Goal: Task Accomplishment & Management: Complete application form

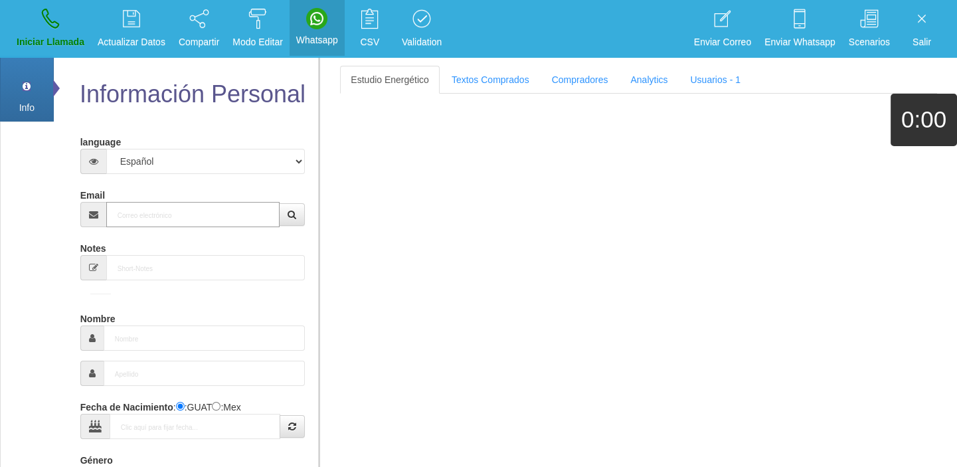
click at [161, 211] on input "Email" at bounding box center [193, 214] width 174 height 25
paste input "[EMAIL_ADDRESS][DOMAIN_NAME]"
type input "[EMAIL_ADDRESS][DOMAIN_NAME]"
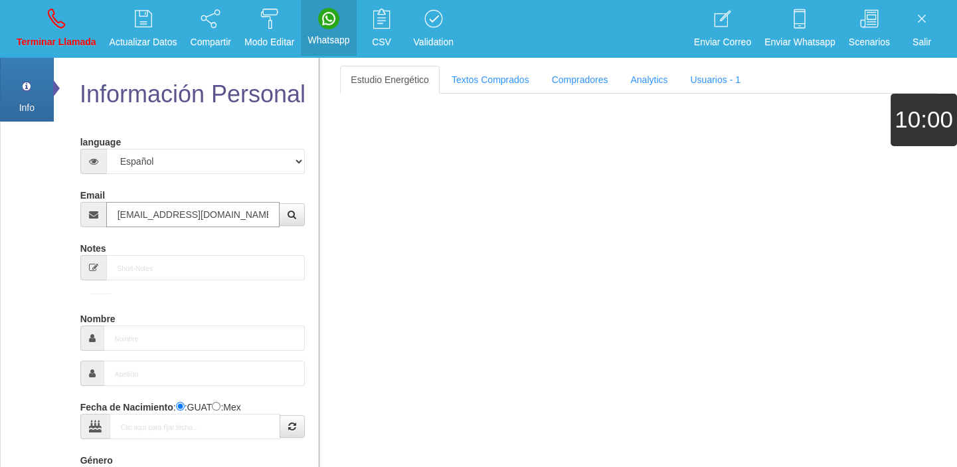
type input "[DATE]"
select select "4"
type input "Excelente Comprador"
type input "[PERSON_NAME]"
select select "2"
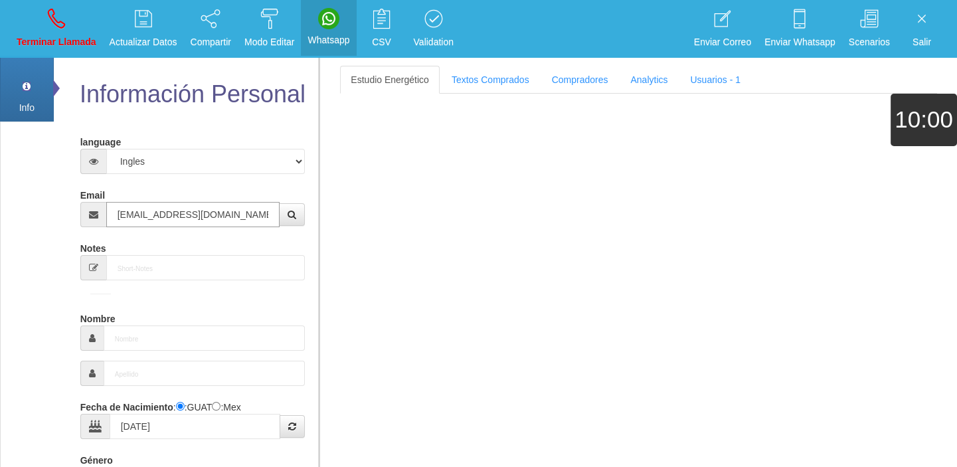
type input "[PHONE_NUMBER]"
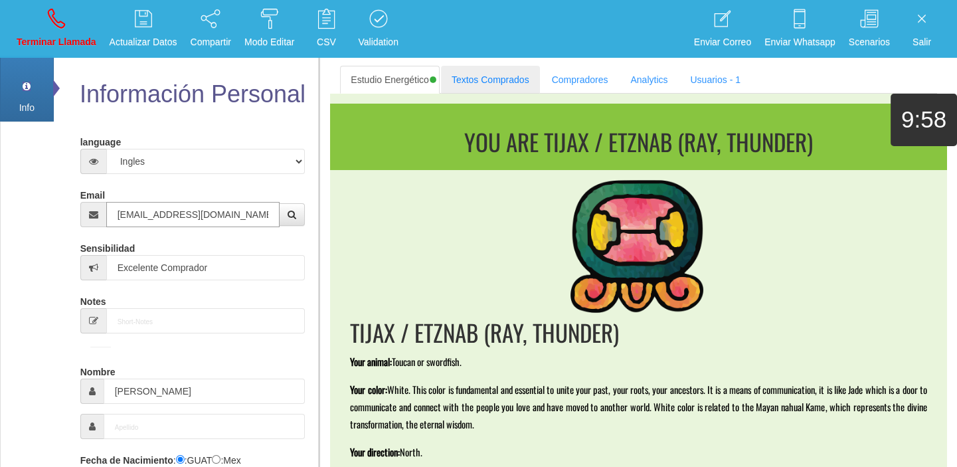
type input "[EMAIL_ADDRESS][DOMAIN_NAME]"
click at [492, 74] on link "Textos Comprados" at bounding box center [490, 80] width 99 height 28
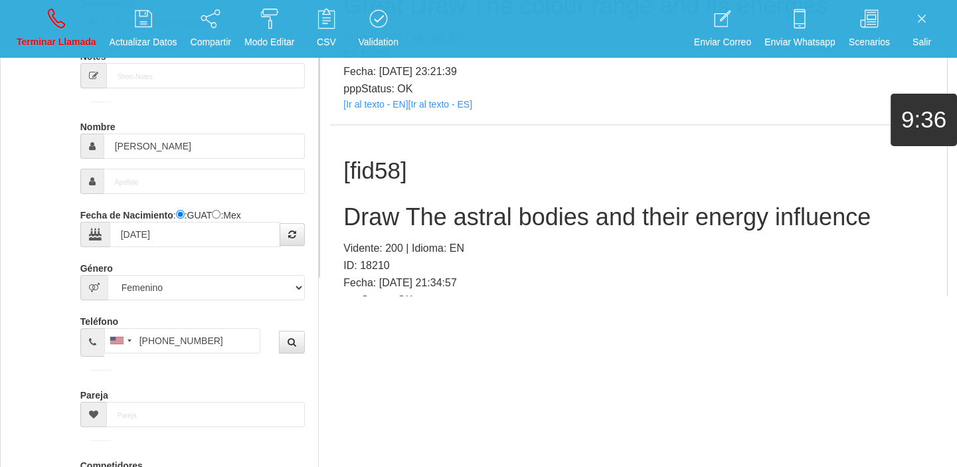
scroll to position [4633, 0]
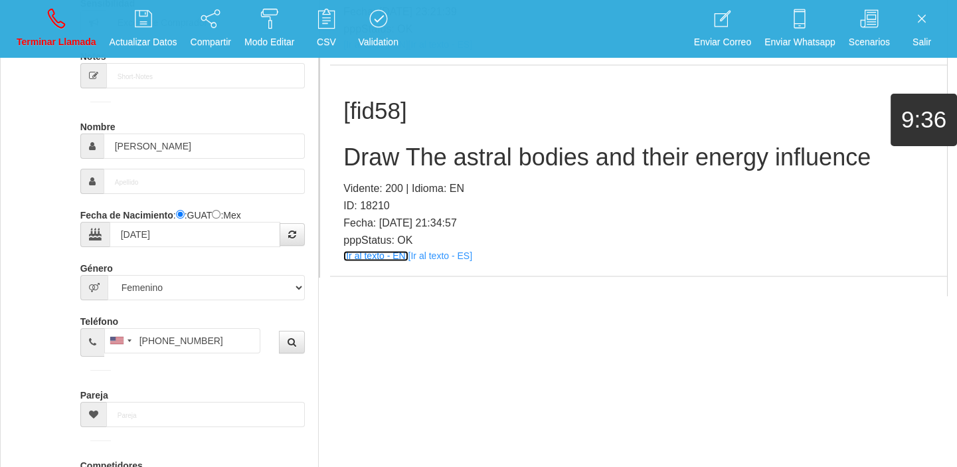
click at [384, 256] on link "[Ir al texto - EN]" at bounding box center [375, 255] width 64 height 11
click at [396, 159] on h2 "Draw The astral bodies and their energy influence" at bounding box center [638, 157] width 590 height 27
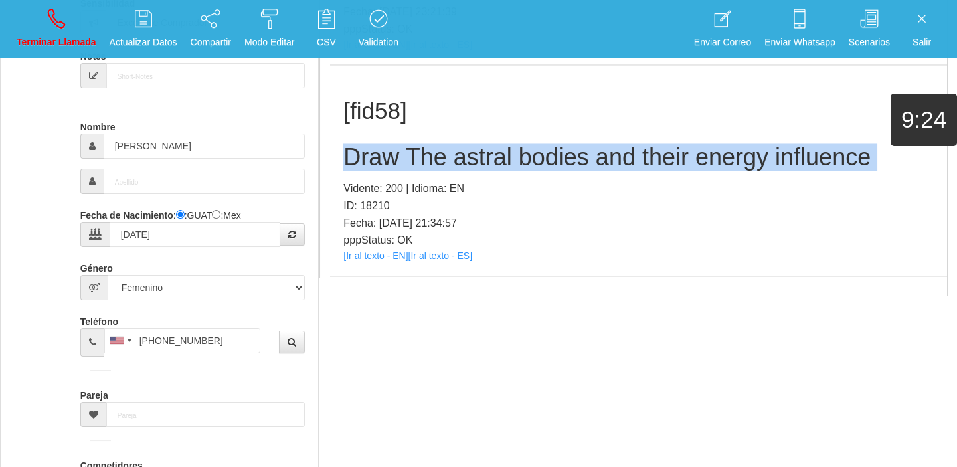
click at [396, 159] on h2 "Draw The astral bodies and their energy influence" at bounding box center [638, 157] width 590 height 27
copy h2 "Draw The astral bodies and their energy influence"
click at [53, 20] on icon at bounding box center [56, 18] width 17 height 21
select select "0"
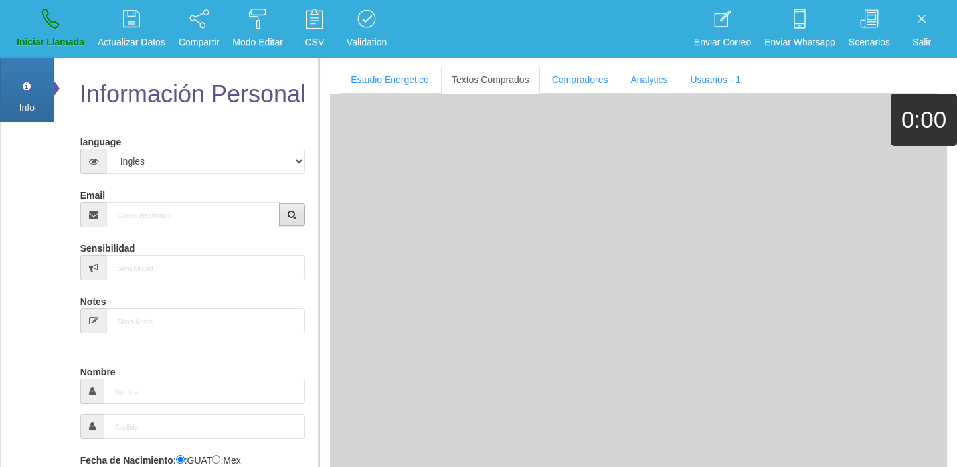
scroll to position [0, 0]
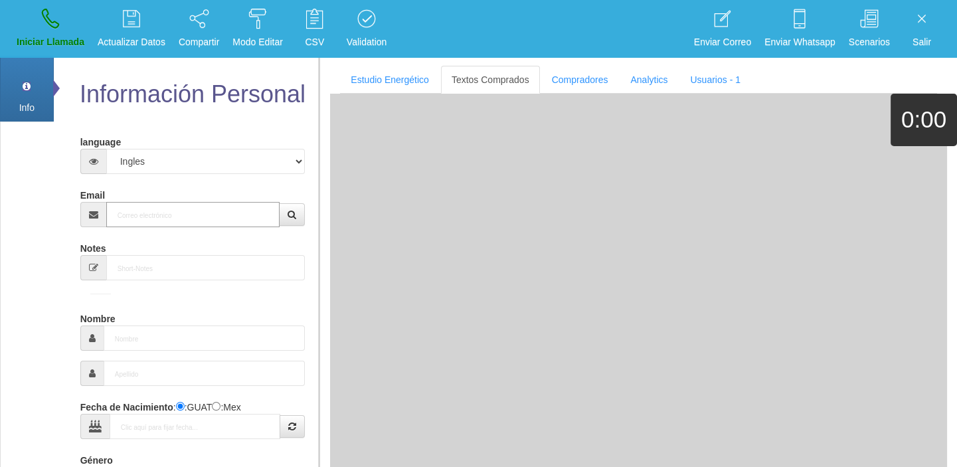
click at [171, 210] on input "Email" at bounding box center [193, 214] width 174 height 25
paste input "[EMAIL_ADDRESS][DOMAIN_NAME]"
type input "[EMAIL_ADDRESS][DOMAIN_NAME]"
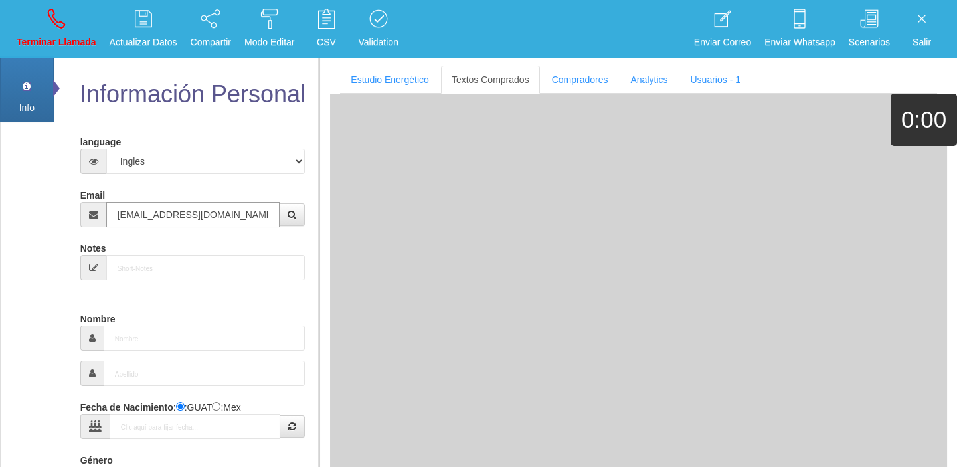
type input "[DATE]"
type input "Comprador bajo"
type input "[PERSON_NAME]"
select select "1"
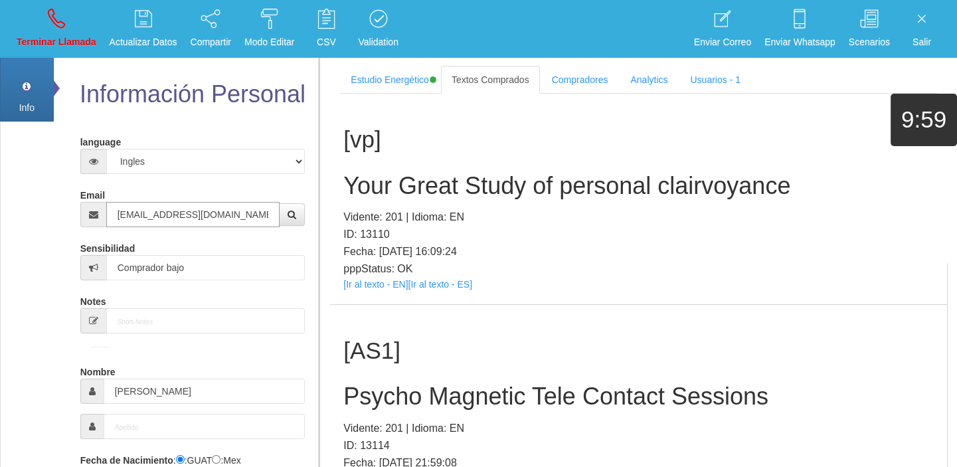
type input "[EMAIL_ADDRESS][DOMAIN_NAME]"
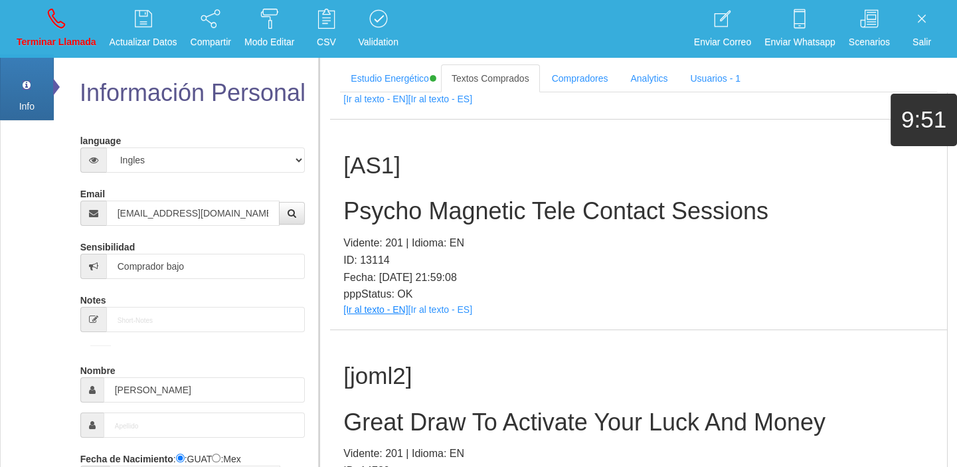
scroll to position [186, 0]
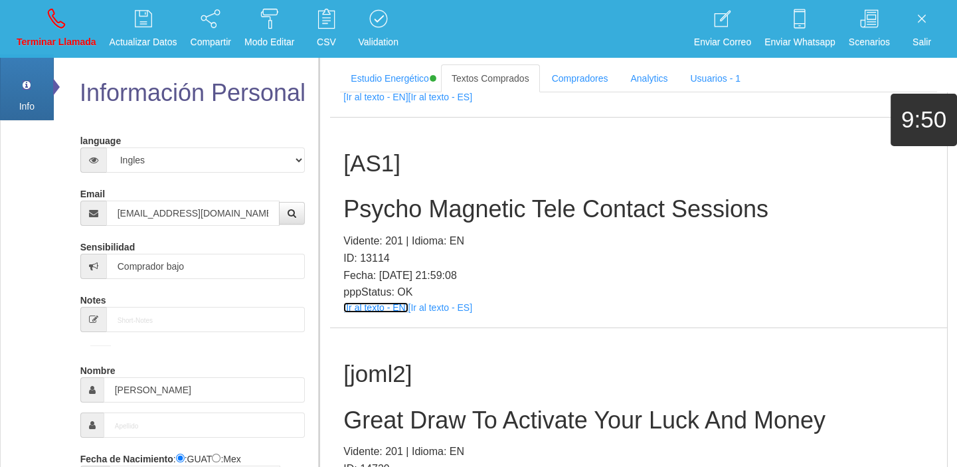
click at [383, 303] on link "[Ir al texto - EN]" at bounding box center [375, 307] width 64 height 11
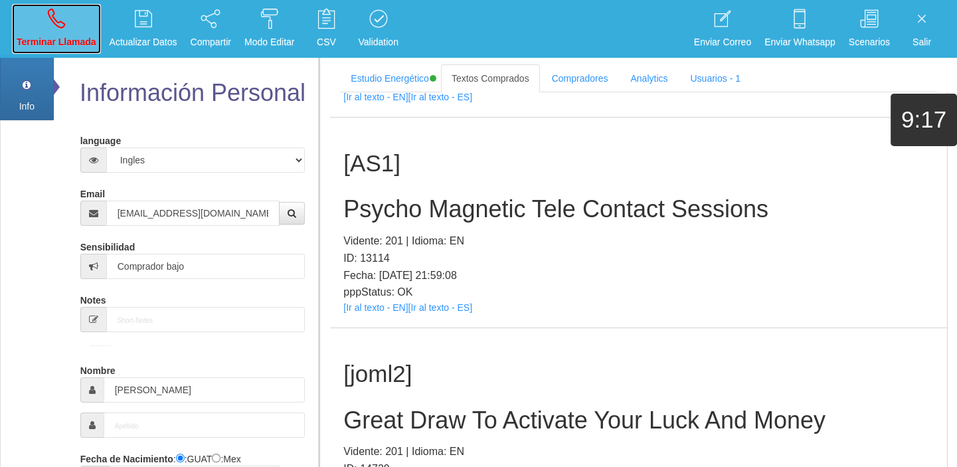
click at [82, 18] on link "Terminar Llamada" at bounding box center [56, 29] width 89 height 50
select select "0"
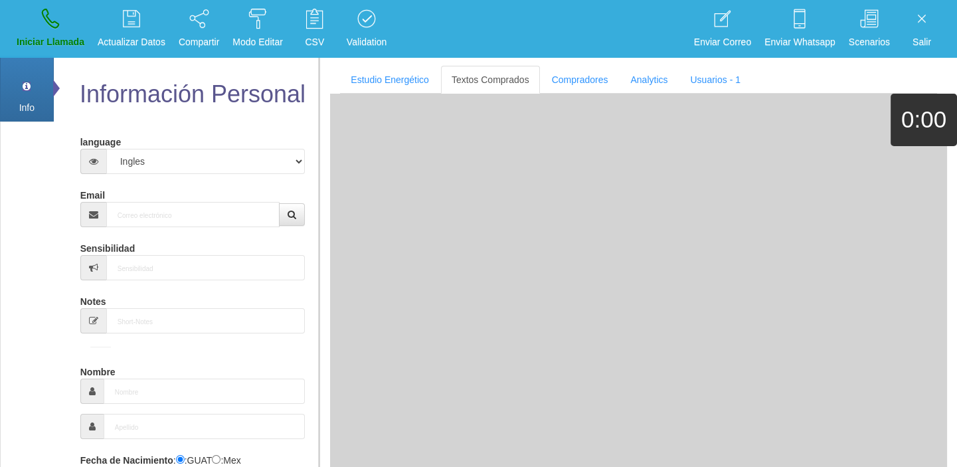
scroll to position [0, 0]
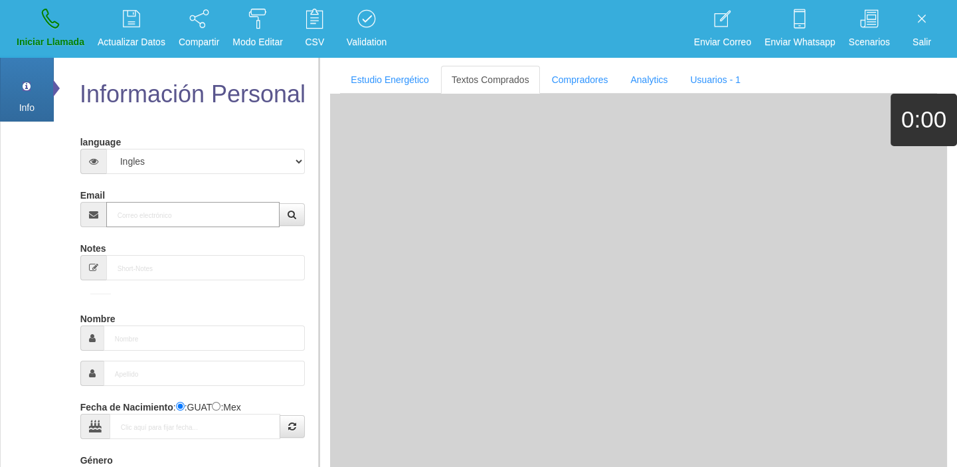
click at [137, 225] on input "Email" at bounding box center [193, 214] width 174 height 25
paste input "[EMAIL_ADDRESS][DOMAIN_NAME]"
type input "[EMAIL_ADDRESS][DOMAIN_NAME]"
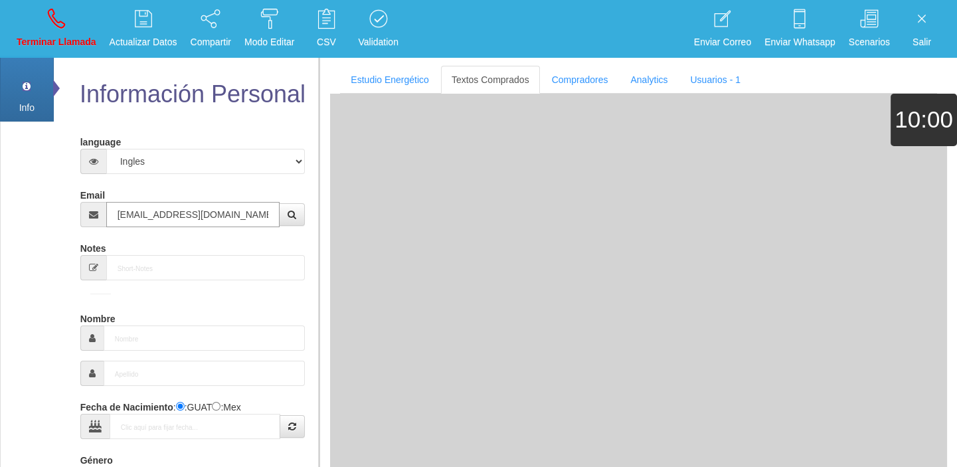
type input "[DATE]"
type input "Comprador simple"
type input "Sis"
select select "2"
type input "[EMAIL_ADDRESS][DOMAIN_NAME]"
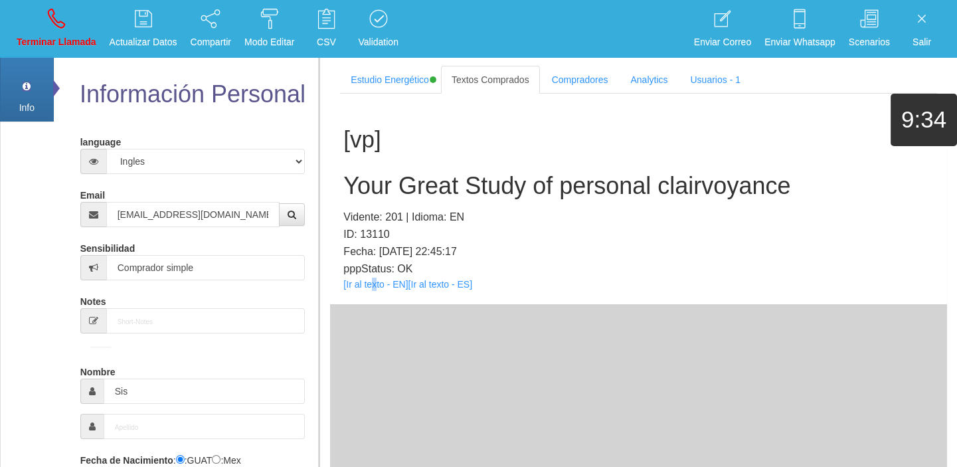
drag, startPoint x: 374, startPoint y: 297, endPoint x: 365, endPoint y: 289, distance: 11.8
click at [370, 293] on div "[vp] Your Great Study of personal clairvoyance Vidente: 201 | Idioma: EN ID: 13…" at bounding box center [638, 199] width 617 height 210
click at [365, 288] on link "[Ir al texto - EN]" at bounding box center [375, 284] width 64 height 11
click at [412, 189] on h2 "Your Great Study of personal clairvoyance" at bounding box center [638, 186] width 590 height 27
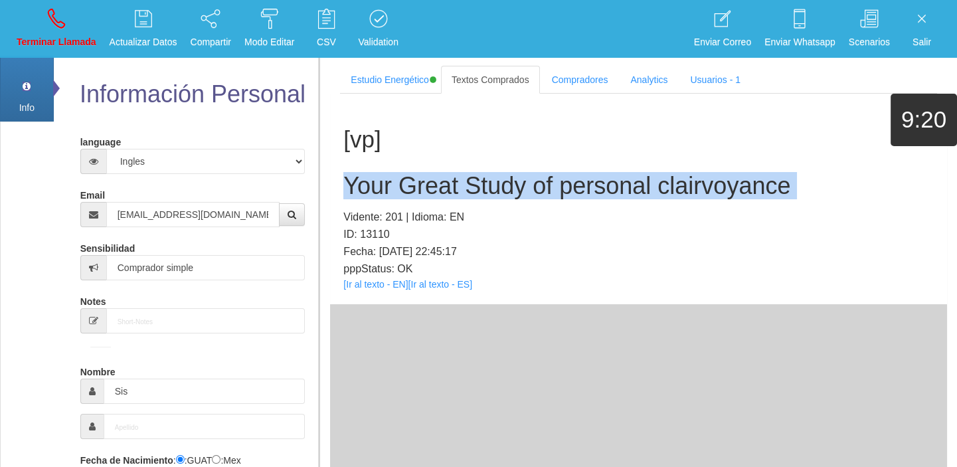
drag, startPoint x: 412, startPoint y: 189, endPoint x: 18, endPoint y: 214, distance: 394.4
click at [408, 187] on h2 "Your Great Study of personal clairvoyance" at bounding box center [638, 186] width 590 height 27
copy h2 "Your Great Study of personal clairvoyance"
click at [91, 31] on link "Terminar Llamada" at bounding box center [56, 29] width 89 height 50
select select "0"
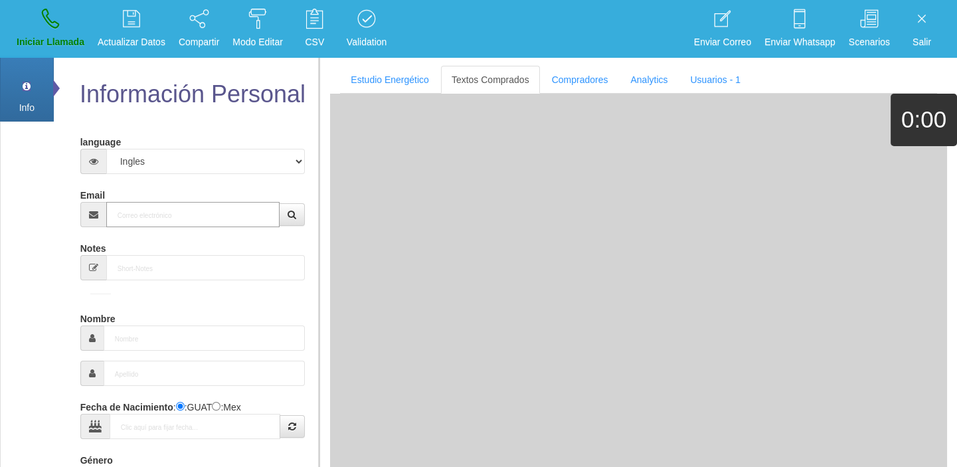
click at [131, 211] on input "Email" at bounding box center [193, 214] width 174 height 25
paste input "[EMAIL_ADDRESS][DOMAIN_NAME]"
type input "[EMAIL_ADDRESS][DOMAIN_NAME]"
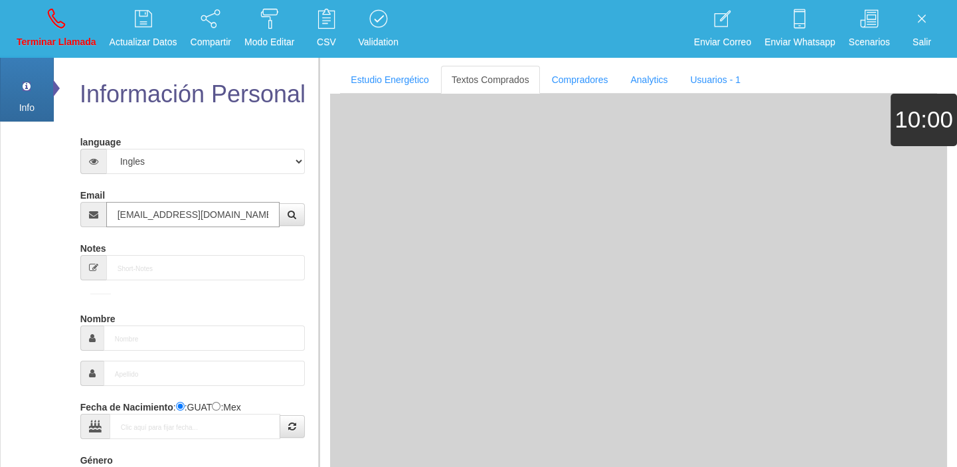
type input "[DATE]"
type input "Comprador bajo"
type input "[PERSON_NAME]"
select select "1"
type input "[PHONE_NUMBER]"
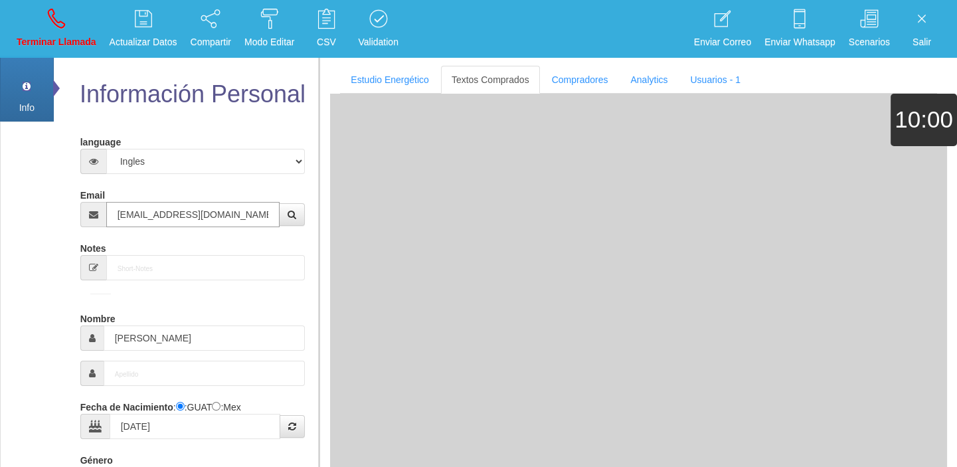
type input "[EMAIL_ADDRESS][DOMAIN_NAME]"
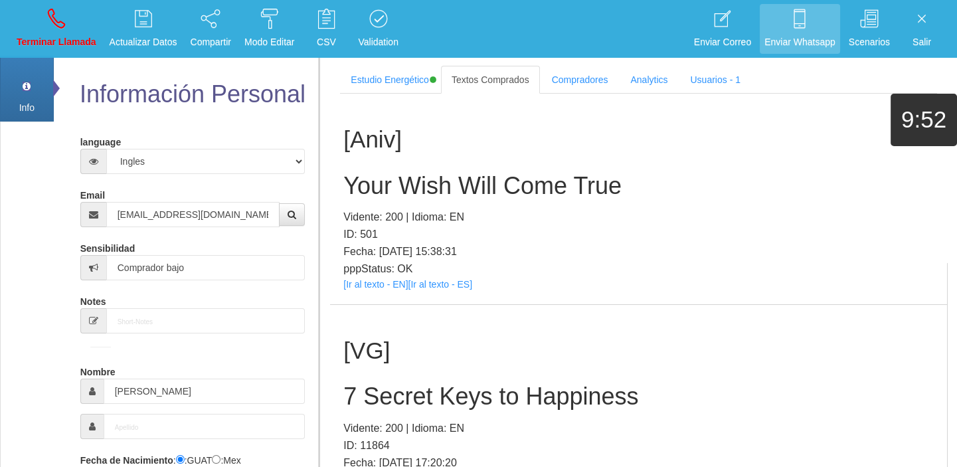
scroll to position [253, 0]
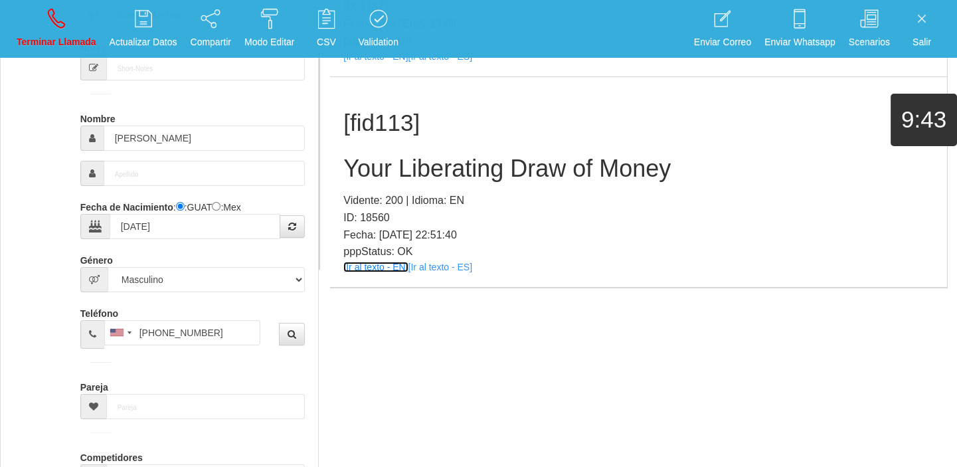
click at [380, 270] on link "[Ir al texto - EN]" at bounding box center [375, 267] width 64 height 11
click at [441, 177] on h2 "Your Liberating Draw of Money" at bounding box center [638, 168] width 590 height 27
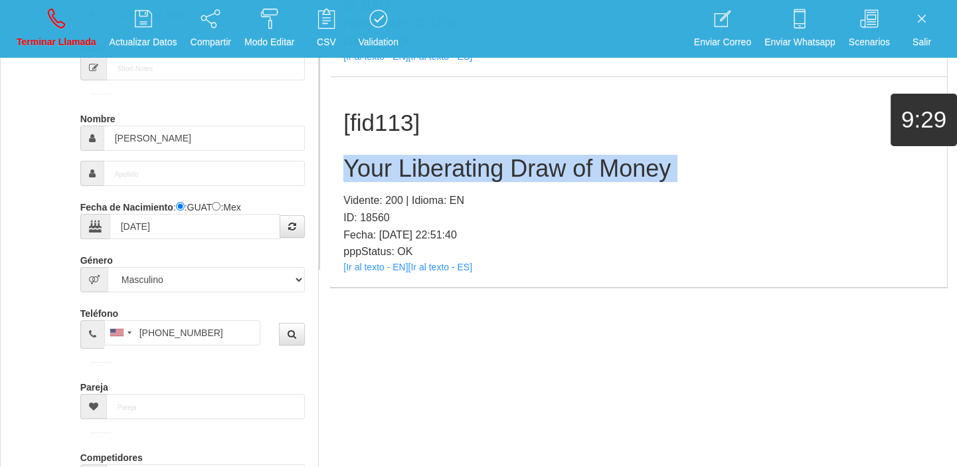
drag, startPoint x: 441, startPoint y: 177, endPoint x: 429, endPoint y: 181, distance: 12.6
click at [439, 176] on h2 "Your Liberating Draw of Money" at bounding box center [638, 168] width 590 height 27
copy h2 "Your Liberating Draw of Money"
click at [40, 24] on link "Terminar Llamada" at bounding box center [56, 29] width 89 height 50
select select "0"
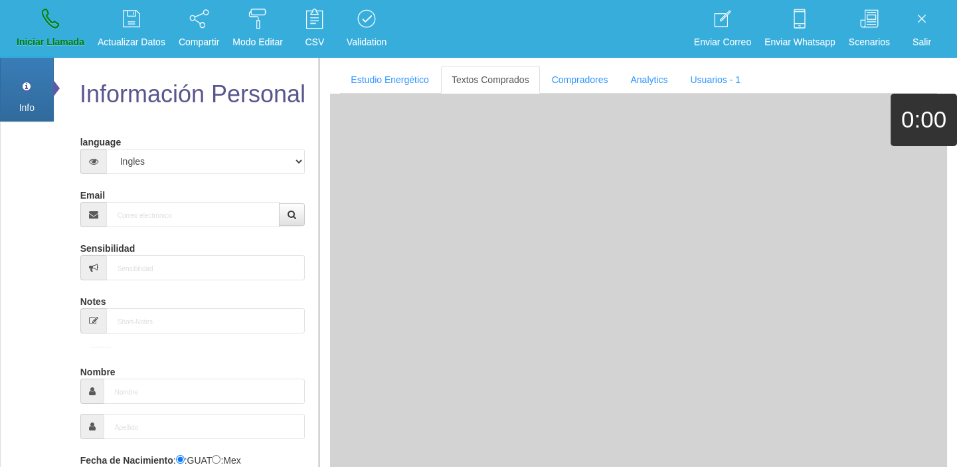
scroll to position [0, 0]
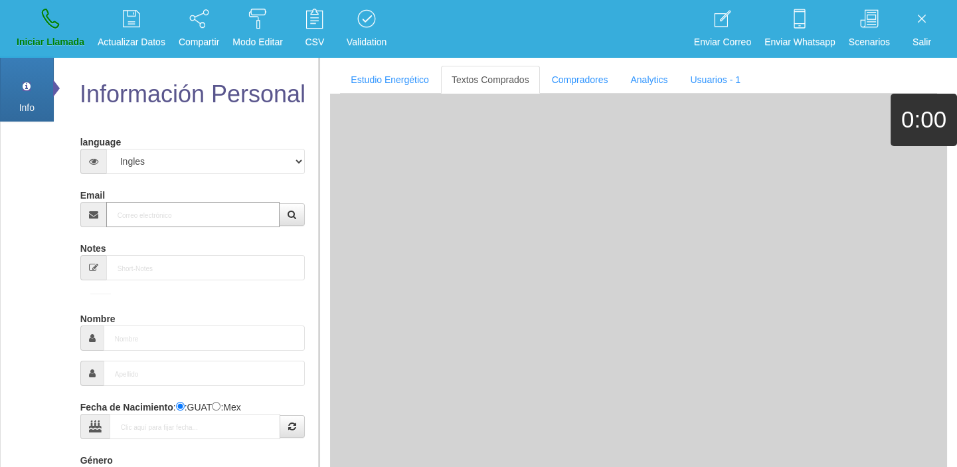
click at [164, 220] on input "Email" at bounding box center [193, 214] width 174 height 25
paste input "[EMAIL_ADDRESS][DOMAIN_NAME]"
type input "[EMAIL_ADDRESS][DOMAIN_NAME]"
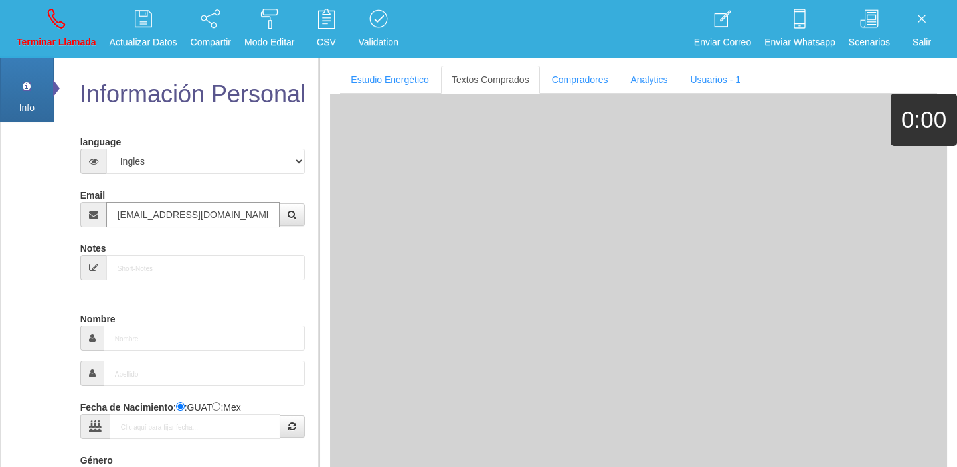
type input "[DATE]"
type input "Comprador bajo"
type input "[PERSON_NAME]"
select select "2"
type input "[EMAIL_ADDRESS][DOMAIN_NAME]"
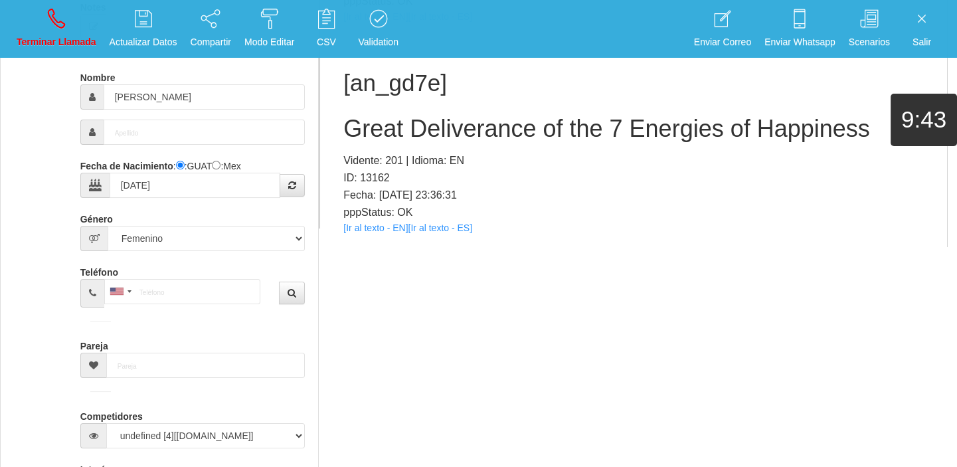
scroll to position [477, 0]
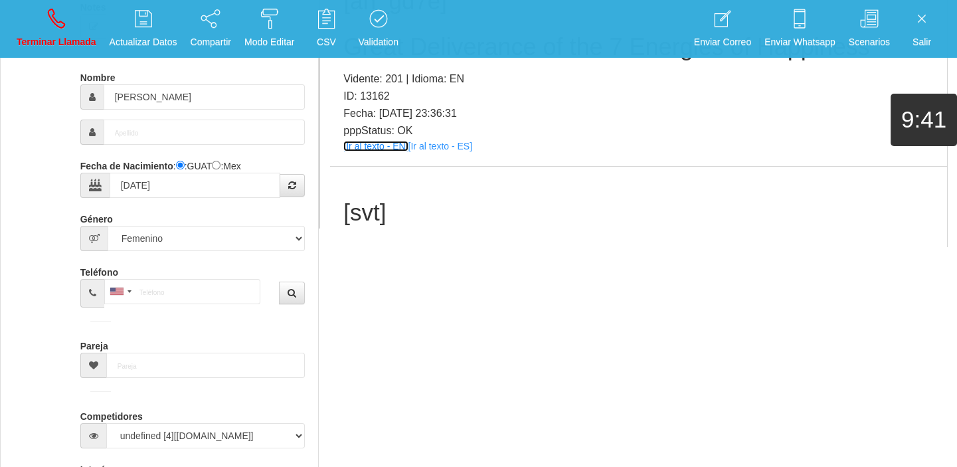
click at [352, 146] on link "[Ir al texto - EN]" at bounding box center [375, 146] width 64 height 11
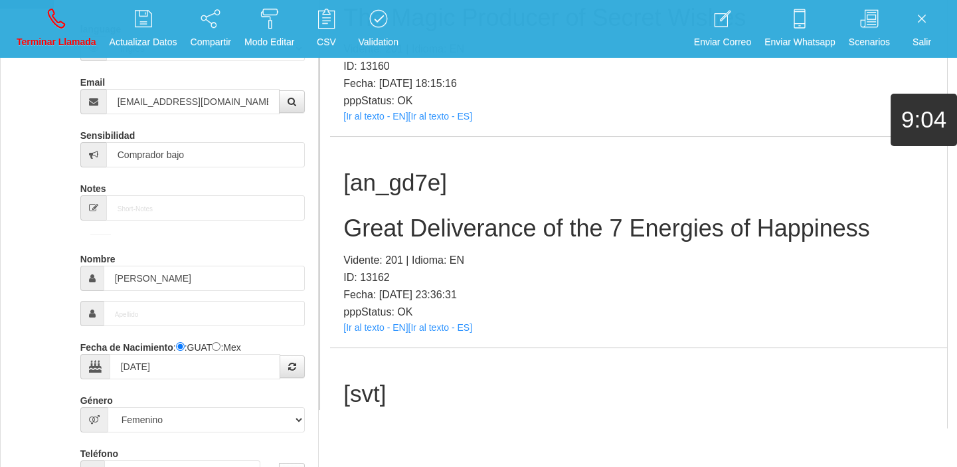
click at [371, 142] on div "[an_gd7e] Great Deliverance of the 7 Energies of Happiness Vidente: 201 | Idiom…" at bounding box center [638, 242] width 617 height 210
click at [395, 222] on h2 "Great Deliverance of the 7 Energies of Happiness" at bounding box center [638, 228] width 590 height 27
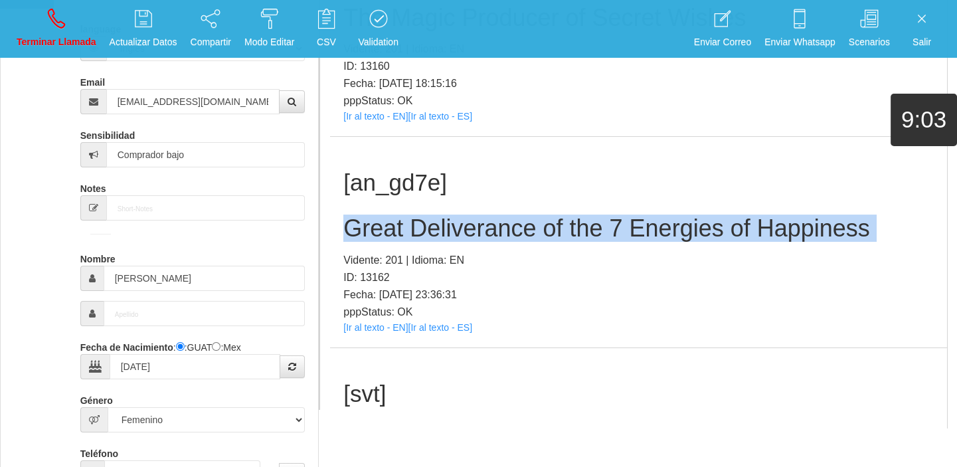
click at [395, 222] on h2 "Great Deliverance of the 7 Energies of Happiness" at bounding box center [638, 228] width 590 height 27
copy h2 "Great Deliverance of the 7 Energies of Happiness"
click at [12, 18] on link "Terminar Llamada" at bounding box center [56, 29] width 89 height 50
select select "0"
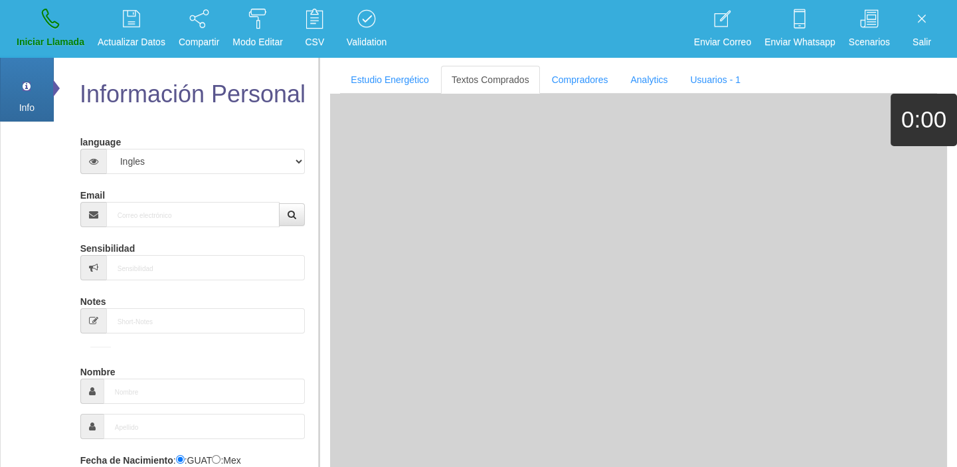
scroll to position [0, 0]
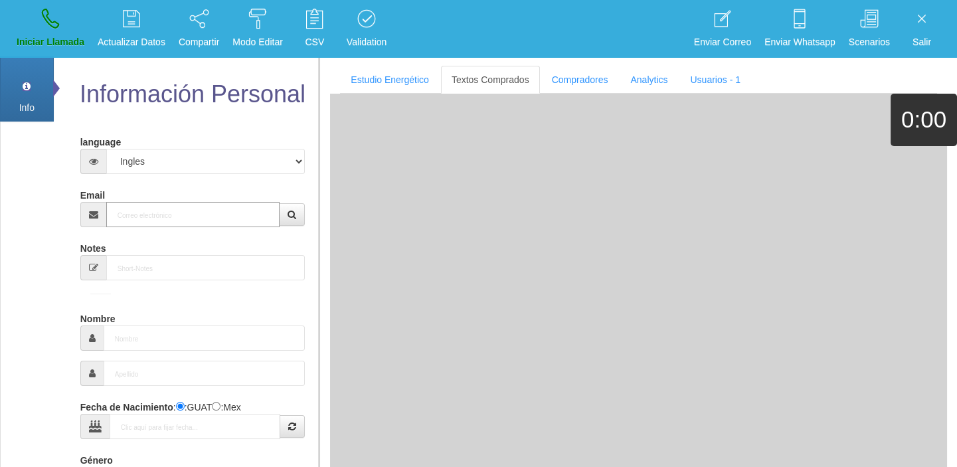
paste input "[EMAIL_ADDRESS][PERSON_NAME][DOMAIN_NAME]"
type input "[EMAIL_ADDRESS][PERSON_NAME][DOMAIN_NAME]"
click at [225, 214] on input "[EMAIL_ADDRESS][PERSON_NAME][DOMAIN_NAME]" at bounding box center [193, 214] width 174 height 25
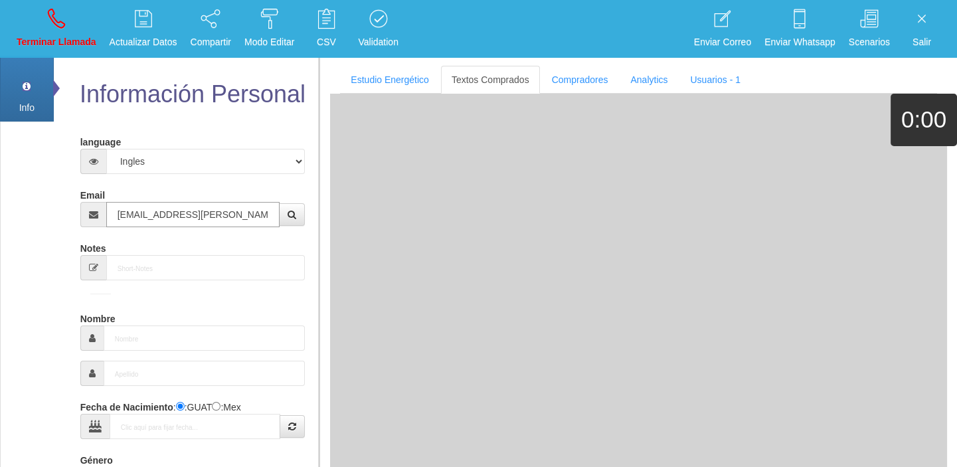
type input "[DATE]"
type input "Comprador bajo"
type input "[PERSON_NAME]"
select select "2"
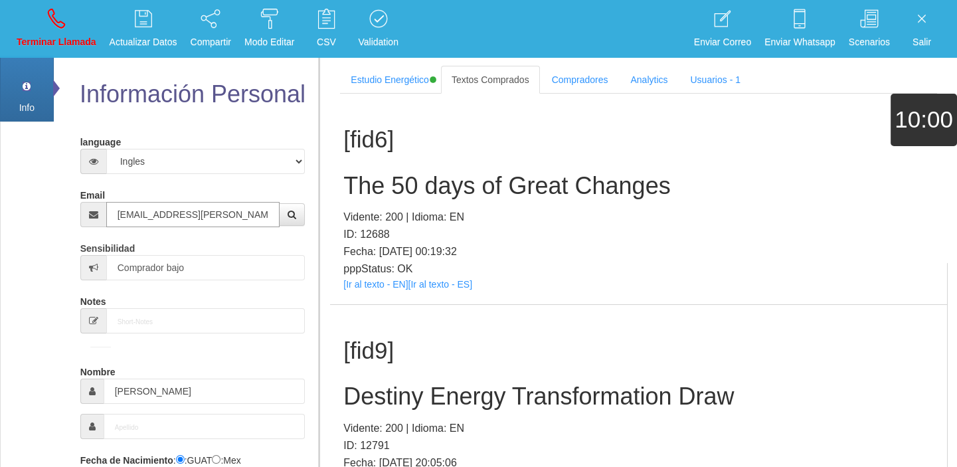
type input "[EMAIL_ADDRESS][PERSON_NAME][DOMAIN_NAME]"
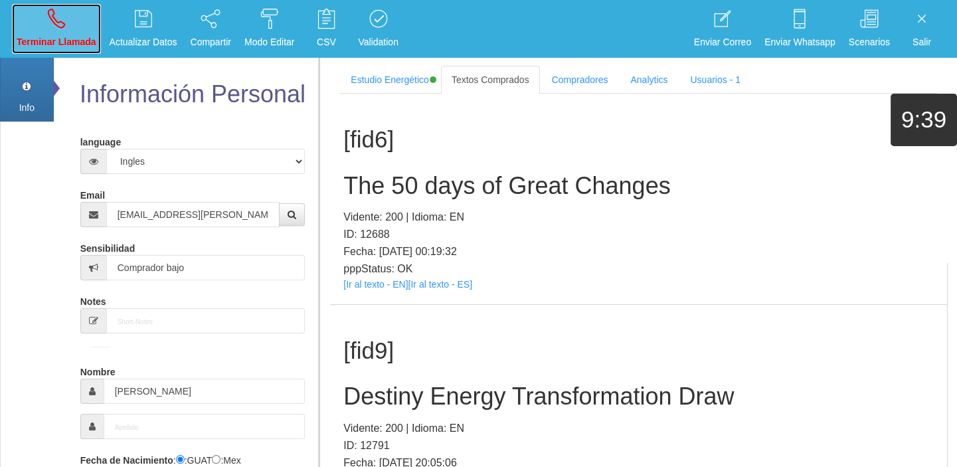
click at [64, 46] on p "Terminar Llamada" at bounding box center [57, 42] width 80 height 15
select select "0"
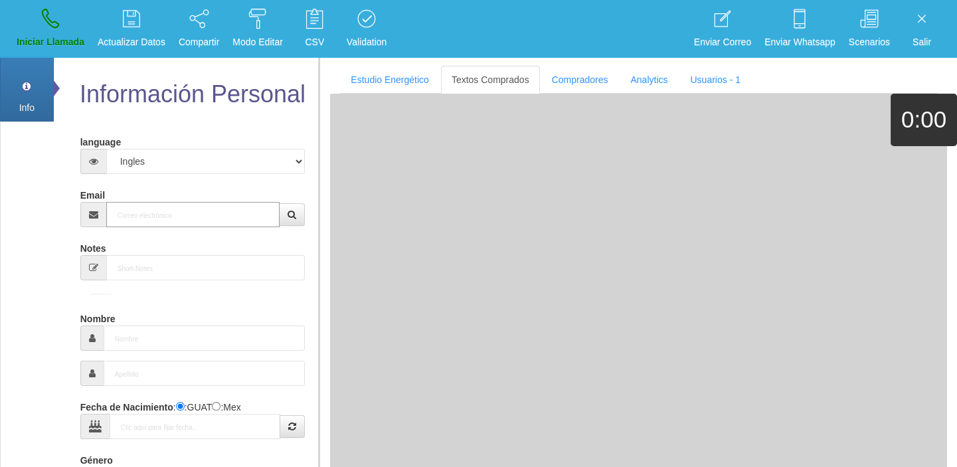
click at [167, 212] on input "Email" at bounding box center [193, 214] width 174 height 25
paste input "[EMAIL_ADDRESS][PERSON_NAME][DOMAIN_NAME]"
type input "[EMAIL_ADDRESS][PERSON_NAME][DOMAIN_NAME]"
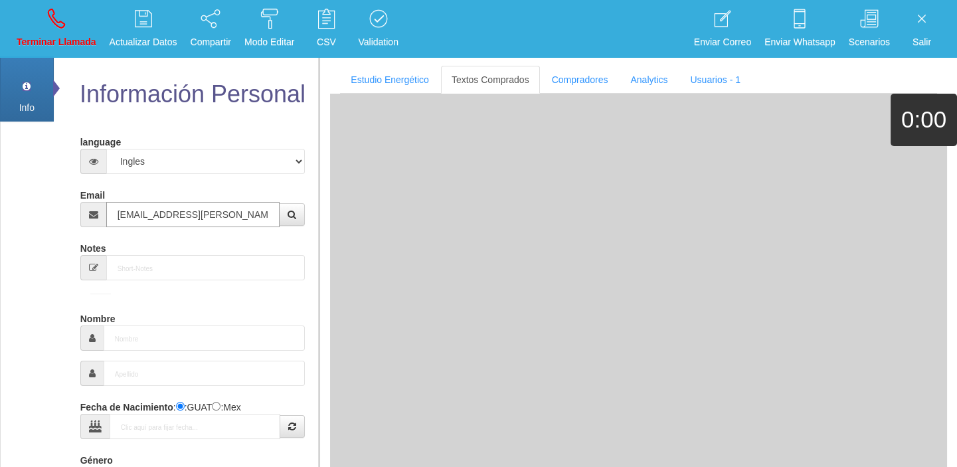
type input "[DATE]"
type input "Comprador bajo"
type input "[PERSON_NAME]"
select select "2"
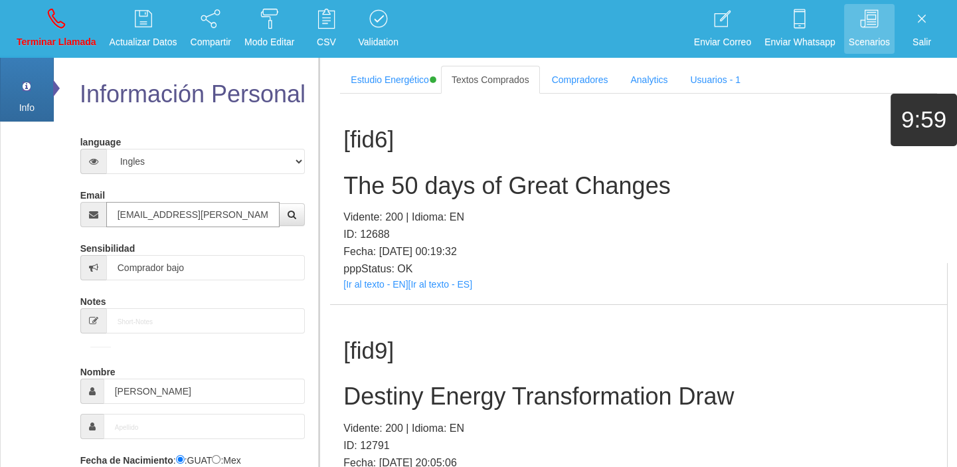
type input "[EMAIL_ADDRESS][PERSON_NAME][DOMAIN_NAME]"
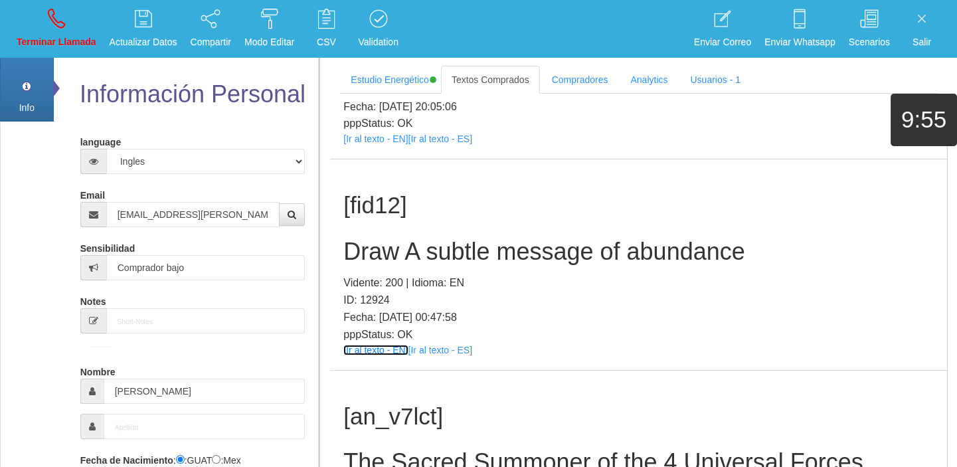
click at [372, 353] on link "[Ir al texto - EN]" at bounding box center [375, 350] width 64 height 11
click at [467, 275] on p "Vidente: 200 | Idioma: EN" at bounding box center [638, 282] width 590 height 17
click at [458, 263] on h2 "Draw A subtle message of abundance" at bounding box center [638, 251] width 590 height 27
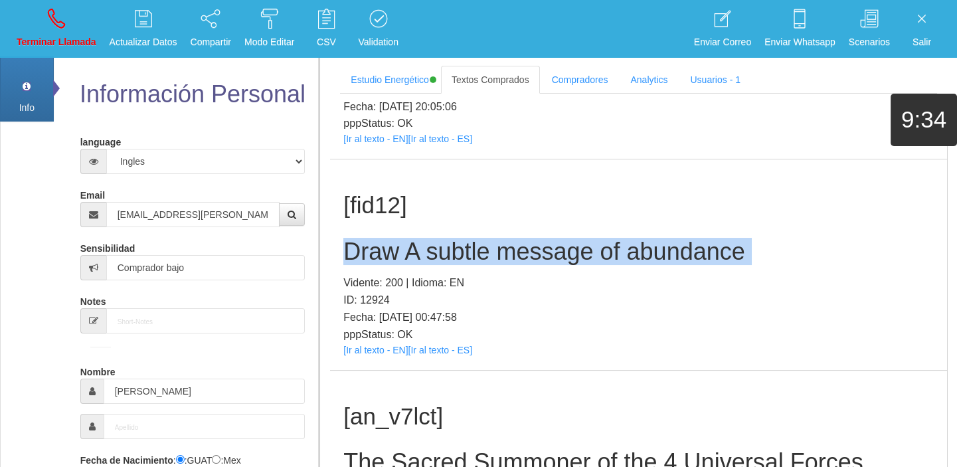
click at [458, 263] on h2 "Draw A subtle message of abundance" at bounding box center [638, 251] width 590 height 27
copy h2 "Draw A subtle message of abundance"
drag, startPoint x: 75, startPoint y: 35, endPoint x: 87, endPoint y: 53, distance: 22.1
click at [75, 35] on p "Terminar Llamada" at bounding box center [57, 42] width 80 height 15
select select "0"
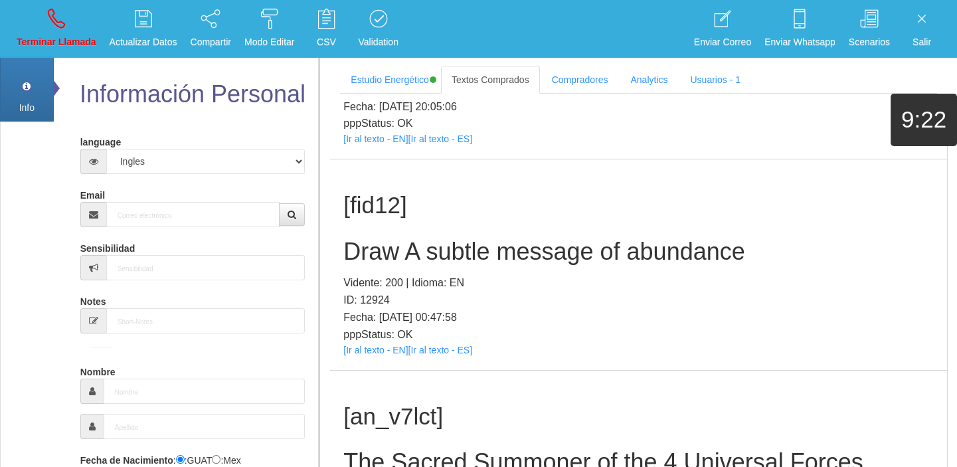
scroll to position [0, 0]
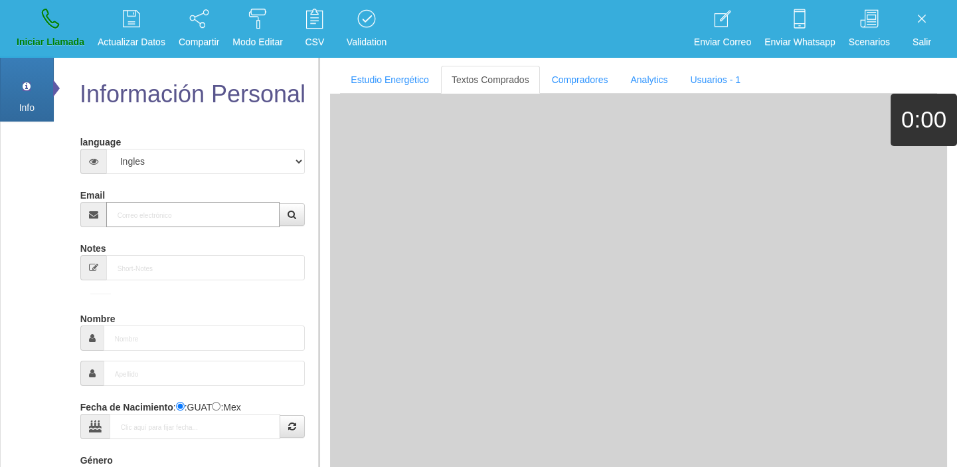
click at [225, 204] on input "Email" at bounding box center [193, 214] width 174 height 25
paste input "[EMAIL_ADDRESS][DOMAIN_NAME]"
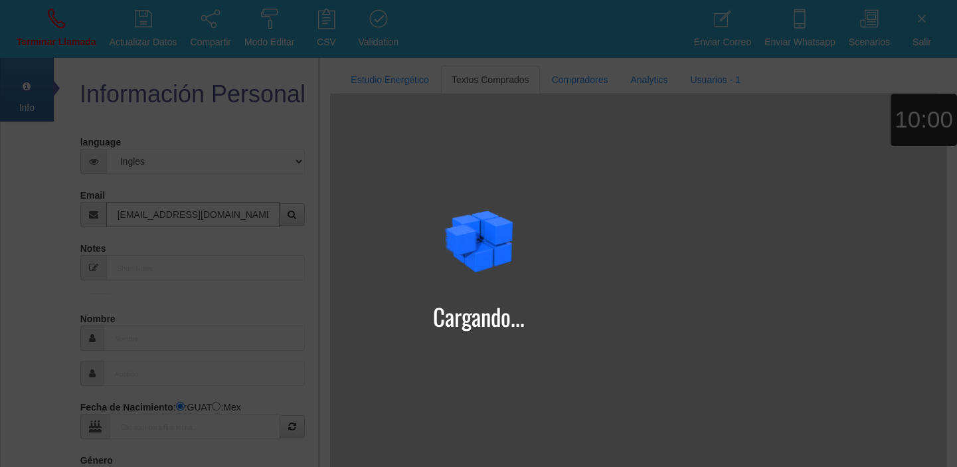
type input "[EMAIL_ADDRESS][DOMAIN_NAME]"
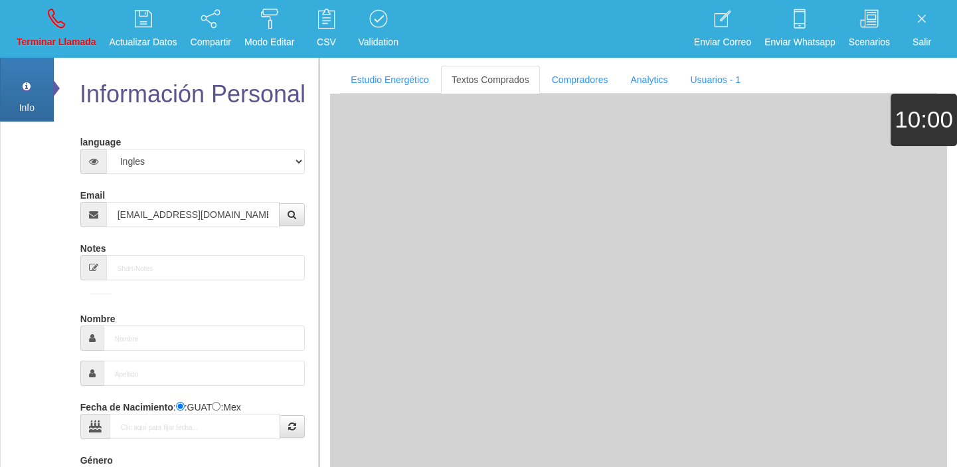
type input "[DATE]"
type input "Excelente Comprador"
type input "Lita"
select select "1"
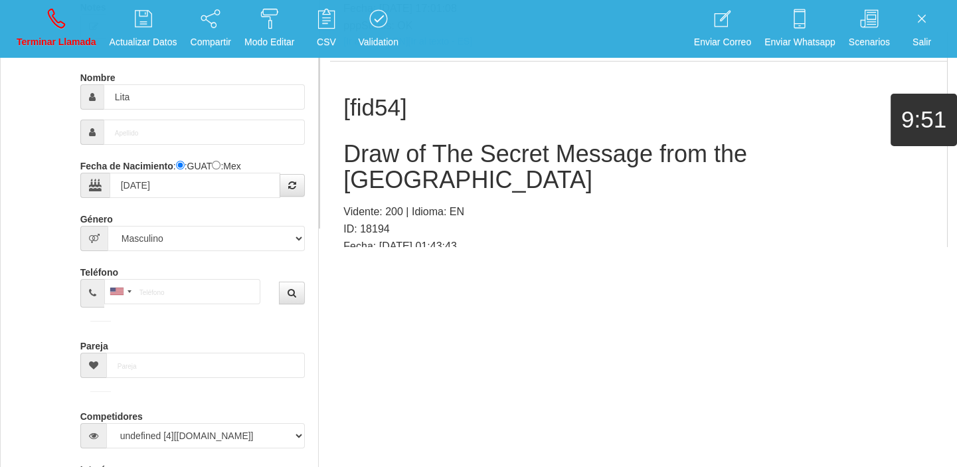
scroll to position [7375, 0]
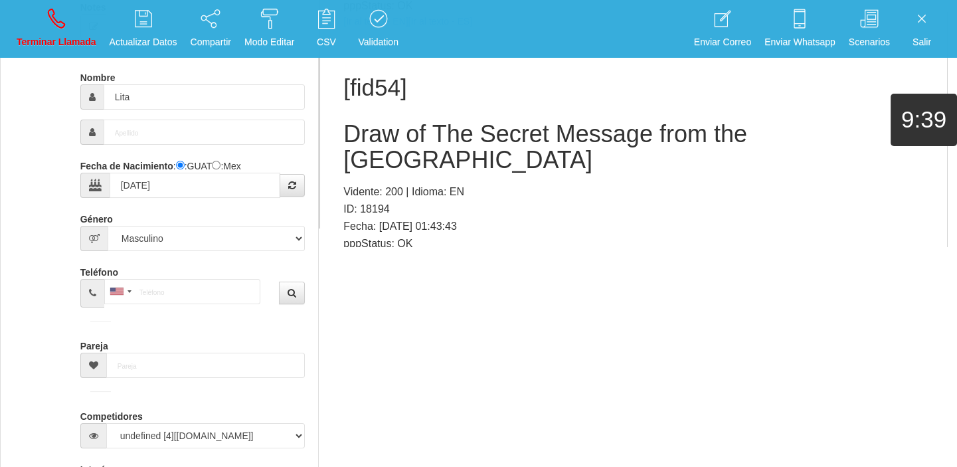
click at [378, 253] on link "[Ir al texto - EN]" at bounding box center [375, 258] width 64 height 11
click at [398, 183] on p "Vidente: 200 | Idioma: EN" at bounding box center [638, 191] width 590 height 17
click at [396, 121] on h2 "Draw of The Secret Message from the [GEOGRAPHIC_DATA]" at bounding box center [638, 147] width 590 height 52
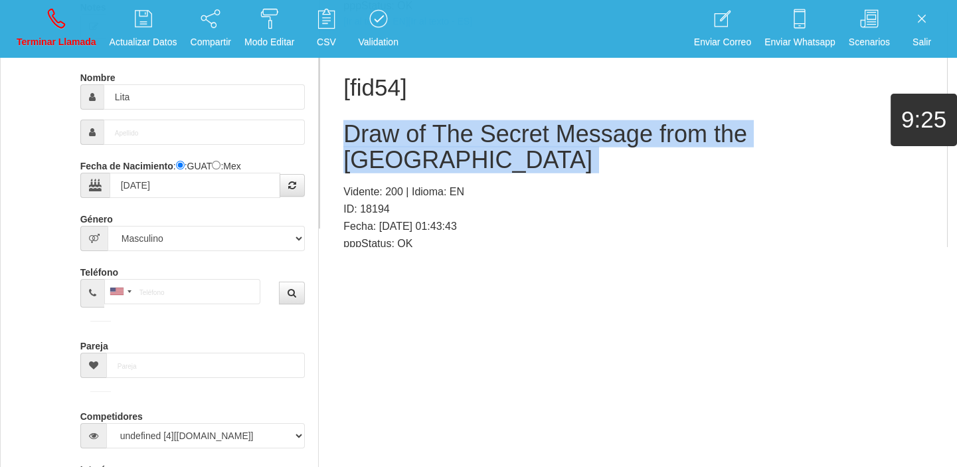
click at [396, 121] on h2 "Draw of The Secret Message from the [GEOGRAPHIC_DATA]" at bounding box center [638, 147] width 590 height 52
copy h2 "Draw of The Secret Message from the [GEOGRAPHIC_DATA]"
click at [84, 44] on p "Terminar Llamada" at bounding box center [57, 42] width 80 height 15
select select "0"
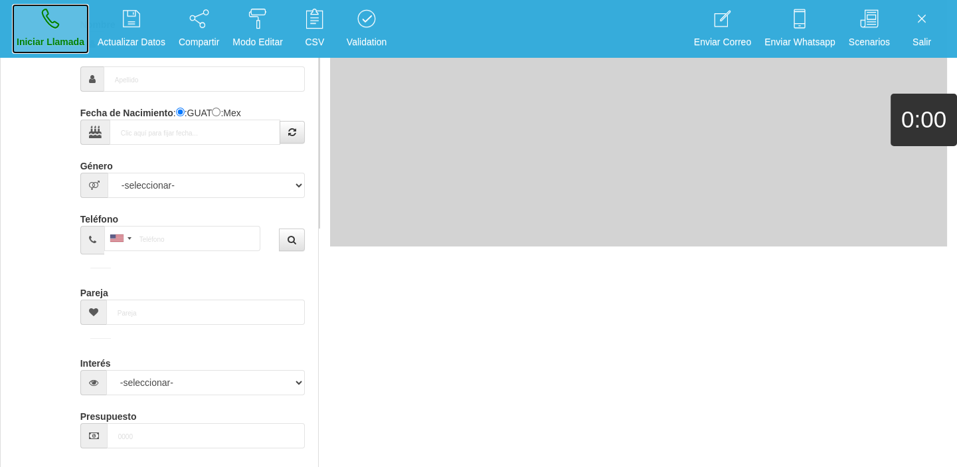
click at [68, 25] on link "Iniciar Llamada" at bounding box center [50, 29] width 77 height 50
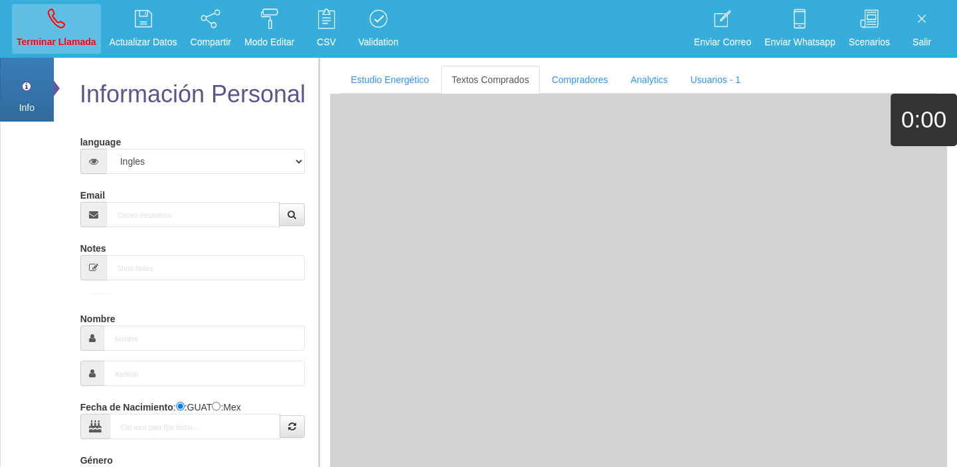
scroll to position [0, 0]
click at [71, 41] on p "Terminar Llamada" at bounding box center [57, 42] width 80 height 15
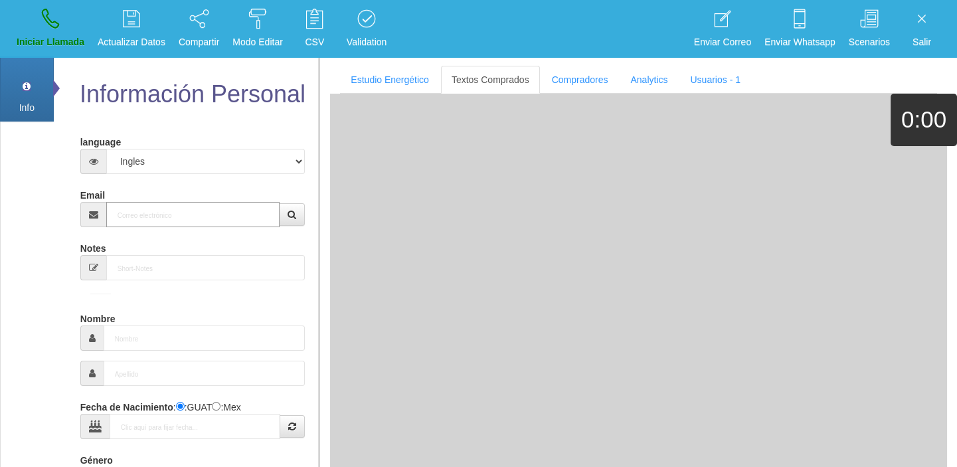
click at [133, 212] on input "Email" at bounding box center [193, 214] width 174 height 25
paste input "[EMAIL_ADDRESS][DOMAIN_NAME]"
type input "[EMAIL_ADDRESS][DOMAIN_NAME]"
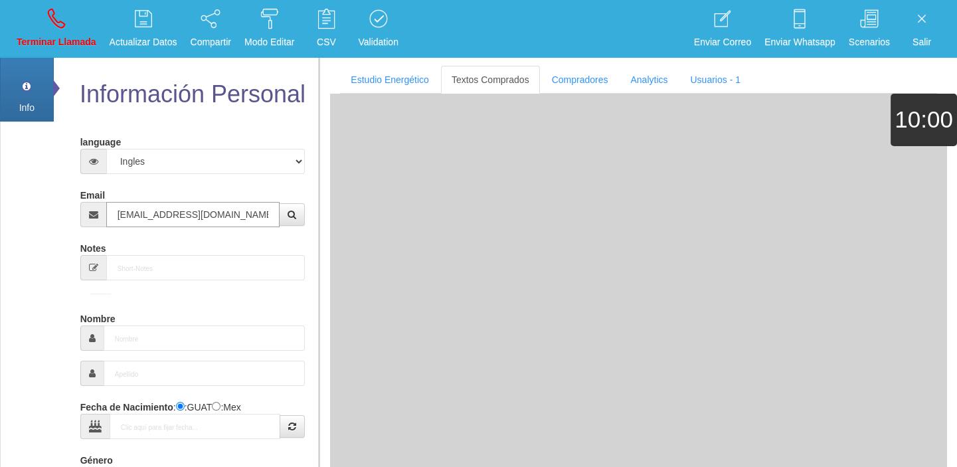
type input "[DATE]"
type input "Comprador simple"
type input "[PERSON_NAME]"
select select "2"
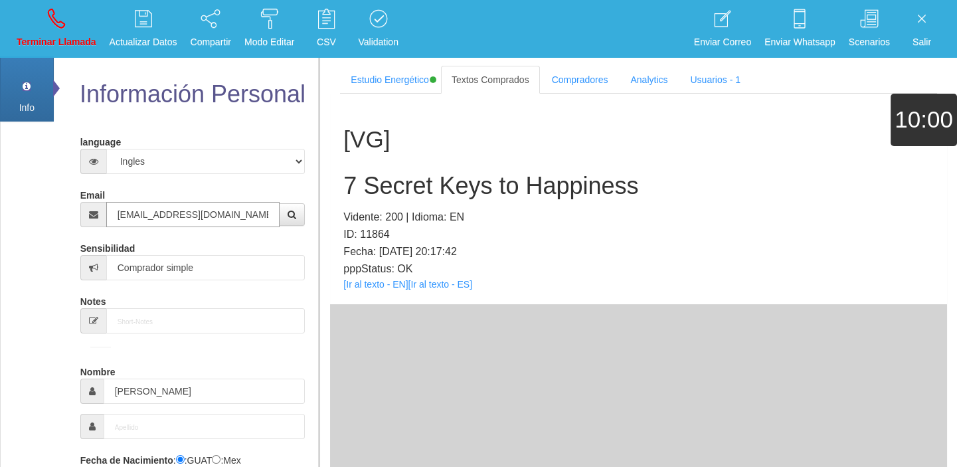
type input "[EMAIL_ADDRESS][DOMAIN_NAME]"
click at [372, 289] on div "[VG] 7 Secret Keys to Happiness Vidente: 200 | Idioma: EN ID: 11864 Fecha: [DAT…" at bounding box center [638, 199] width 617 height 210
click at [370, 289] on div "[VG] 7 Secret Keys to Happiness Vidente: 200 | Idioma: EN ID: 11864 Fecha: [DAT…" at bounding box center [638, 199] width 617 height 210
click at [367, 287] on link "[Ir al texto - EN]" at bounding box center [375, 284] width 64 height 11
click at [432, 180] on h2 "7 Secret Keys to Happiness" at bounding box center [638, 186] width 590 height 27
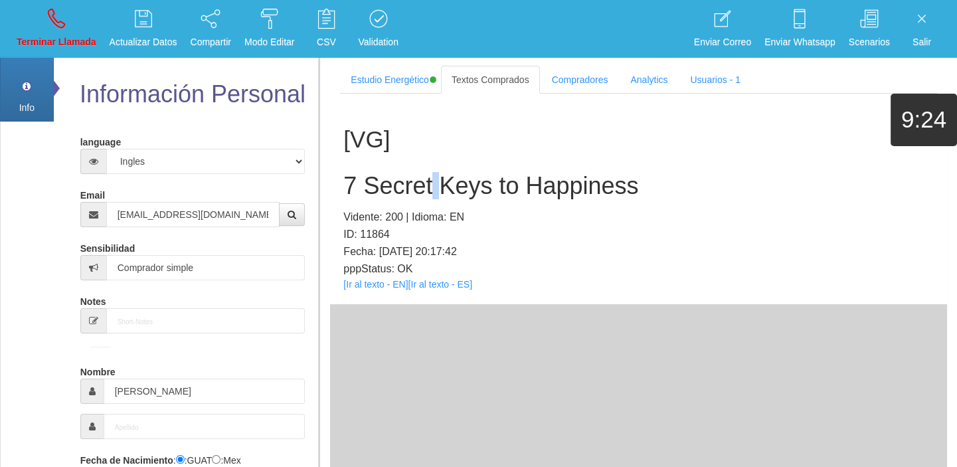
click at [432, 180] on h2 "7 Secret Keys to Happiness" at bounding box center [638, 186] width 590 height 27
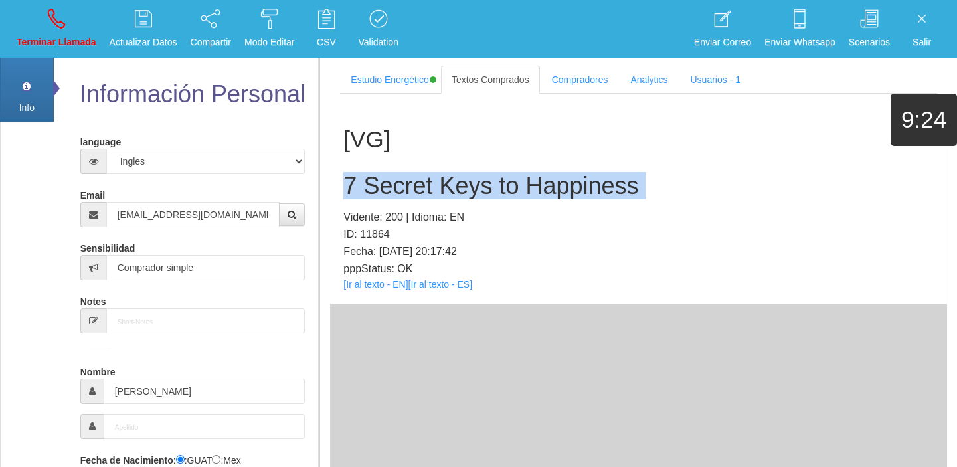
click at [432, 180] on h2 "7 Secret Keys to Happiness" at bounding box center [638, 186] width 590 height 27
copy h2 "7 Secret Keys to Happiness"
click at [65, 31] on link "Terminar Llamada" at bounding box center [56, 29] width 89 height 50
select select "0"
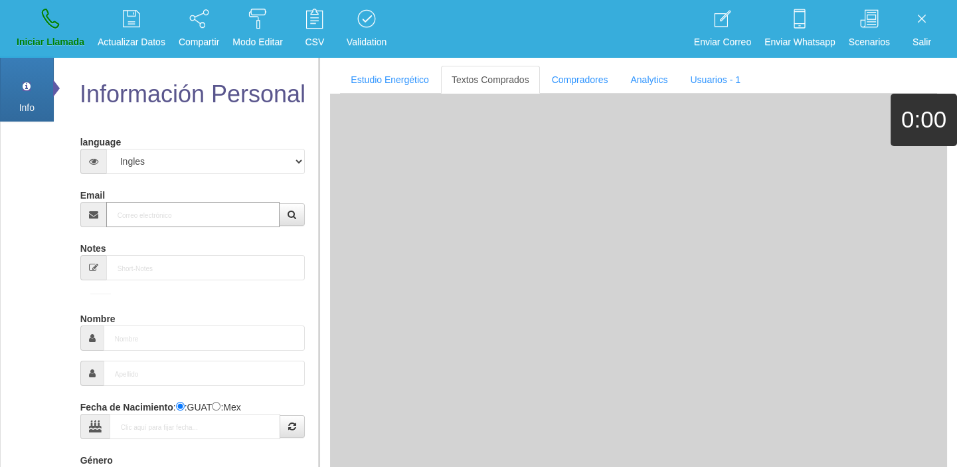
click at [150, 218] on input "Email" at bounding box center [193, 214] width 174 height 25
paste input "[EMAIL_ADDRESS][DOMAIN_NAME]"
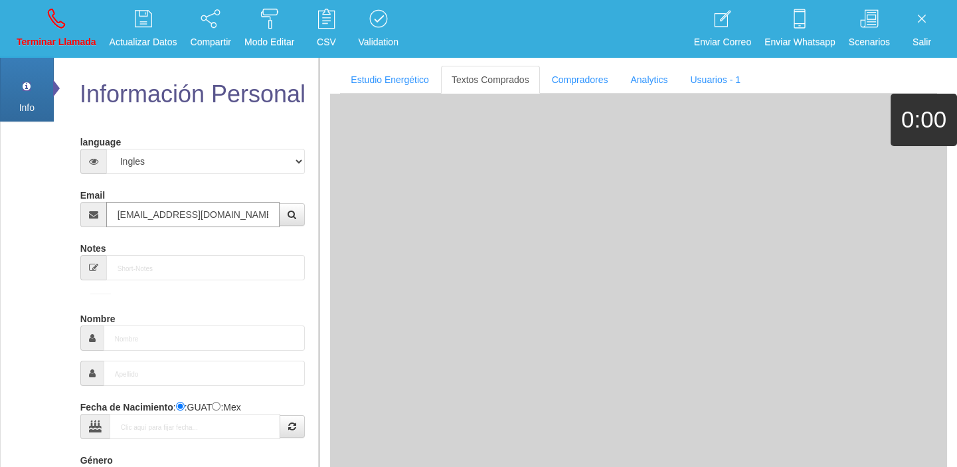
type input "[EMAIL_ADDRESS][DOMAIN_NAME]"
type input "[DATE]"
type input "Buen Comprador"
type input "[PERSON_NAME]"
select select "2"
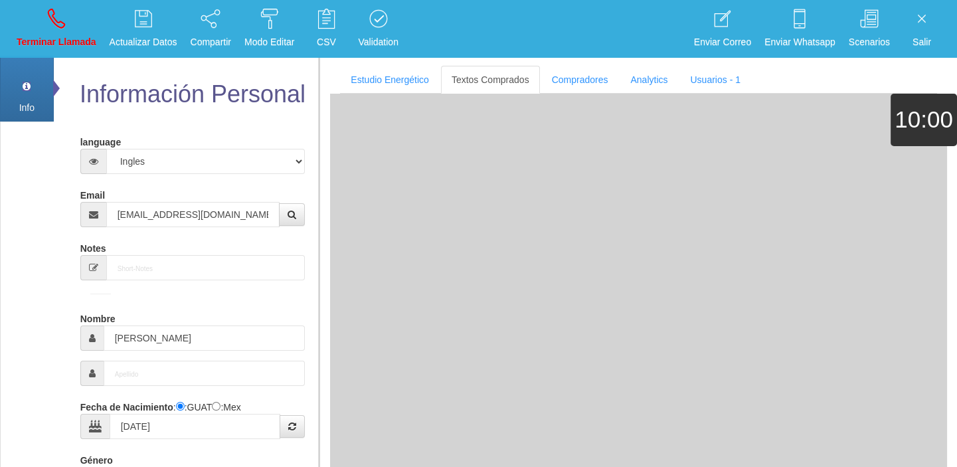
type input "[PHONE_NUMBER]"
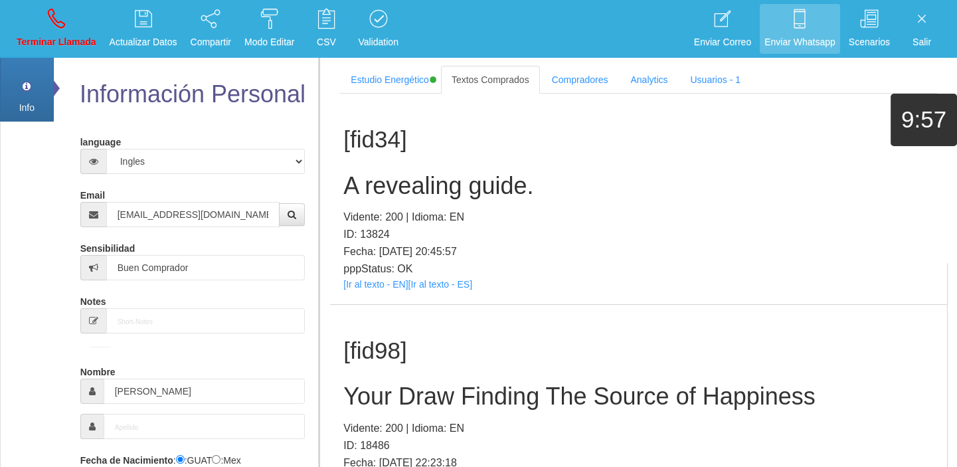
scroll to position [1200, 0]
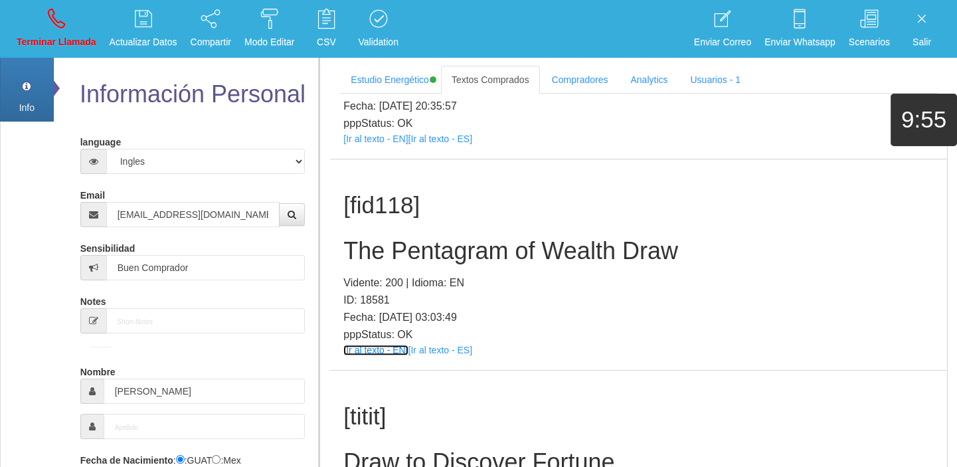
click at [355, 351] on link "[Ir al texto - EN]" at bounding box center [375, 350] width 64 height 11
drag, startPoint x: 397, startPoint y: 226, endPoint x: 392, endPoint y: 235, distance: 10.4
click at [392, 234] on div "[fid118] The Pentagram of Wealth Draw Vidente: 200 | Idioma: EN ID: 18581 Fecha…" at bounding box center [638, 264] width 617 height 210
click at [390, 238] on h2 "The Pentagram of Wealth Draw" at bounding box center [638, 251] width 590 height 27
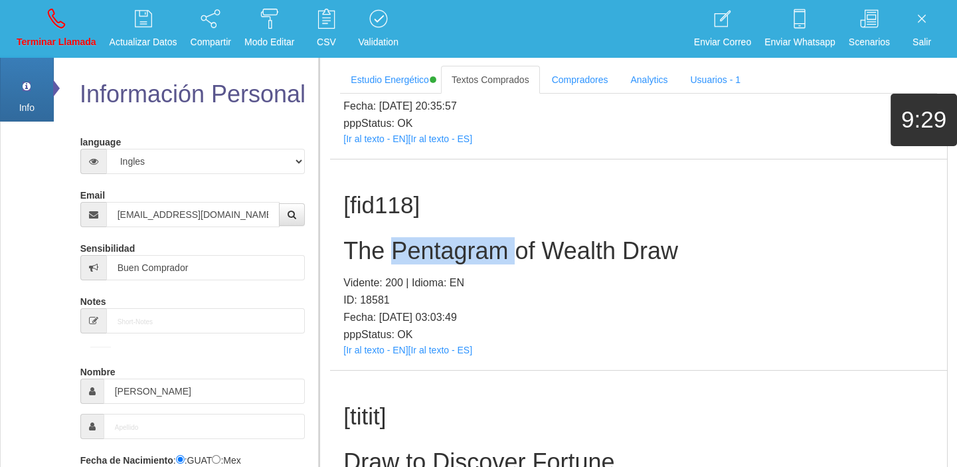
click at [390, 238] on h2 "The Pentagram of Wealth Draw" at bounding box center [638, 251] width 590 height 27
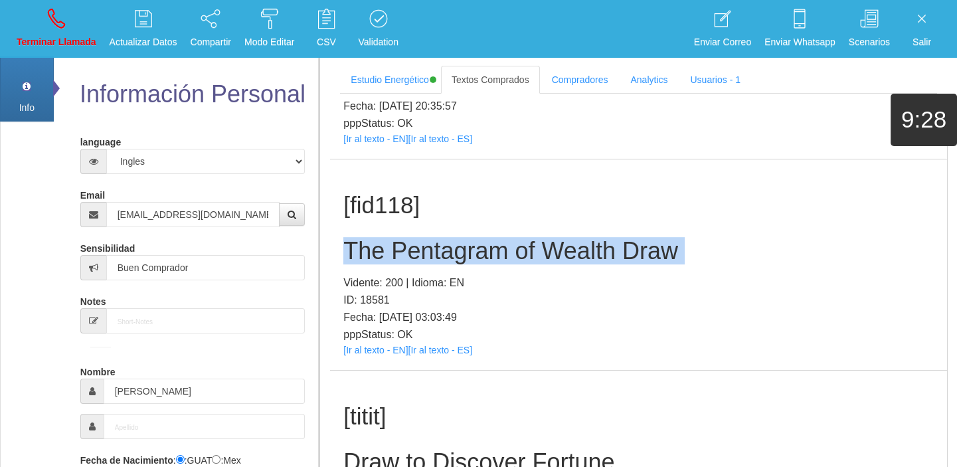
click at [390, 238] on h2 "The Pentagram of Wealth Draw" at bounding box center [638, 251] width 590 height 27
copy h2 "The Pentagram of Wealth Draw"
drag, startPoint x: 79, startPoint y: 8, endPoint x: 518, endPoint y: 73, distance: 444.2
click at [79, 8] on link "Terminar Llamada" at bounding box center [56, 29] width 89 height 50
select select "0"
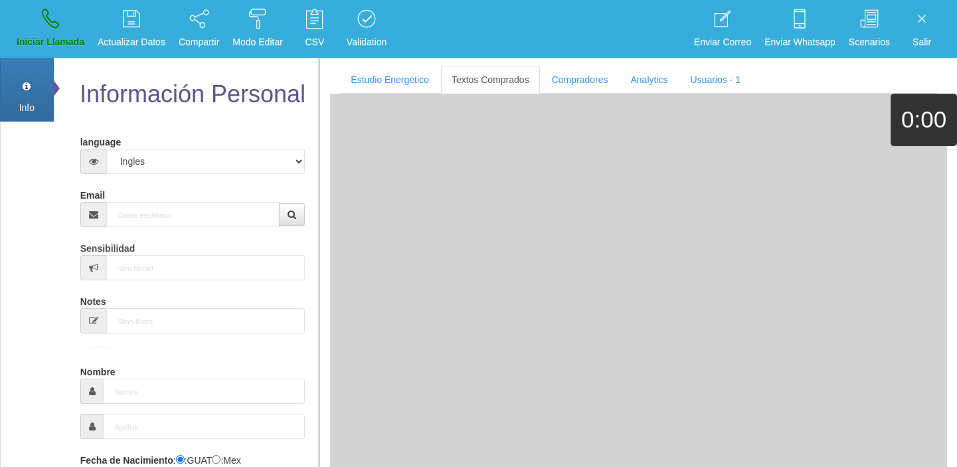
scroll to position [0, 0]
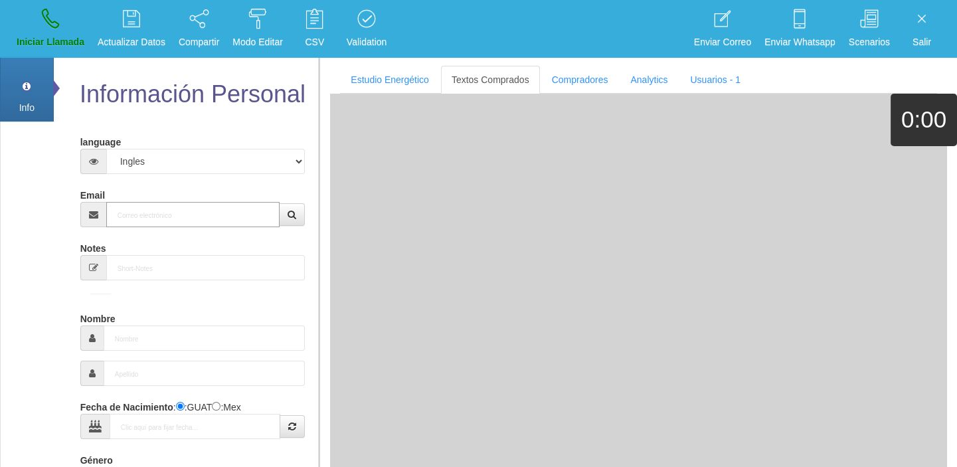
click at [169, 213] on input "Email" at bounding box center [193, 214] width 174 height 25
paste input "[EMAIL_ADDRESS][DOMAIN_NAME]"
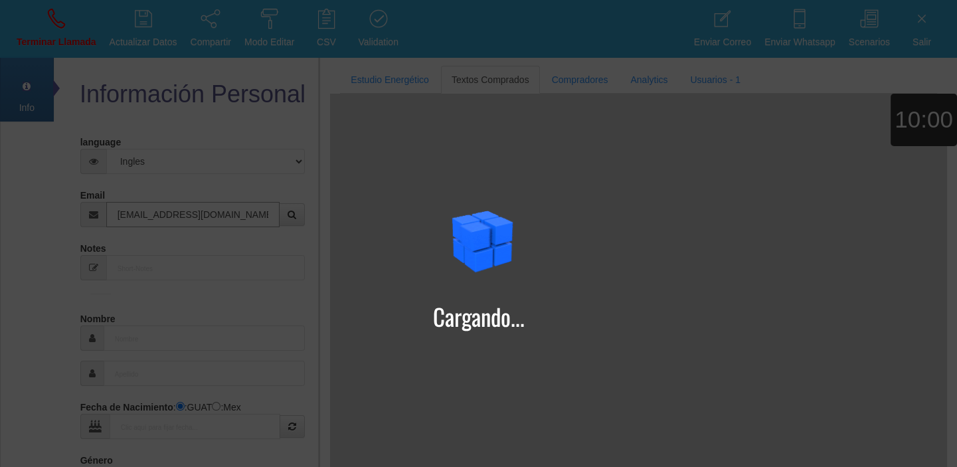
type input "[EMAIL_ADDRESS][DOMAIN_NAME]"
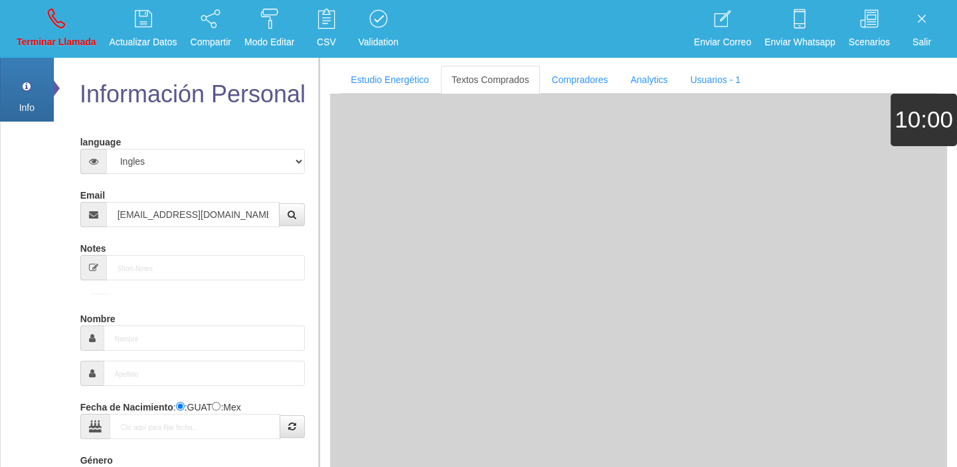
type input "24 Abr 1955"
type input "Comprador bajo"
type input "[PERSON_NAME]"
select select "1"
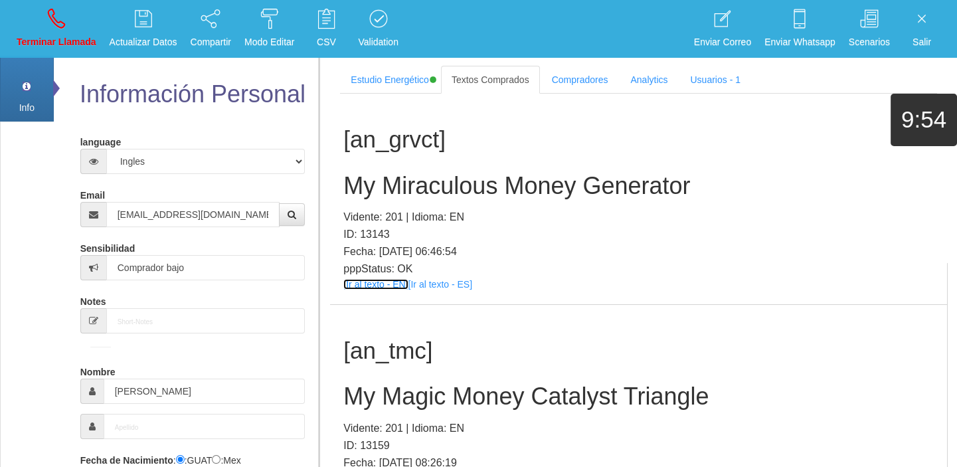
click at [382, 284] on link "[Ir al texto - EN]" at bounding box center [375, 284] width 64 height 11
click at [427, 202] on div "[an_grvct] My Miraculous Money Generator Vidente: 201 | Idioma: EN ID: 13143 Fe…" at bounding box center [638, 199] width 617 height 210
click at [431, 198] on h2 "My Miraculous Money Generator" at bounding box center [638, 186] width 590 height 27
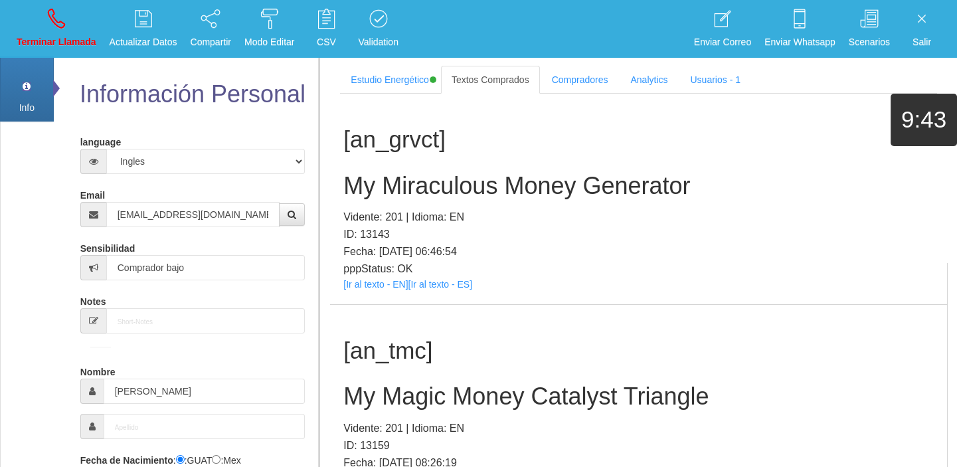
click at [431, 198] on h2 "My Miraculous Money Generator" at bounding box center [638, 186] width 590 height 27
click at [431, 198] on div "[an_grvct] My Miraculous Money Generator Vidente: 201 | Idioma: EN ID: 13143 Fe…" at bounding box center [638, 199] width 617 height 210
click at [425, 183] on h2 "My Miraculous Money Generator" at bounding box center [638, 186] width 590 height 27
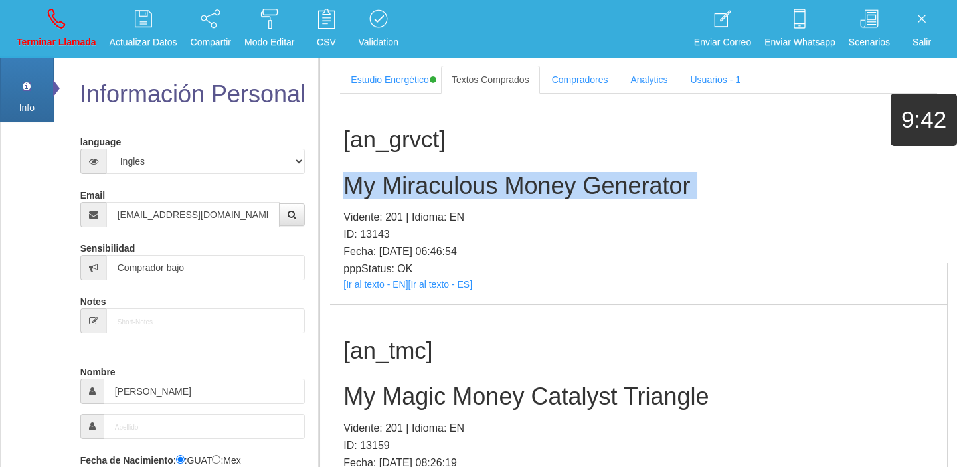
click at [425, 183] on h2 "My Miraculous Money Generator" at bounding box center [638, 186] width 590 height 27
copy h2 "My Miraculous Money Generator"
click at [48, 27] on icon at bounding box center [56, 18] width 17 height 21
select select "0"
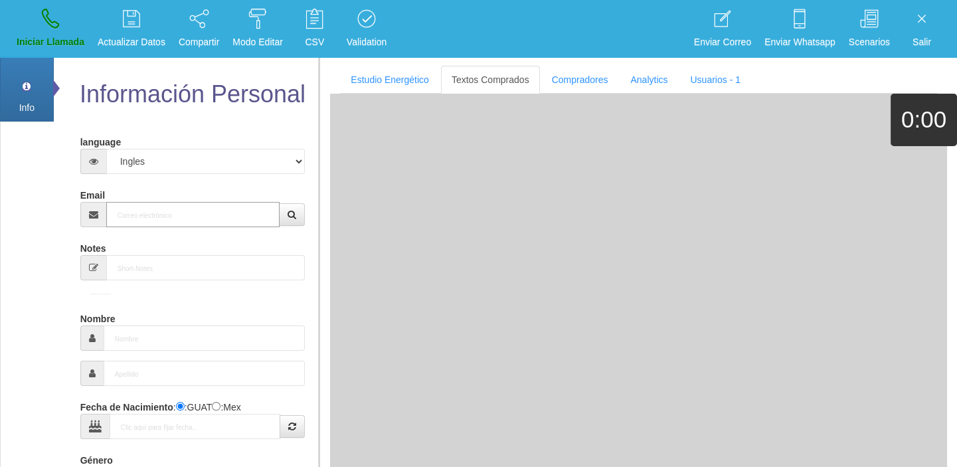
click at [153, 222] on input "Email" at bounding box center [193, 214] width 174 height 25
paste input "[EMAIL_ADDRESS][DOMAIN_NAME]"
type input "[EMAIL_ADDRESS][DOMAIN_NAME]"
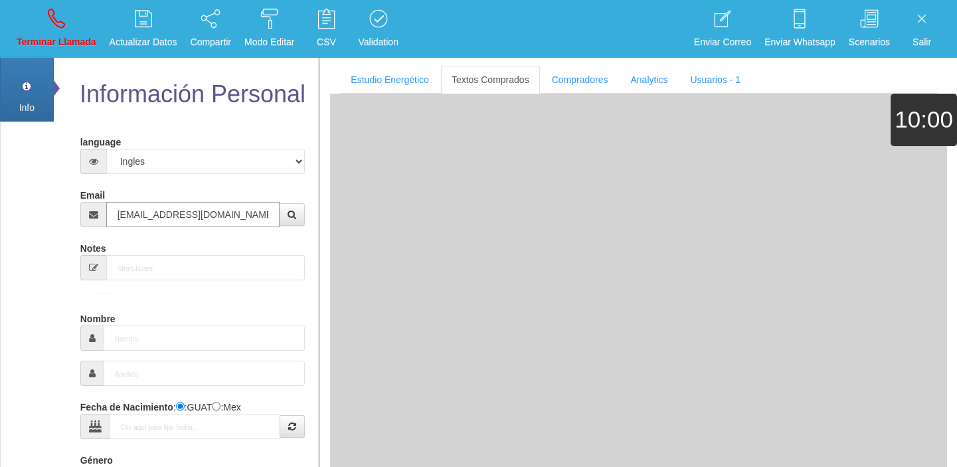
type input "[DATE]"
type input "Excelente Comprador"
type input "Guess"
select select "2"
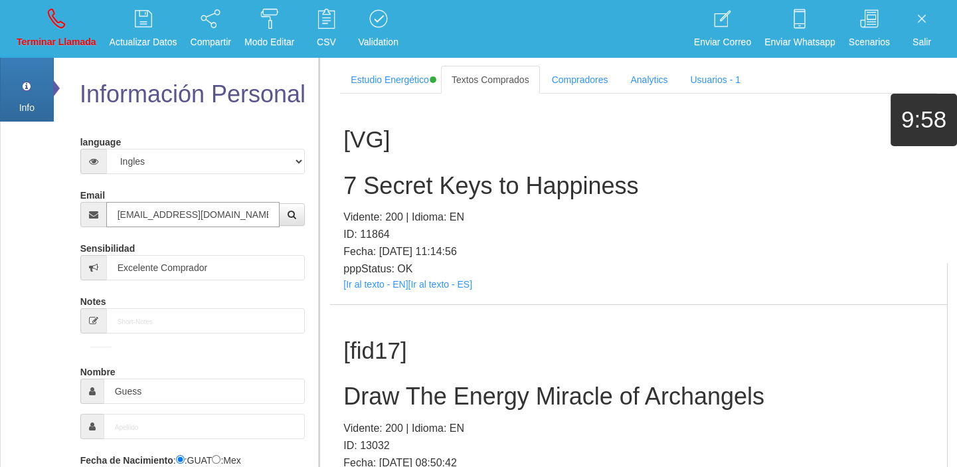
type input "[EMAIL_ADDRESS][DOMAIN_NAME]"
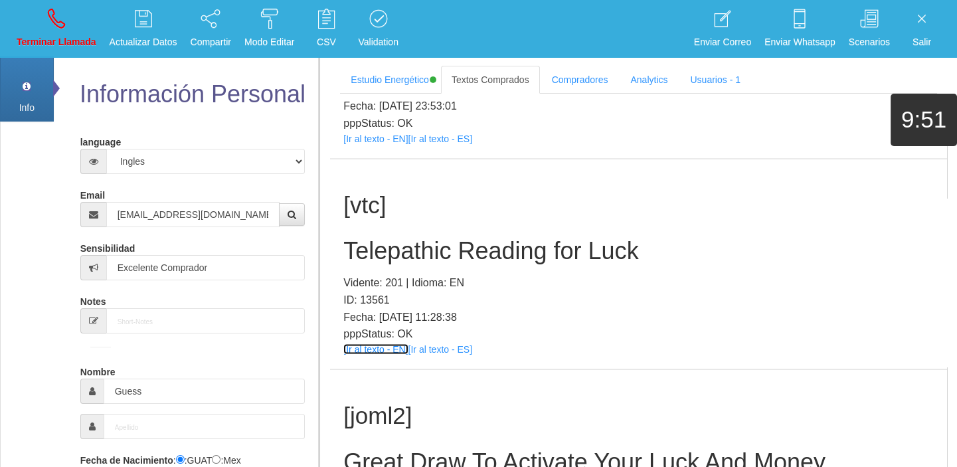
click at [379, 348] on link "[Ir al texto - EN]" at bounding box center [375, 349] width 64 height 11
click at [439, 248] on h2 "Telepathic Reading for Luck" at bounding box center [638, 251] width 590 height 27
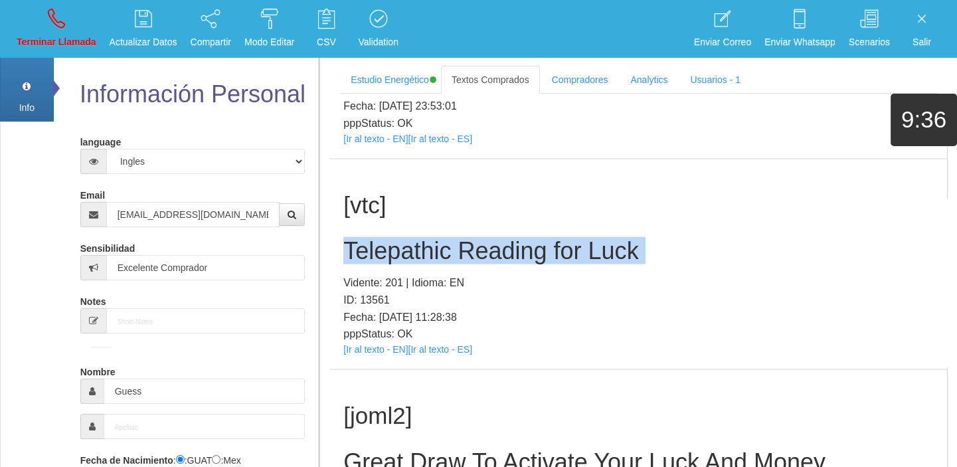
click at [439, 248] on h2 "Telepathic Reading for Luck" at bounding box center [638, 251] width 590 height 27
click at [85, 40] on p "Terminar Llamada" at bounding box center [57, 42] width 80 height 15
select select "0"
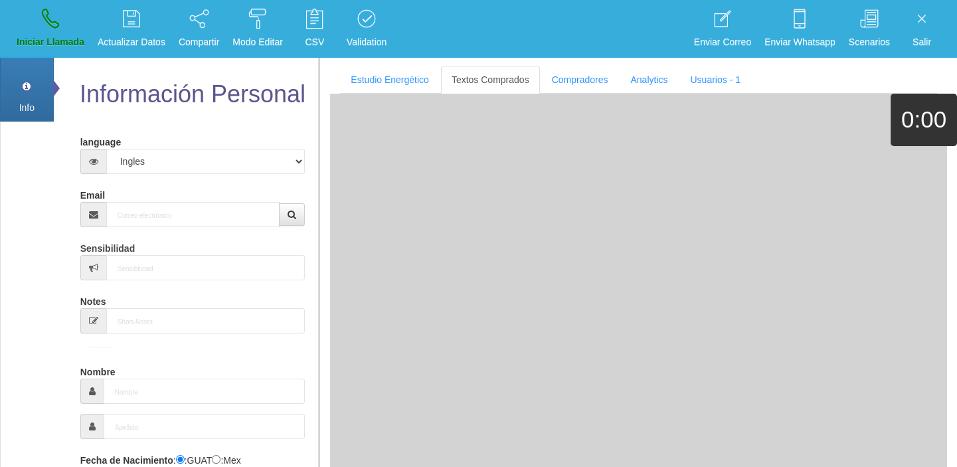
scroll to position [0, 0]
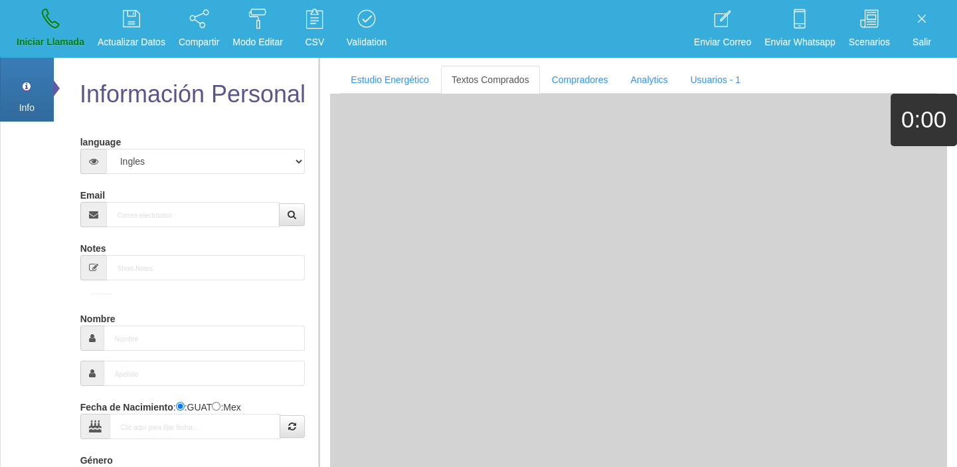
click at [167, 226] on form "language Español Portugues [PERSON_NAME] Email Sensibilidad Notes Comprador de …" at bounding box center [192, 436] width 205 height 611
paste input "[EMAIL_ADDRESS][DOMAIN_NAME]"
drag, startPoint x: 152, startPoint y: 222, endPoint x: 151, endPoint y: 228, distance: 6.7
click at [151, 222] on input "Email" at bounding box center [193, 214] width 174 height 25
type input "[EMAIL_ADDRESS][DOMAIN_NAME]"
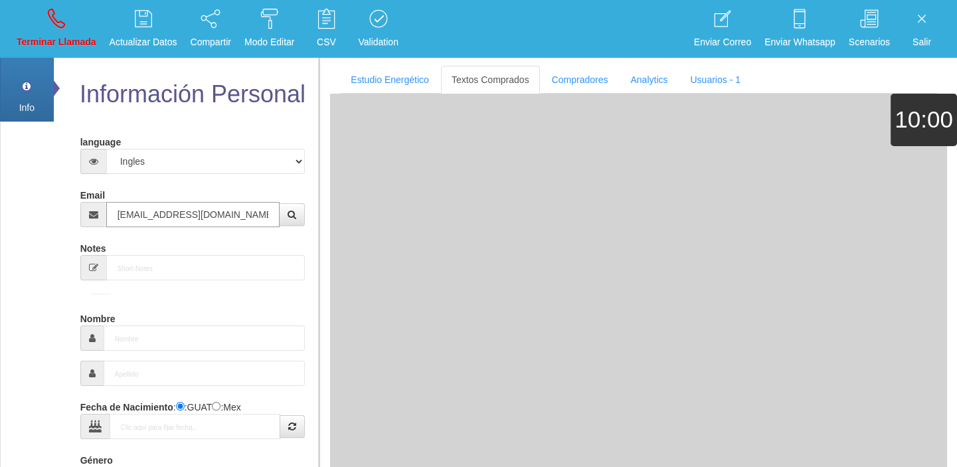
type input "[DATE]"
type input "Comprador bajo"
type input "[PERSON_NAME]"
select select "2"
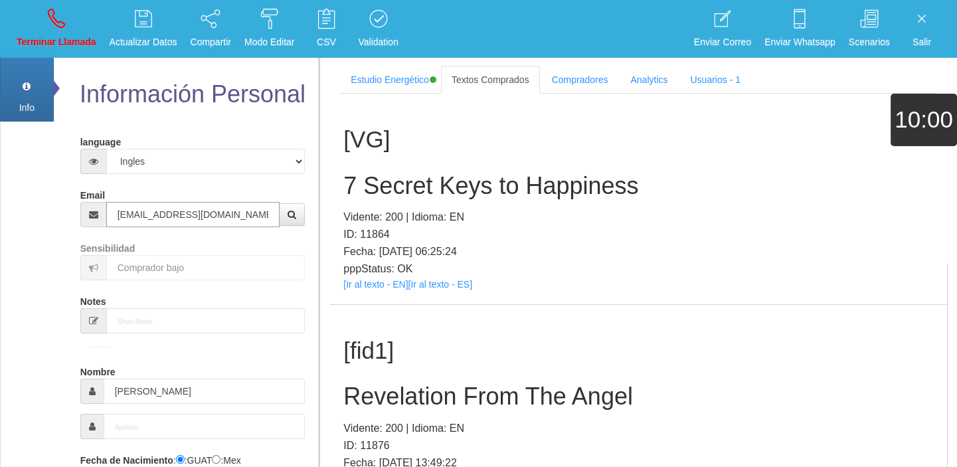
type input "[EMAIL_ADDRESS][DOMAIN_NAME]"
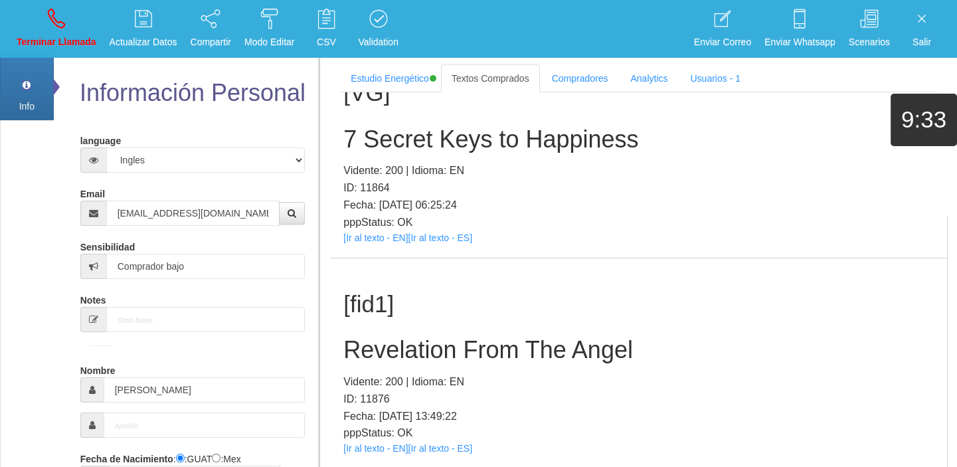
scroll to position [120, 0]
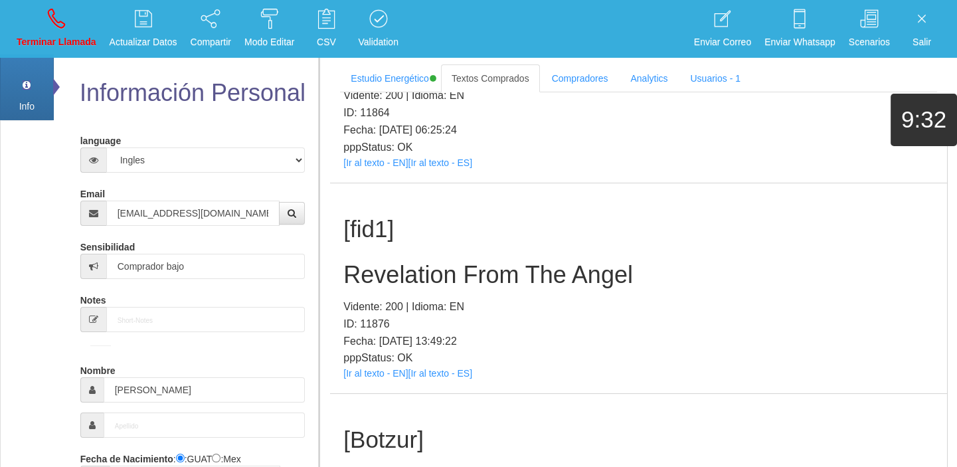
click at [388, 378] on div "[fid1] Revelation From The Angel Vidente: 200 | Idioma: EN ID: 11876 Fecha: [DA…" at bounding box center [638, 288] width 617 height 210
click at [378, 368] on link "[Ir al texto - EN]" at bounding box center [375, 373] width 64 height 11
click at [491, 275] on h2 "Revelation From The Angel" at bounding box center [638, 275] width 590 height 27
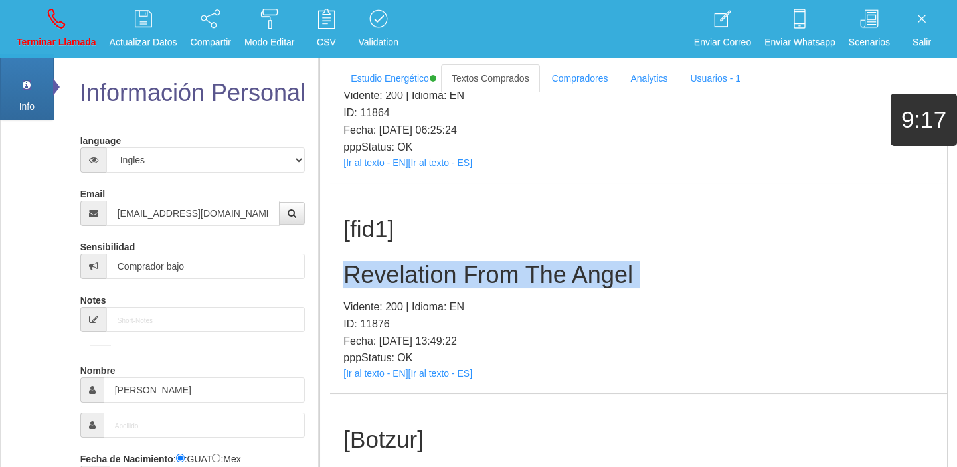
click at [491, 275] on h2 "Revelation From The Angel" at bounding box center [638, 275] width 590 height 27
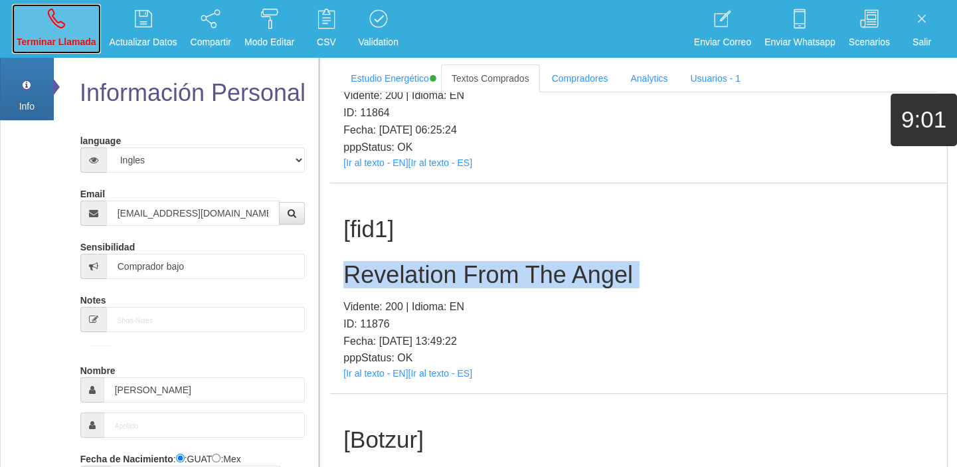
click at [17, 24] on link "Terminar Llamada" at bounding box center [56, 29] width 89 height 50
select select "0"
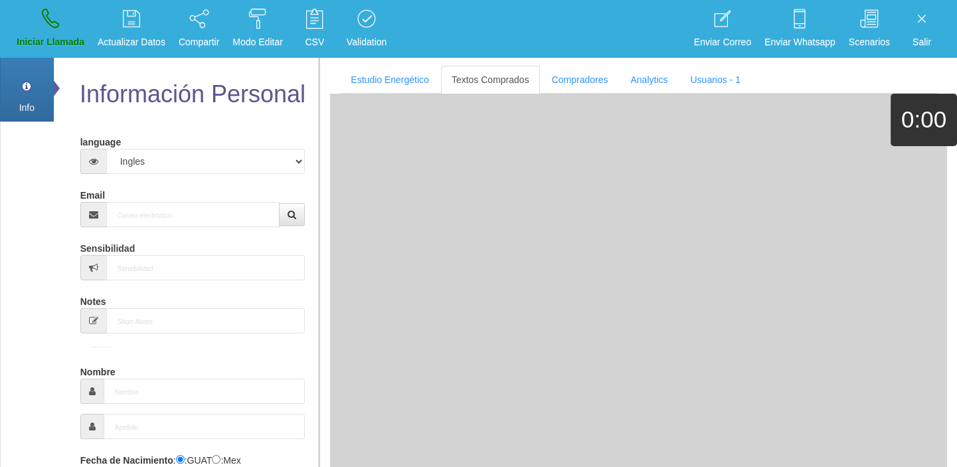
scroll to position [0, 0]
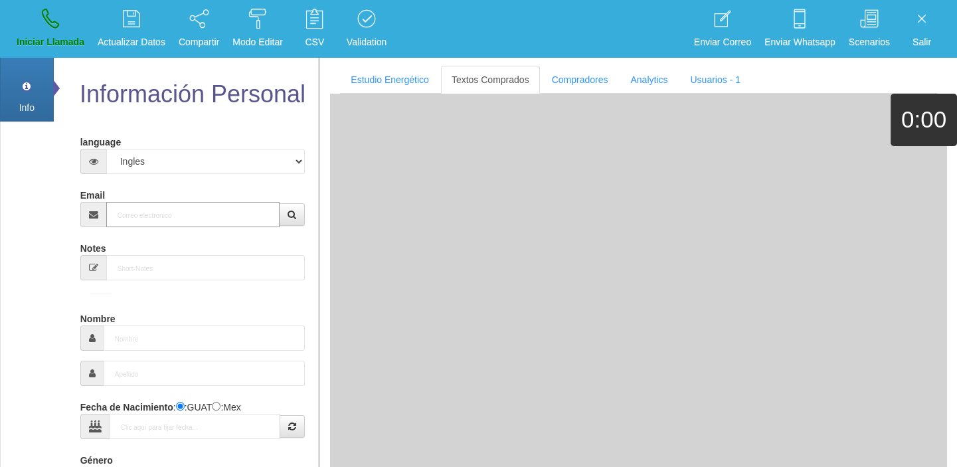
click at [143, 212] on input "Email" at bounding box center [193, 214] width 174 height 25
paste input "[EMAIL_ADDRESS][DOMAIN_NAME]"
type input "[EMAIL_ADDRESS][DOMAIN_NAME]"
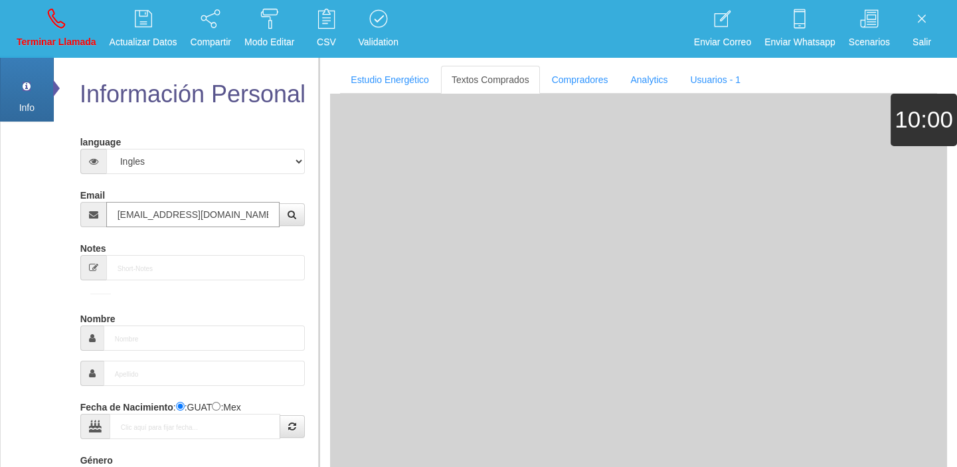
type input "[DATE]"
type input "Comprador bajo"
type input "[PERSON_NAME]"
select select "2"
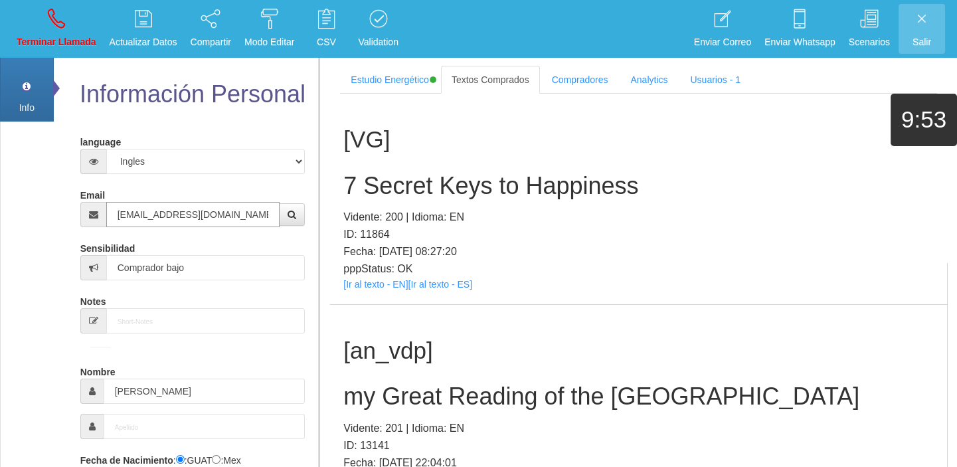
type input "[EMAIL_ADDRESS][DOMAIN_NAME]"
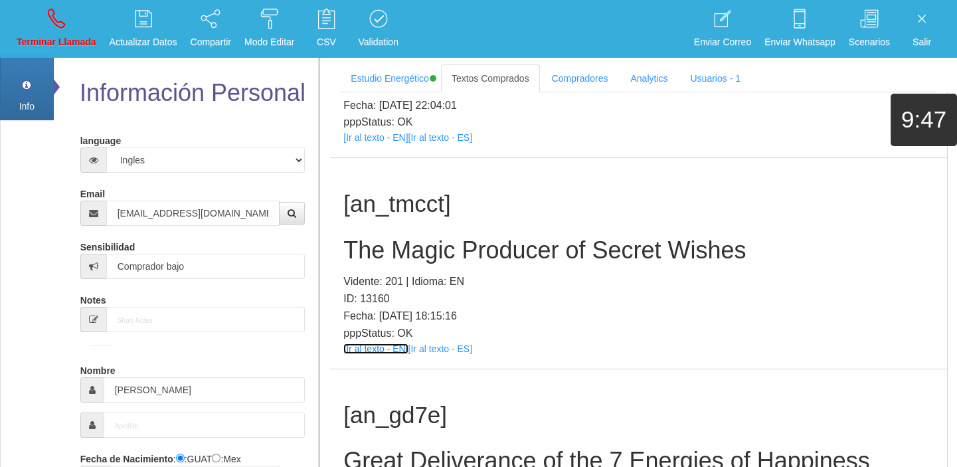
click at [360, 348] on link "[Ir al texto - EN]" at bounding box center [375, 348] width 64 height 11
click at [457, 253] on h2 "The Magic Producer of Secret Wishes" at bounding box center [638, 250] width 590 height 27
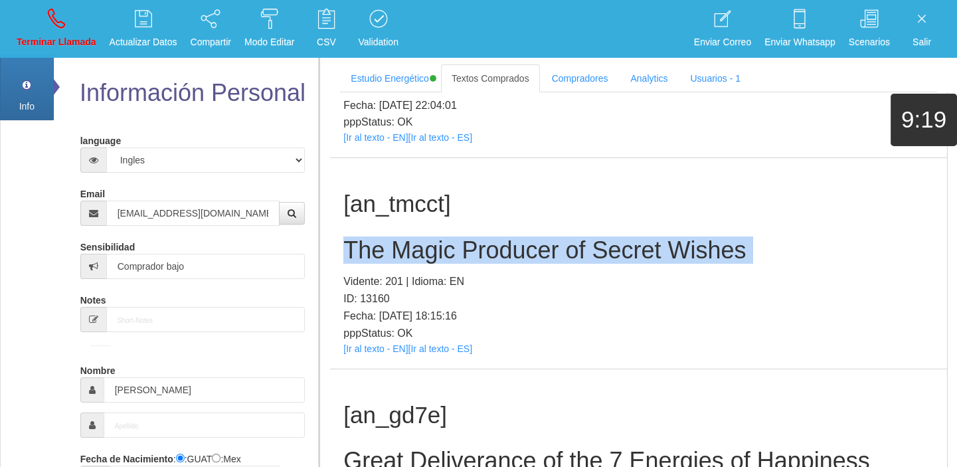
click at [457, 253] on h2 "The Magic Producer of Secret Wishes" at bounding box center [638, 250] width 590 height 27
click at [66, 50] on link "Terminar Llamada" at bounding box center [56, 29] width 89 height 50
select select "0"
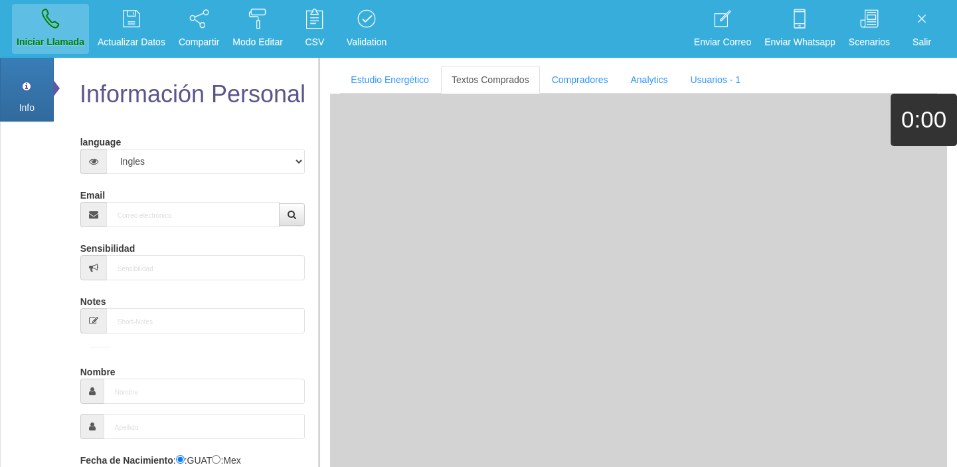
scroll to position [0, 0]
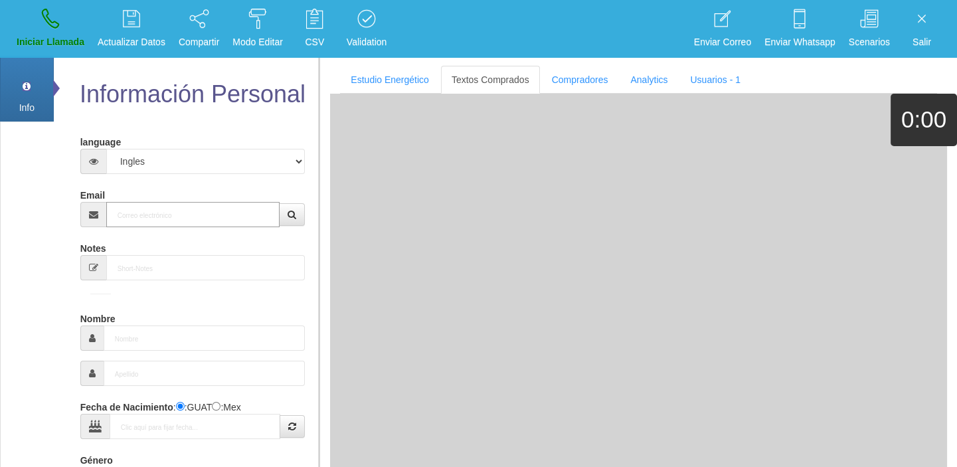
click at [170, 219] on input "Email" at bounding box center [193, 214] width 174 height 25
paste input "[EMAIL_ADDRESS][DOMAIN_NAME]"
type input "[EMAIL_ADDRESS][DOMAIN_NAME]"
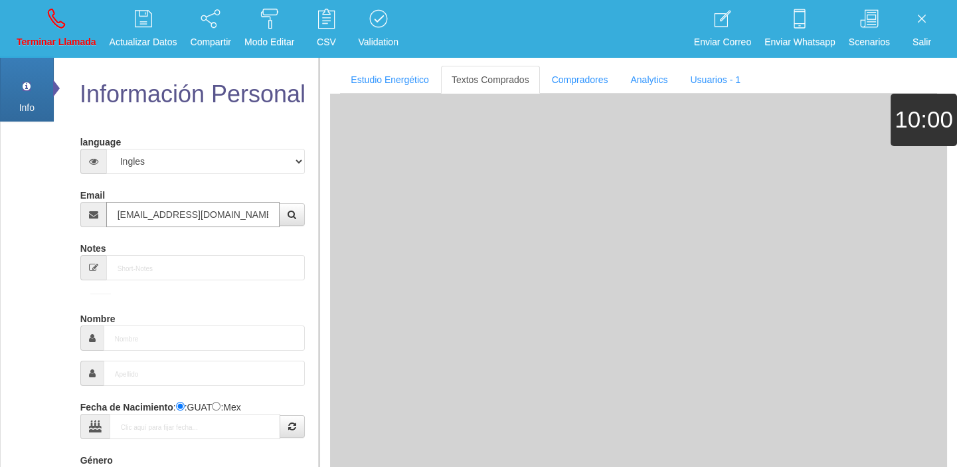
type input "[DATE]"
type input "Comprador simple"
type input "[PERSON_NAME]"
select select "2"
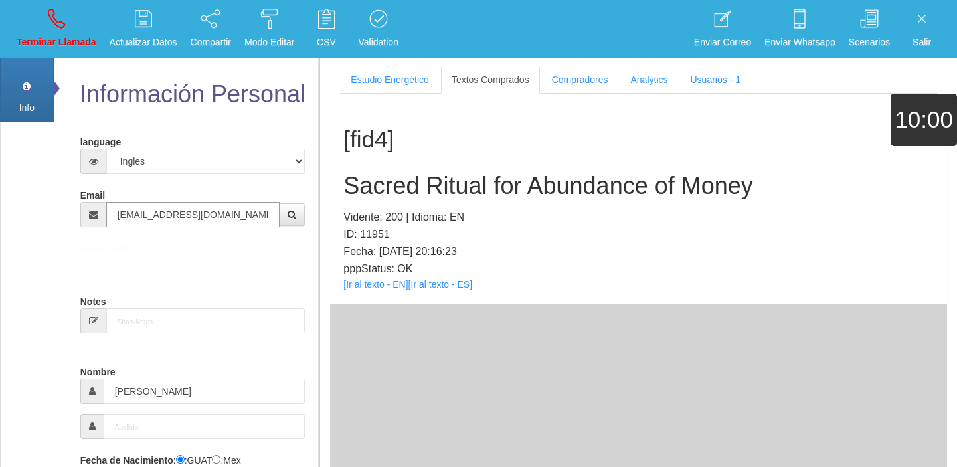
type input "[EMAIL_ADDRESS][DOMAIN_NAME]"
click at [369, 279] on link "[Ir al texto - EN]" at bounding box center [375, 284] width 64 height 11
click at [392, 194] on h2 "Sacred Ritual for Abundance of Money" at bounding box center [638, 186] width 590 height 27
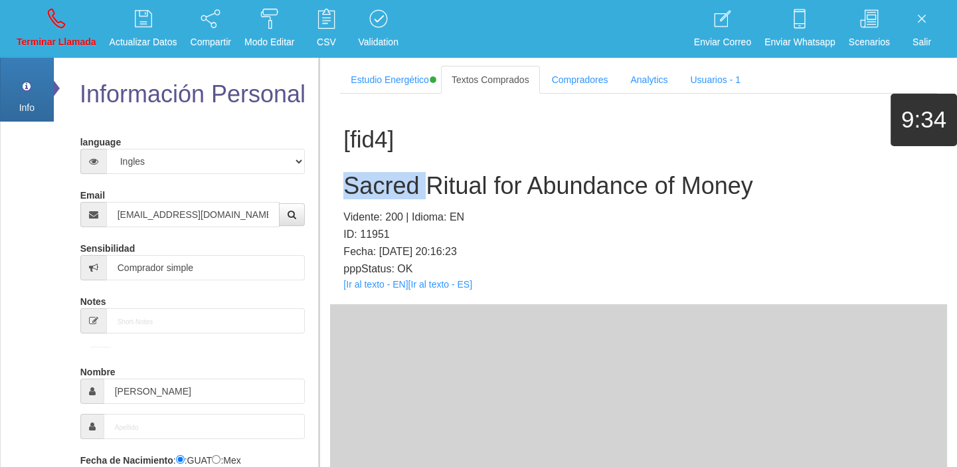
click at [392, 194] on h2 "Sacred Ritual for Abundance of Money" at bounding box center [638, 186] width 590 height 27
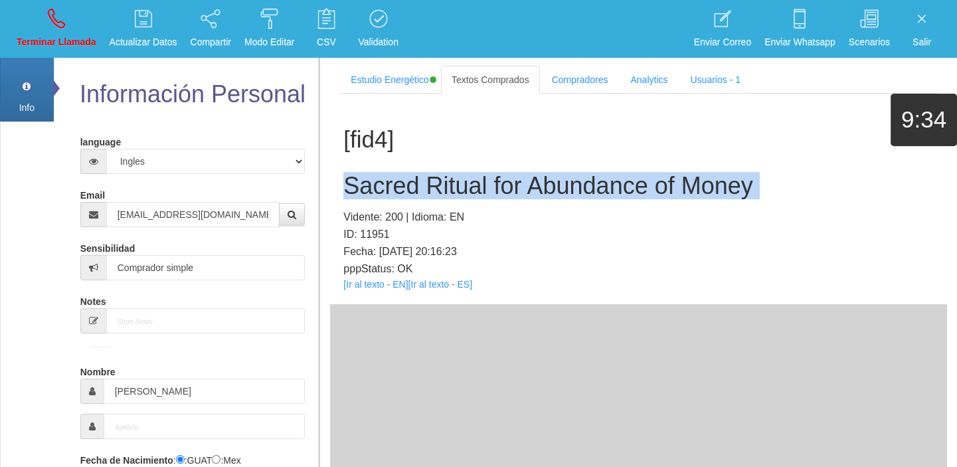
click at [392, 194] on h2 "Sacred Ritual for Abundance of Money" at bounding box center [638, 186] width 590 height 27
click at [69, 22] on link "Terminar Llamada" at bounding box center [56, 29] width 89 height 50
select select "0"
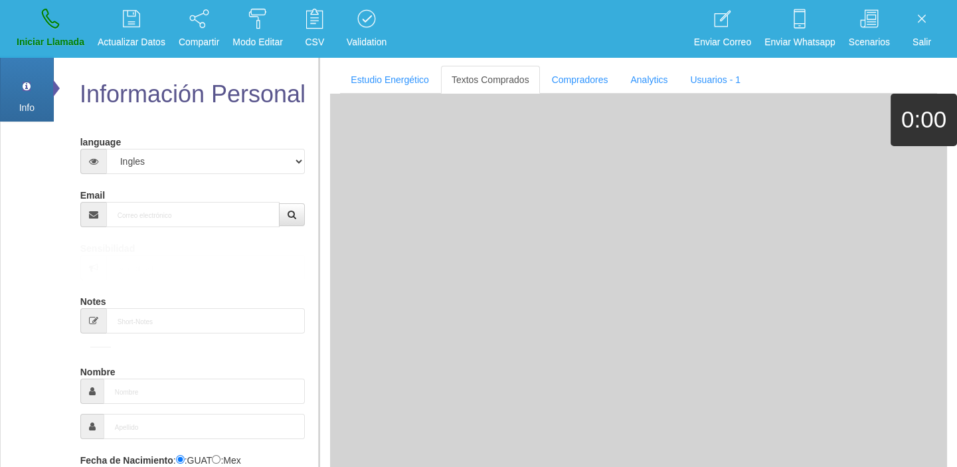
drag, startPoint x: 179, startPoint y: 194, endPoint x: 179, endPoint y: 206, distance: 11.3
click at [179, 198] on div "Email" at bounding box center [192, 205] width 225 height 43
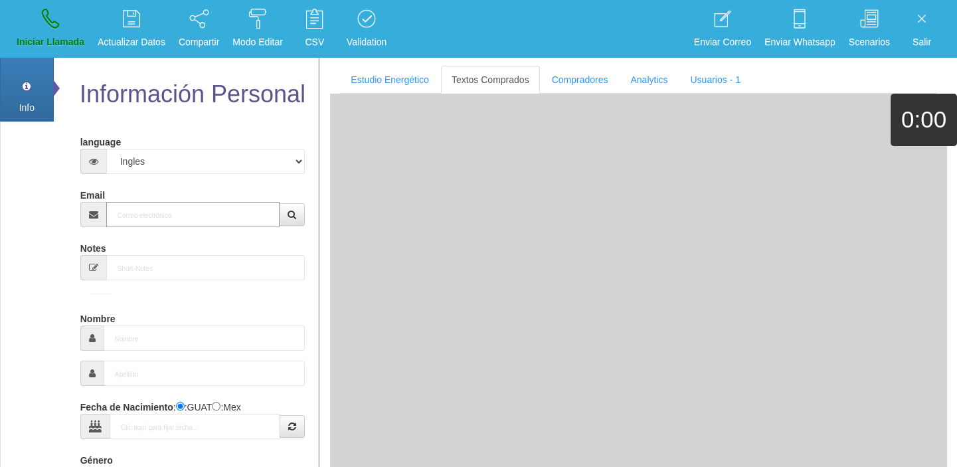
click at [179, 209] on input "Email" at bounding box center [193, 214] width 174 height 25
paste input "[EMAIL_ADDRESS][DOMAIN_NAME]"
type input "[EMAIL_ADDRESS][DOMAIN_NAME]"
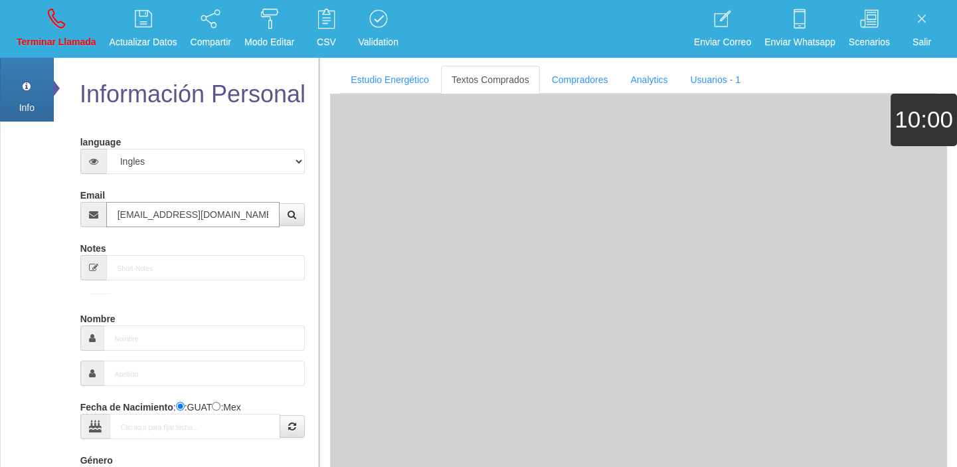
type input "28 Ene 1949"
type input "Comprador bajo"
type input "Jewel"
select select "2"
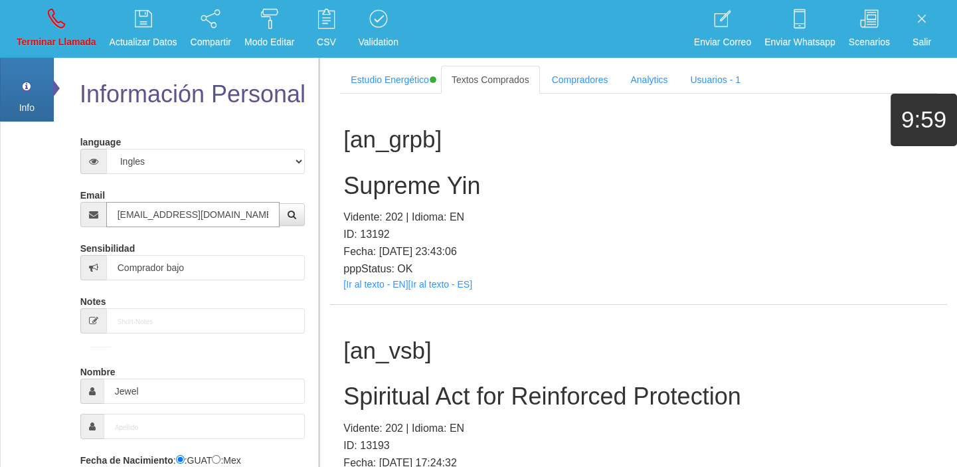
type input "[EMAIL_ADDRESS][DOMAIN_NAME]"
click at [363, 281] on link "[Ir al texto - EN]" at bounding box center [375, 284] width 64 height 11
click at [373, 187] on h2 "Supreme Yin" at bounding box center [638, 186] width 590 height 27
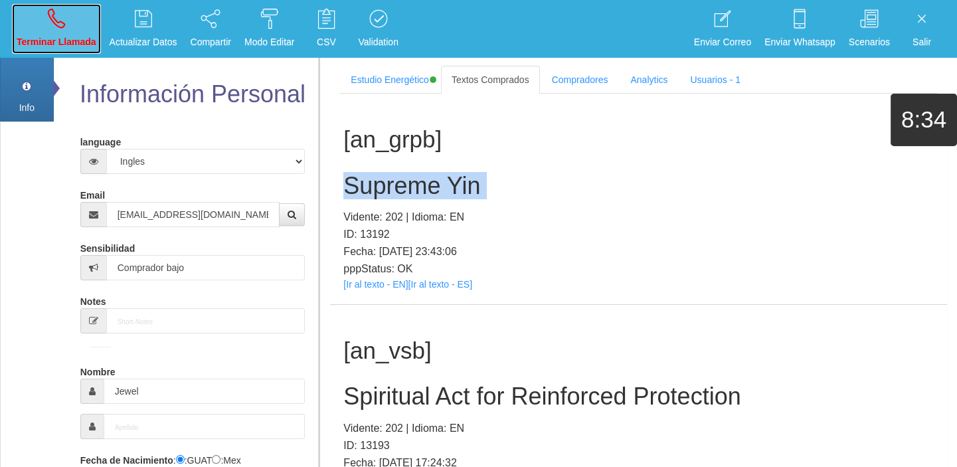
click at [66, 38] on p "Terminar Llamada" at bounding box center [57, 42] width 80 height 15
select select "0"
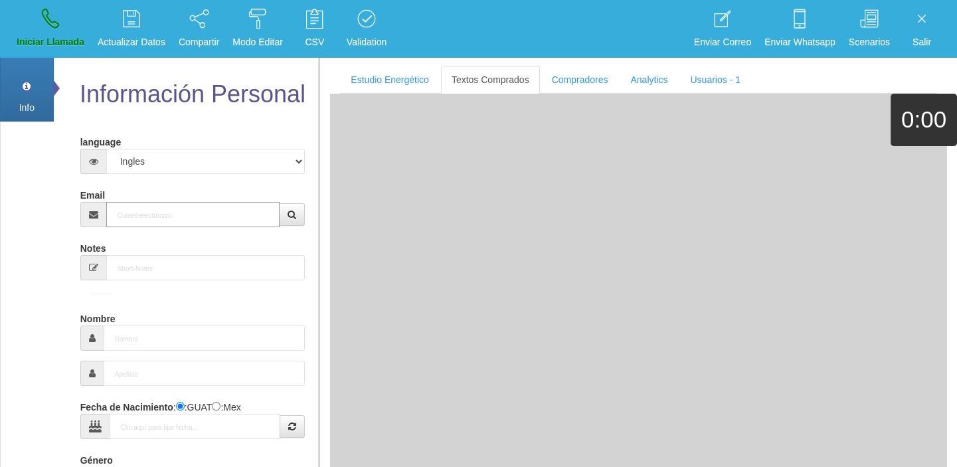
click at [171, 222] on input "Email" at bounding box center [193, 214] width 174 height 25
paste input "[EMAIL_ADDRESS][DOMAIN_NAME]"
type input "[EMAIL_ADDRESS][DOMAIN_NAME]"
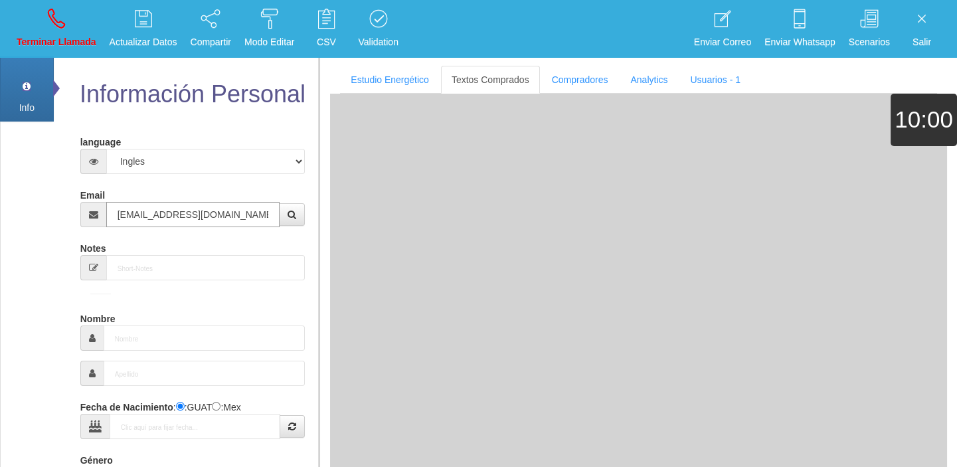
type input "[DATE]"
select select "1"
type input "Comprador bajo"
type input "Désiré"
select select "2"
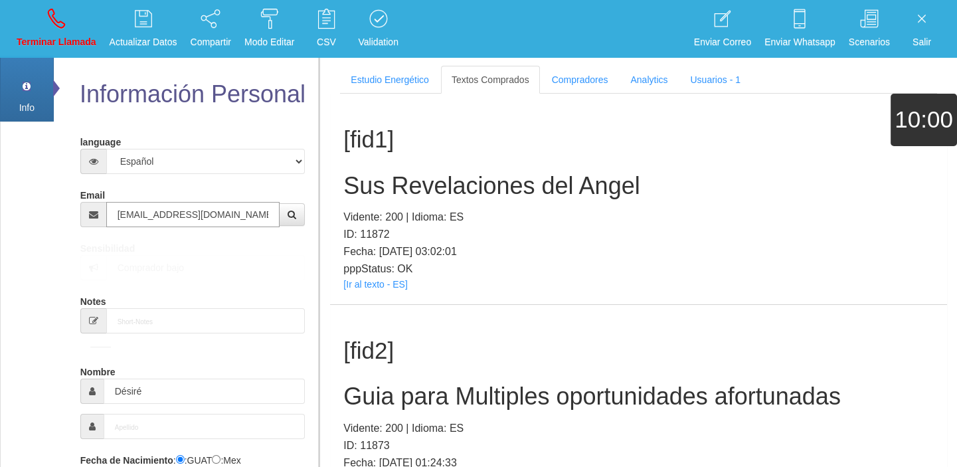
type input "[EMAIL_ADDRESS][DOMAIN_NAME]"
click at [384, 285] on link "[Ir al texto - ES]" at bounding box center [375, 284] width 64 height 11
click at [381, 190] on h2 "Sus Revelaciones del Angel" at bounding box center [638, 186] width 590 height 27
click at [382, 189] on h2 "Sus Revelaciones del Angel" at bounding box center [638, 186] width 590 height 27
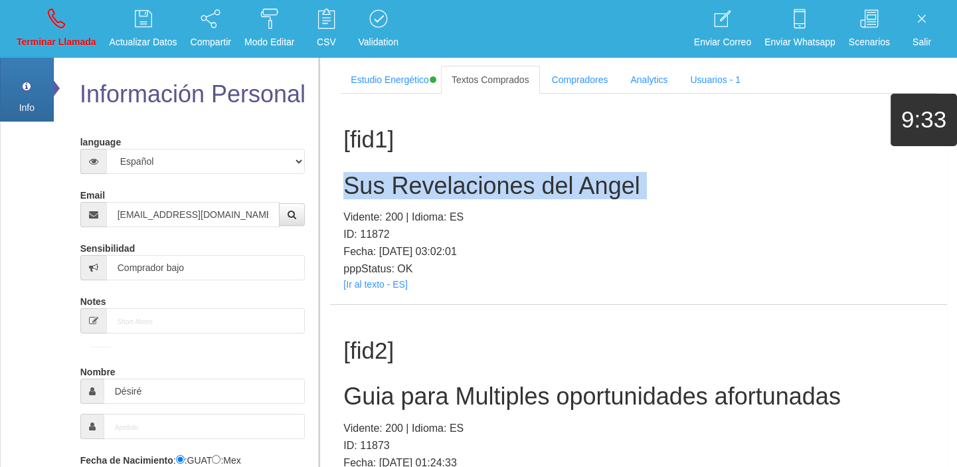
click at [382, 189] on h2 "Sus Revelaciones del Angel" at bounding box center [638, 186] width 590 height 27
click at [84, 36] on p "Terminar Llamada" at bounding box center [57, 42] width 80 height 15
select select "0"
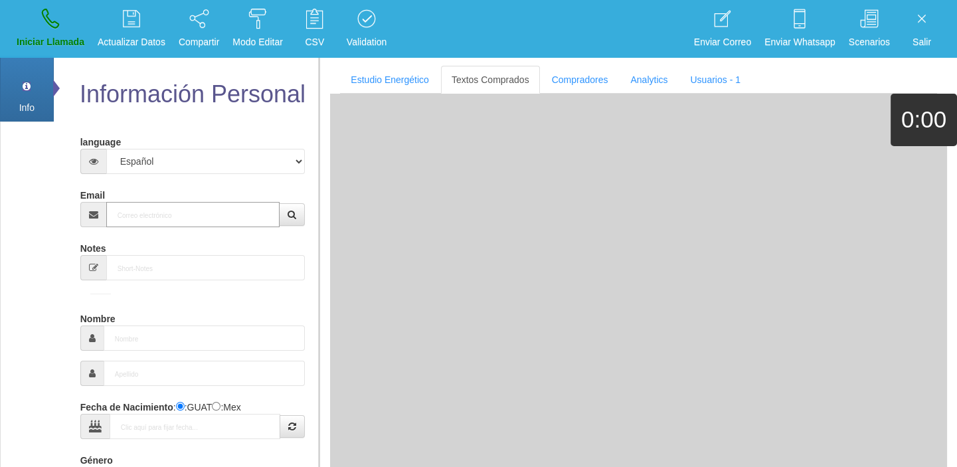
click at [218, 226] on input "Email" at bounding box center [193, 214] width 174 height 25
paste input "[PERSON_NAME][EMAIL_ADDRESS][PERSON_NAME][DOMAIN_NAME]"
type input "[PERSON_NAME][EMAIL_ADDRESS][PERSON_NAME][DOMAIN_NAME]"
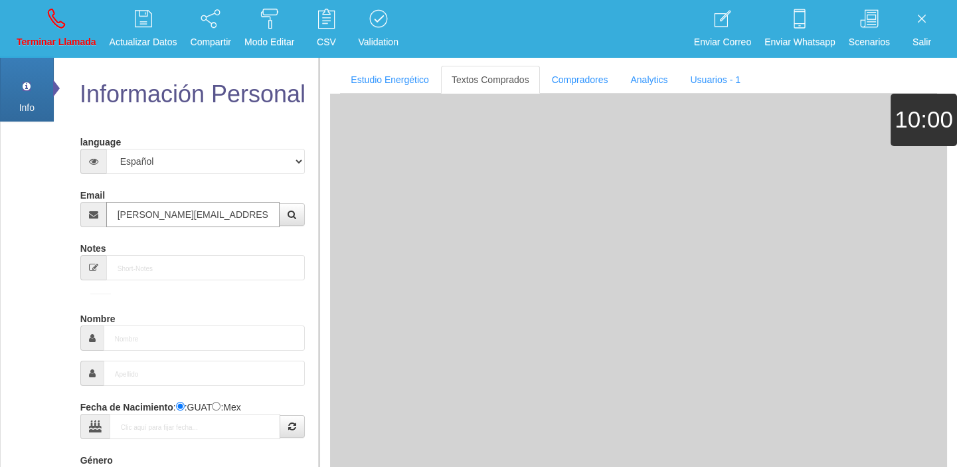
type input "14 Dic 1953"
select select
type input "Comprador bajo"
type input "[PERSON_NAME]"
select select "2"
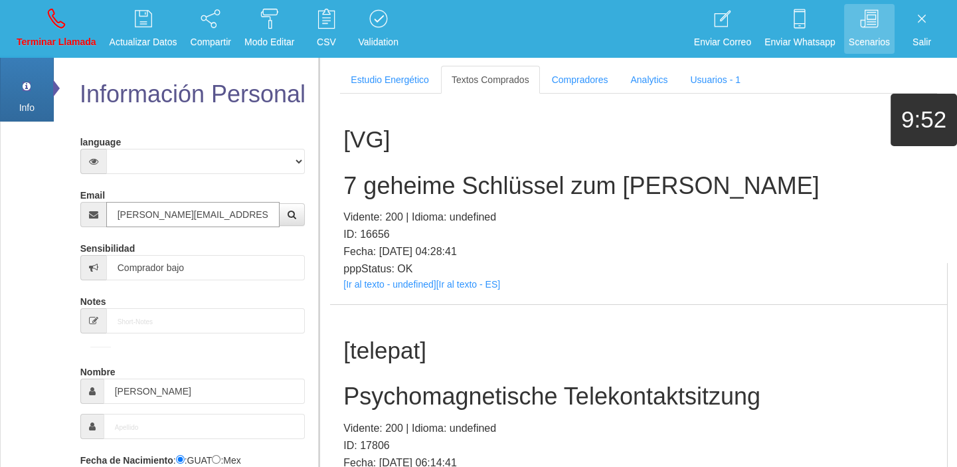
type input "[PERSON_NAME][EMAIL_ADDRESS][PERSON_NAME][DOMAIN_NAME]"
click at [361, 285] on link "[Ir al texto - undefined]" at bounding box center [389, 284] width 92 height 11
click at [398, 182] on h2 "7 geheime Schlüssel zum [PERSON_NAME]" at bounding box center [638, 186] width 590 height 27
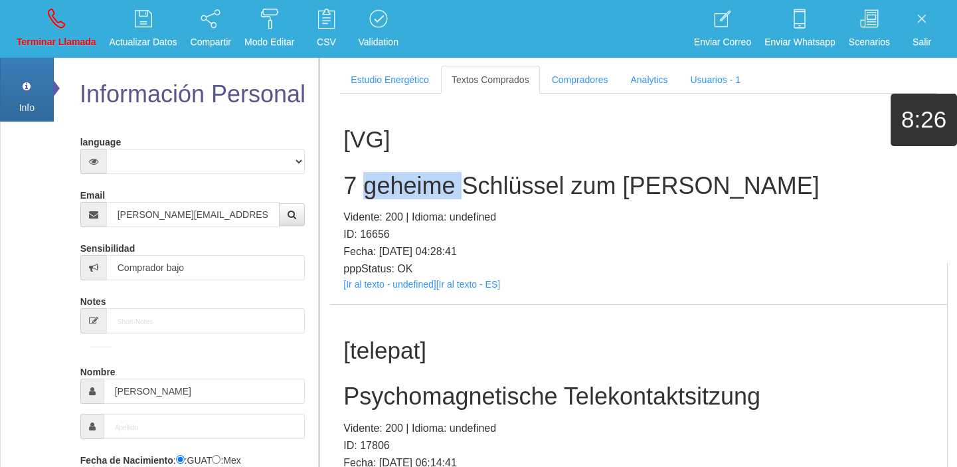
click at [398, 182] on h2 "7 geheime Schlüssel zum [PERSON_NAME]" at bounding box center [638, 186] width 590 height 27
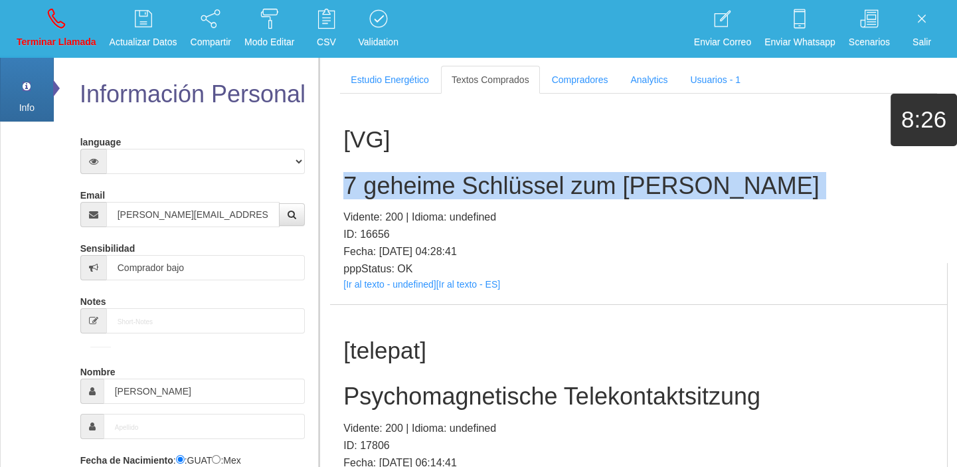
click at [398, 182] on h2 "7 geheime Schlüssel zum [PERSON_NAME]" at bounding box center [638, 186] width 590 height 27
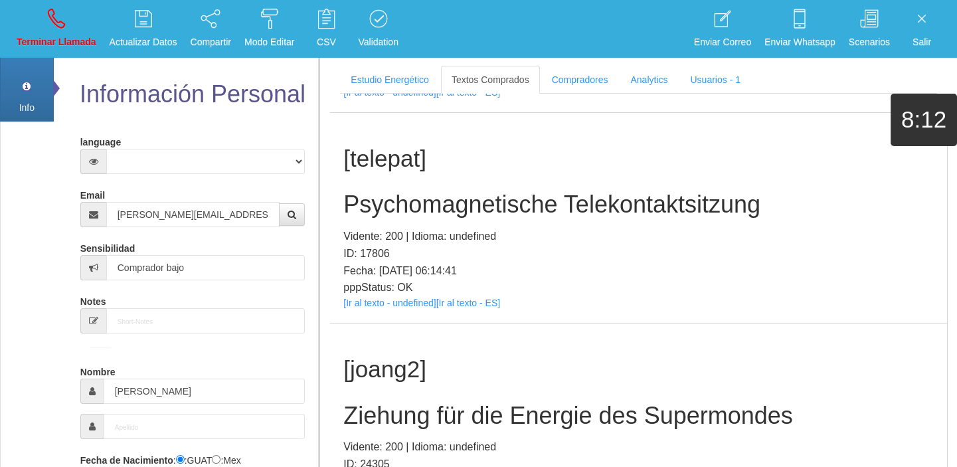
scroll to position [181, 0]
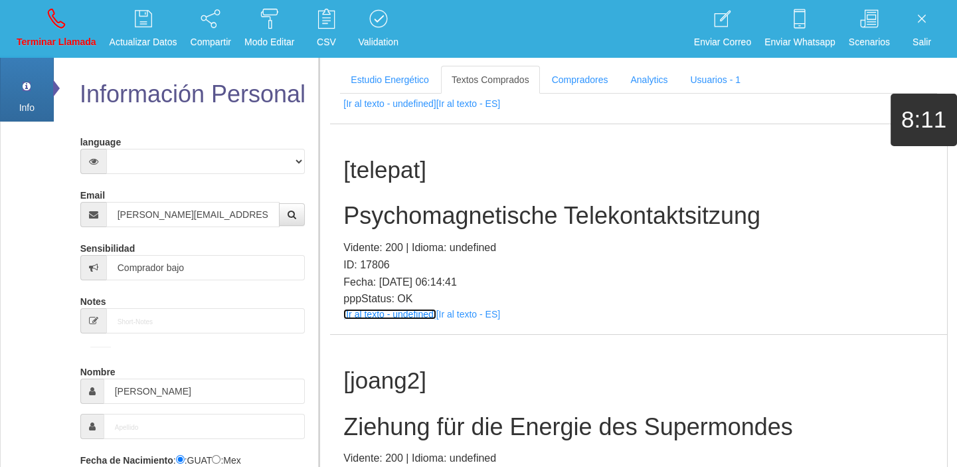
click at [364, 312] on link "[Ir al texto - undefined]" at bounding box center [389, 314] width 92 height 11
click at [425, 200] on div "[telepat] Psychomagnetische Telekontaktsitzung Vidente: 200 | Idioma: undefined…" at bounding box center [638, 229] width 617 height 210
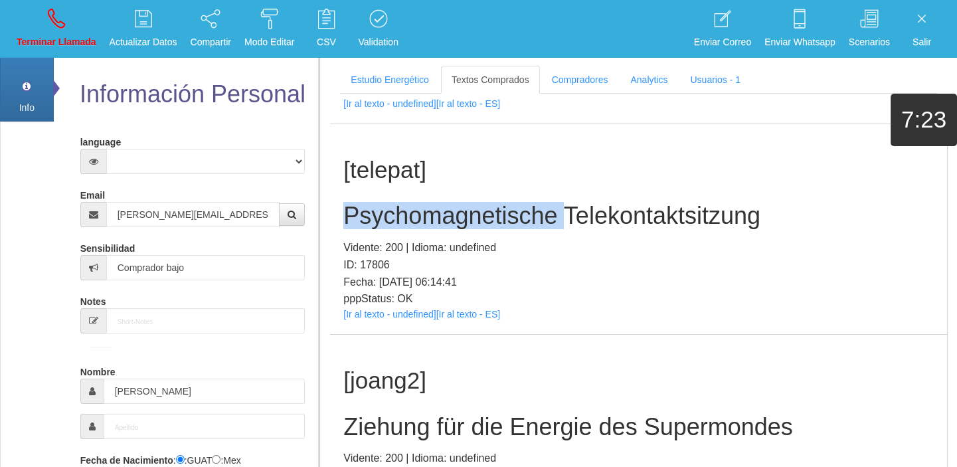
click at [425, 200] on div "[telepat] Psychomagnetische Telekontaktsitzung Vidente: 200 | Idioma: undefined…" at bounding box center [638, 229] width 617 height 210
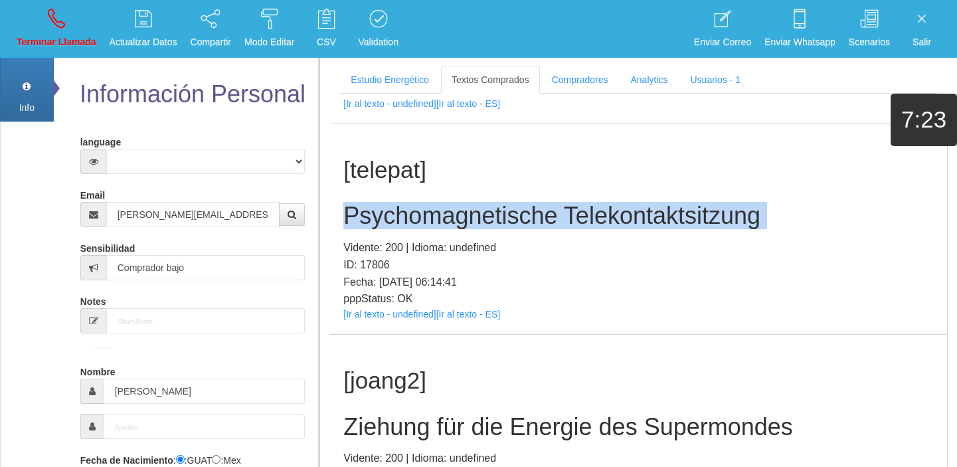
click at [425, 200] on div "[telepat] Psychomagnetische Telekontaktsitzung Vidente: 200 | Idioma: undefined…" at bounding box center [638, 229] width 617 height 210
click at [65, 15] on link "Terminar Llamada" at bounding box center [56, 29] width 89 height 50
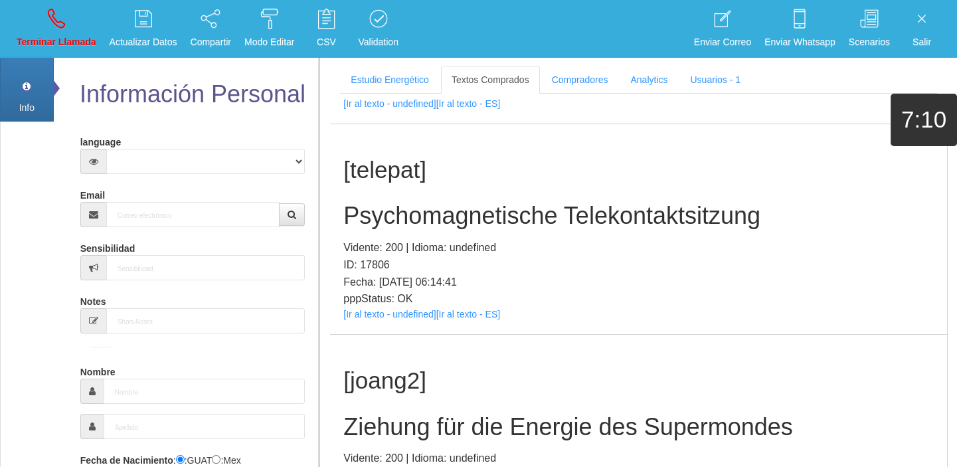
scroll to position [0, 0]
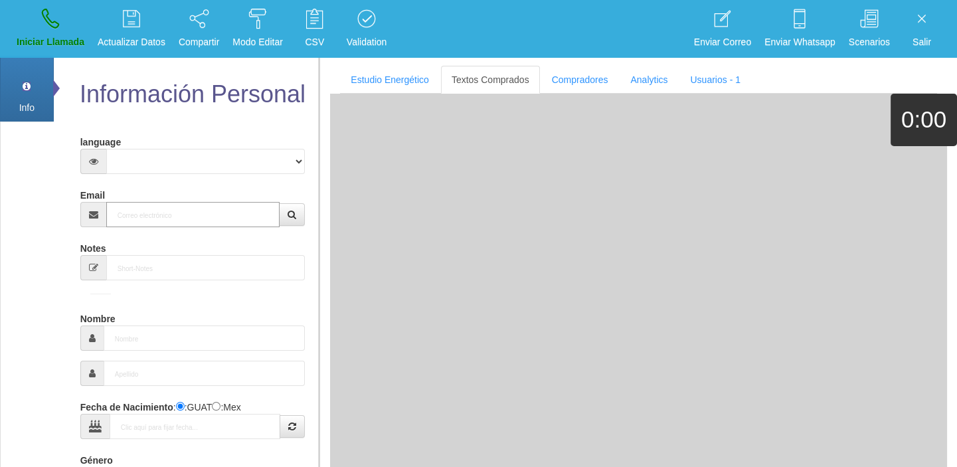
click at [165, 222] on input "Email" at bounding box center [193, 214] width 174 height 25
paste input "[PERSON_NAME][EMAIL_ADDRESS][PERSON_NAME][DOMAIN_NAME]"
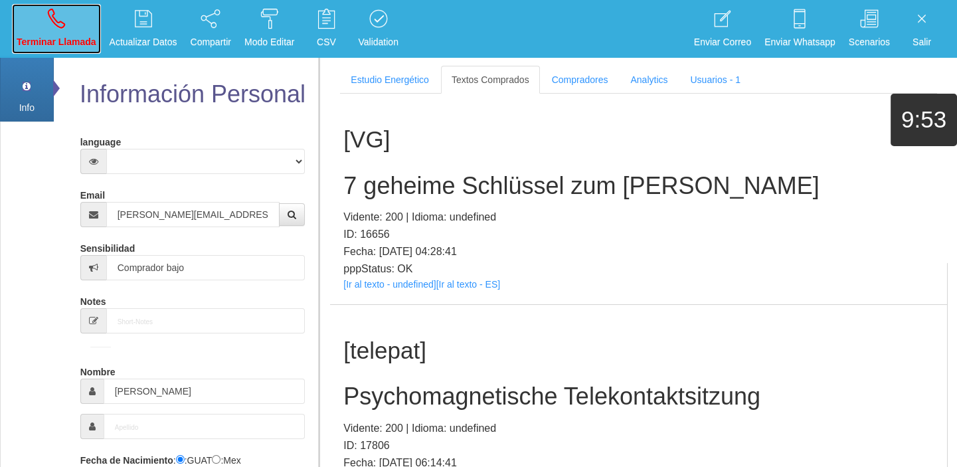
click at [66, 23] on link "Terminar Llamada" at bounding box center [56, 29] width 89 height 50
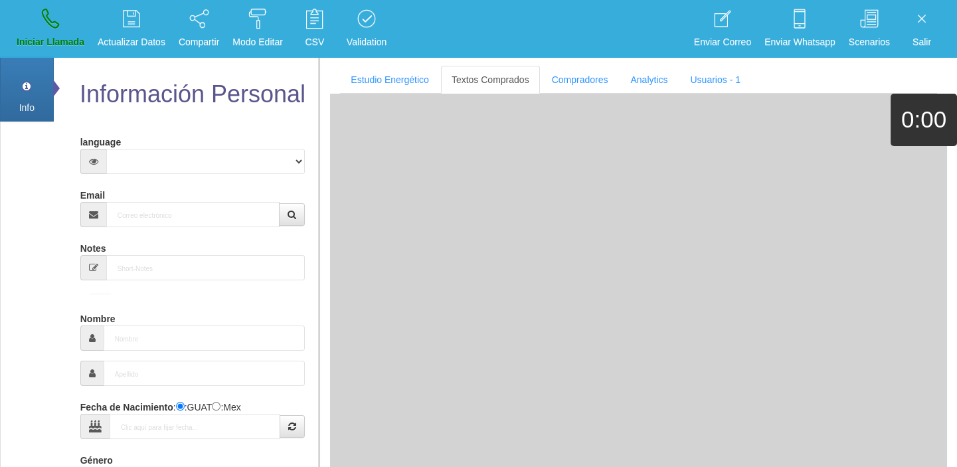
click at [159, 236] on form "language Español Portugues [PERSON_NAME] Email Sensibilidad Notes Comprador de …" at bounding box center [192, 436] width 205 height 611
click at [156, 228] on form "language Español Portugues [PERSON_NAME] Email Sensibilidad Notes Comprador de …" at bounding box center [192, 436] width 205 height 611
click at [152, 222] on input "Email" at bounding box center [193, 214] width 174 height 25
paste input "[PERSON_NAME][EMAIL_ADDRESS][PERSON_NAME][DOMAIN_NAME]"
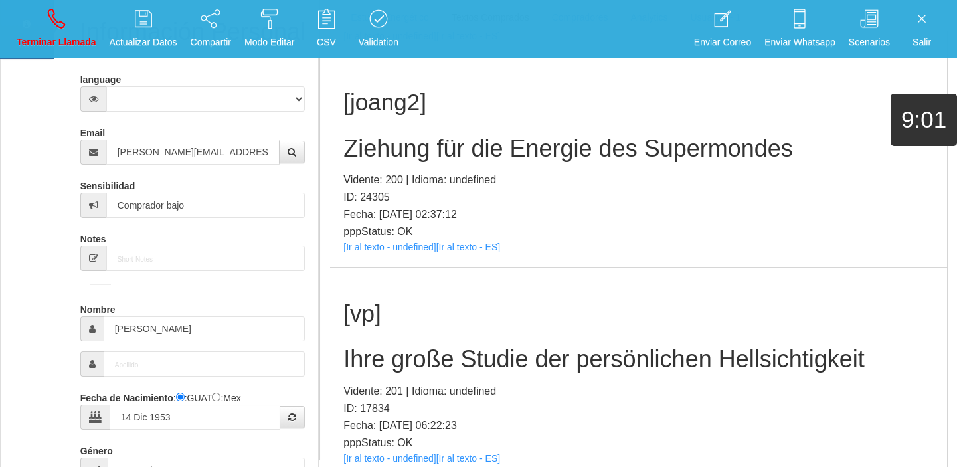
scroll to position [181, 0]
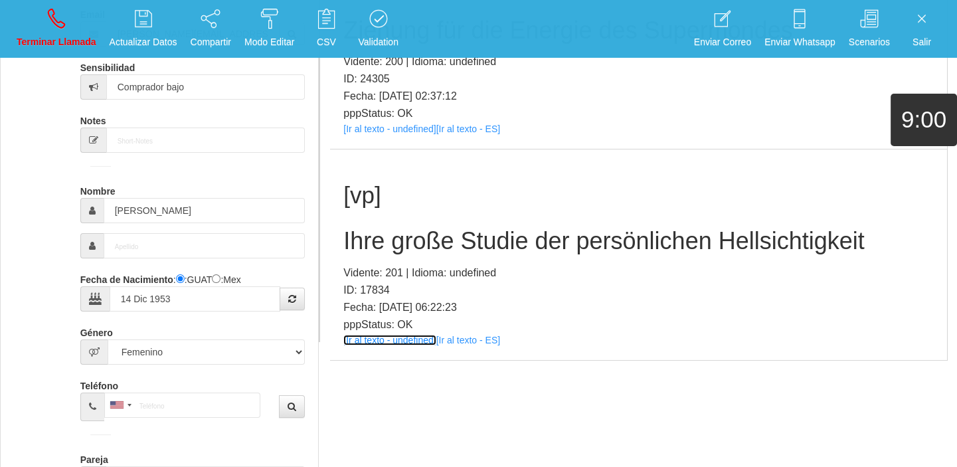
click at [390, 337] on link "[Ir al texto - undefined]" at bounding box center [389, 340] width 92 height 11
click at [437, 243] on h2 "Ihre große Studie der persönlichen Hellsichtigkeit" at bounding box center [638, 241] width 590 height 27
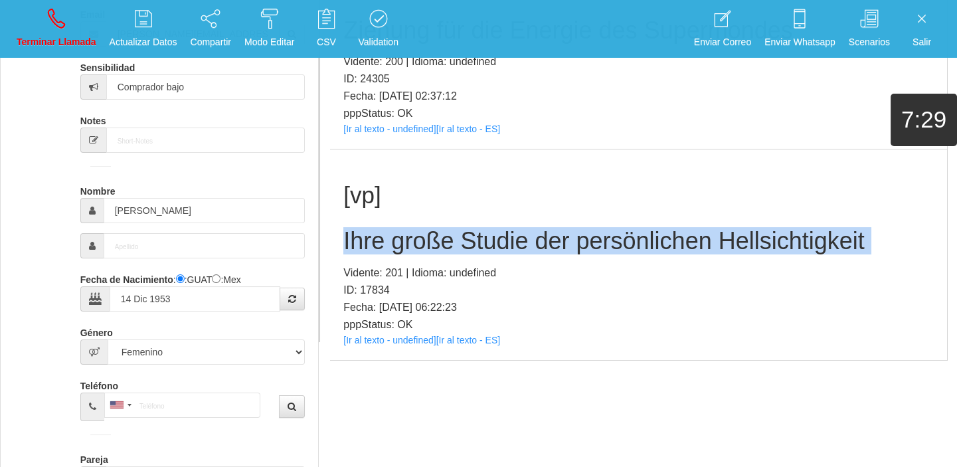
drag, startPoint x: 437, startPoint y: 243, endPoint x: 9, endPoint y: 243, distance: 428.2
click at [429, 242] on h2 "Ihre große Studie der persönlichen Hellsichtigkeit" at bounding box center [638, 241] width 590 height 27
drag, startPoint x: 66, startPoint y: 35, endPoint x: 192, endPoint y: 155, distance: 174.2
click at [66, 35] on p "Terminar Llamada" at bounding box center [57, 42] width 80 height 15
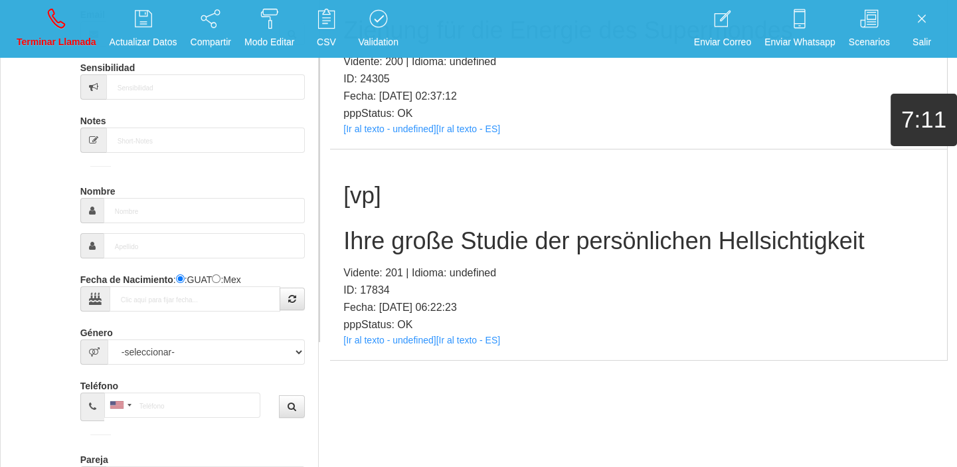
scroll to position [0, 0]
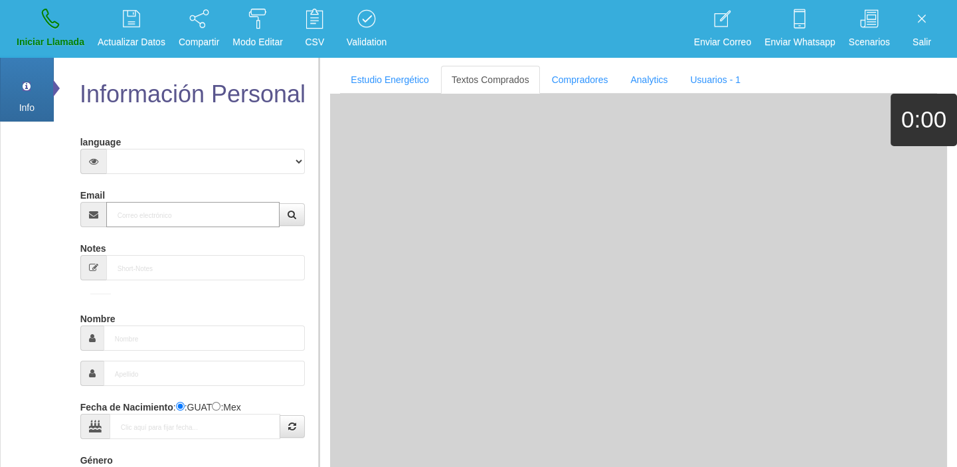
click at [208, 214] on input "Email" at bounding box center [193, 214] width 174 height 25
paste input "[EMAIL_ADDRESS][DOMAIN_NAME]"
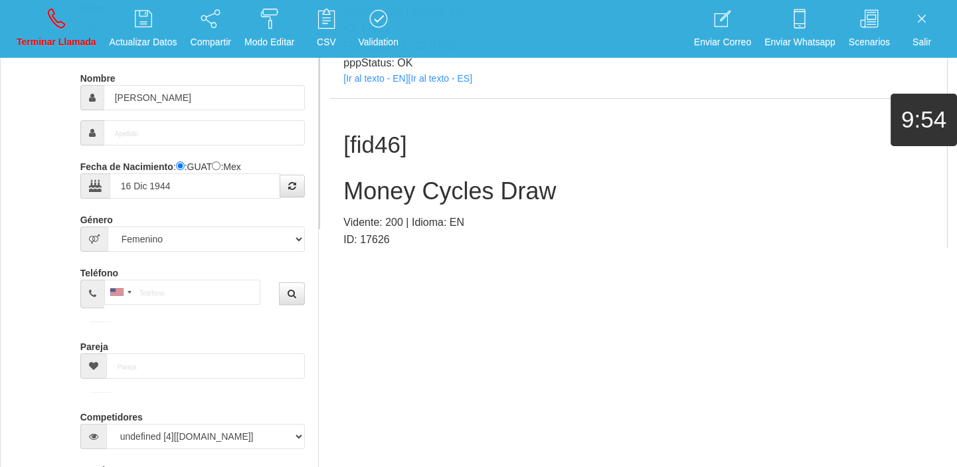
scroll to position [8430, 0]
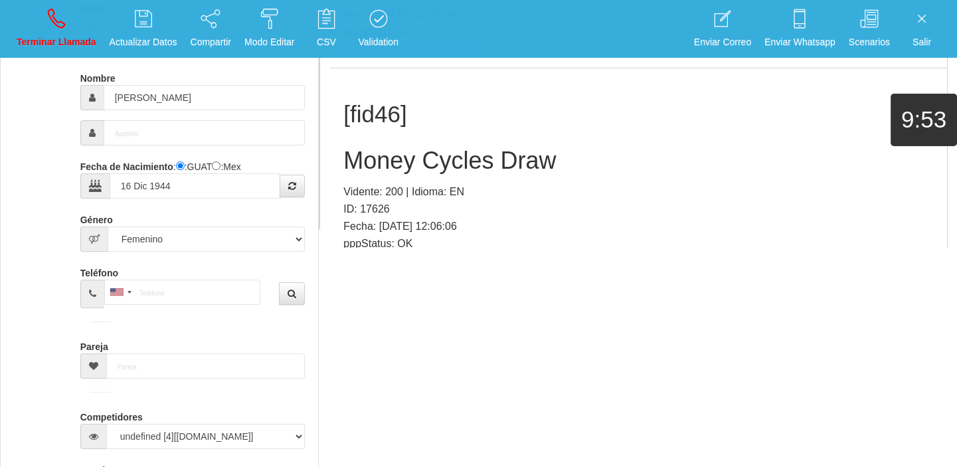
click at [381, 254] on link "[Ir al texto - EN]" at bounding box center [375, 259] width 64 height 11
click at [402, 147] on h2 "Money Cycles Draw" at bounding box center [638, 160] width 590 height 27
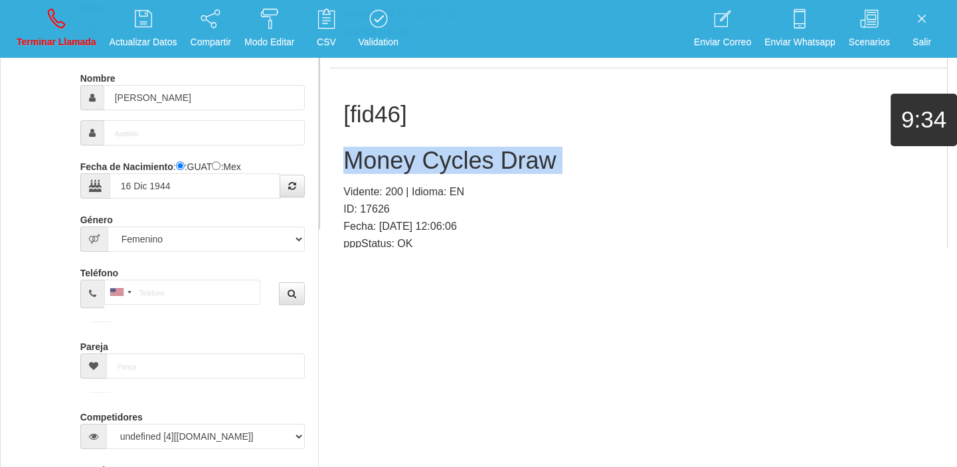
click at [402, 147] on h2 "Money Cycles Draw" at bounding box center [638, 160] width 590 height 27
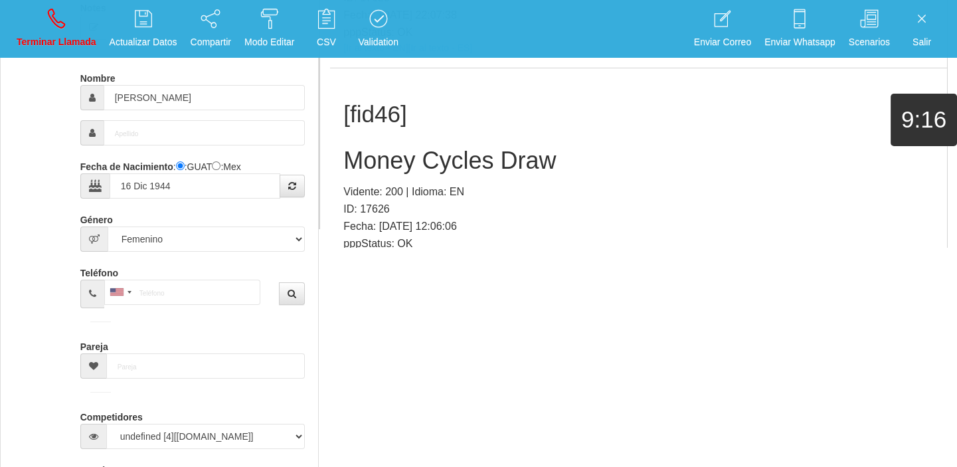
click at [44, 1] on li "Terminar Llamada" at bounding box center [56, 29] width 93 height 58
click at [53, 20] on icon at bounding box center [56, 18] width 17 height 21
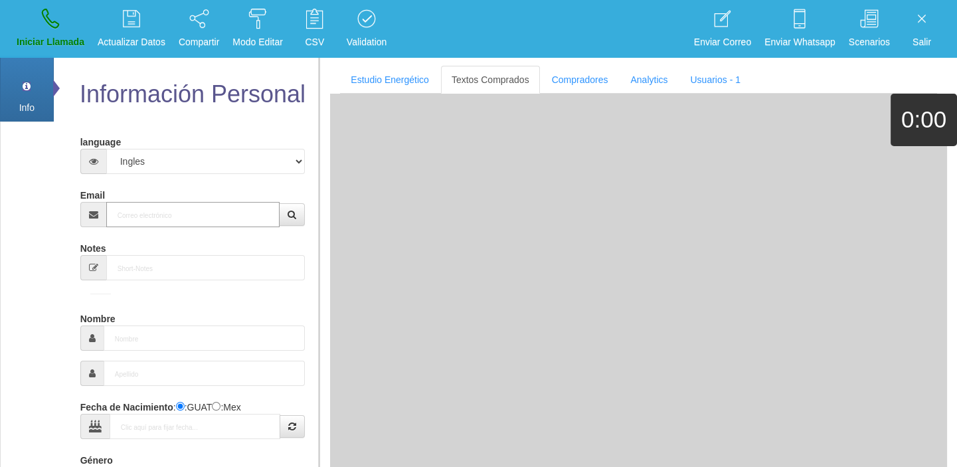
click at [162, 224] on input "Email" at bounding box center [193, 214] width 174 height 25
paste input "[EMAIL_ADDRESS][DOMAIN_NAME]"
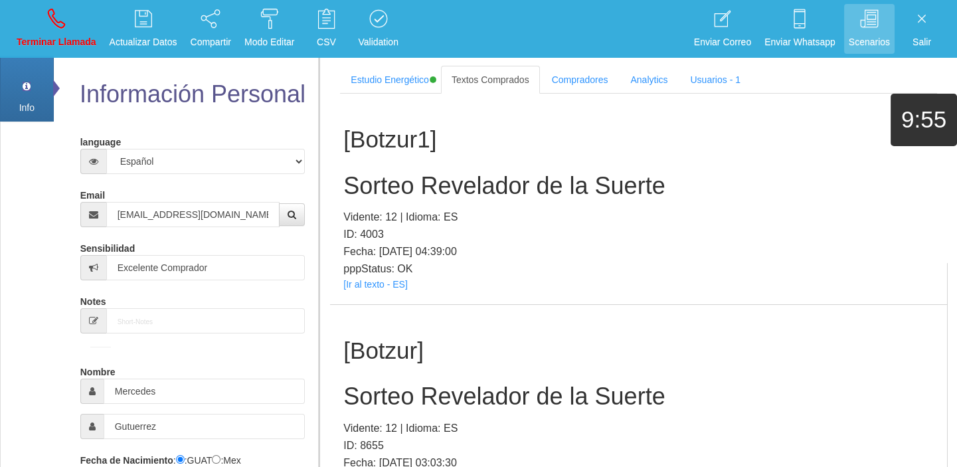
scroll to position [253, 0]
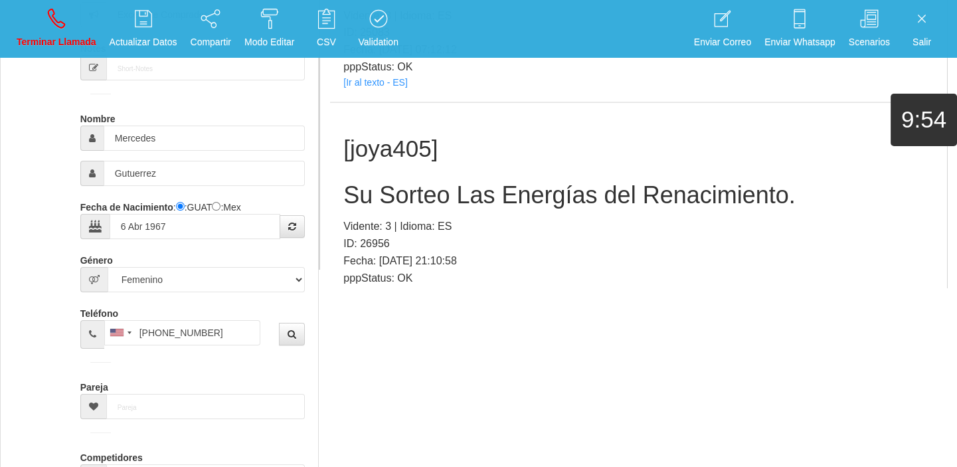
drag, startPoint x: 395, startPoint y: 252, endPoint x: 394, endPoint y: 260, distance: 7.3
click at [394, 270] on p "pppStatus: OK" at bounding box center [638, 278] width 590 height 17
click at [394, 288] on link "[Ir al texto - ES]" at bounding box center [375, 293] width 64 height 11
click at [402, 182] on h2 "Su Sorteo Las Energías del Renacimiento." at bounding box center [638, 195] width 590 height 27
click at [402, 152] on div "[joya405] Su Sorteo Las Energías del Renacimiento. Vidente: 3 | Idioma: ES ID: …" at bounding box center [638, 208] width 617 height 210
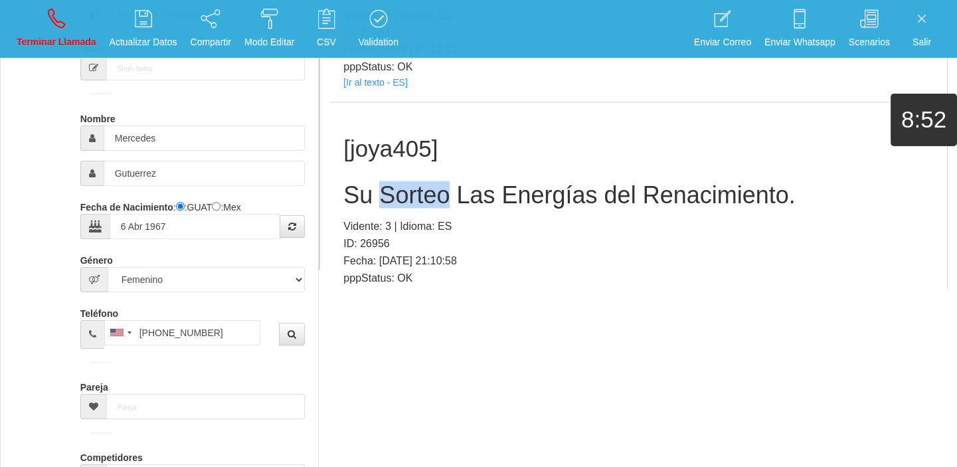
click at [402, 152] on div "[joya405] Su Sorteo Las Energías del Renacimiento. Vidente: 3 | Idioma: ES ID: …" at bounding box center [638, 208] width 617 height 210
click at [370, 182] on h2 "Su Sorteo Las Energías del Renacimiento." at bounding box center [638, 195] width 590 height 27
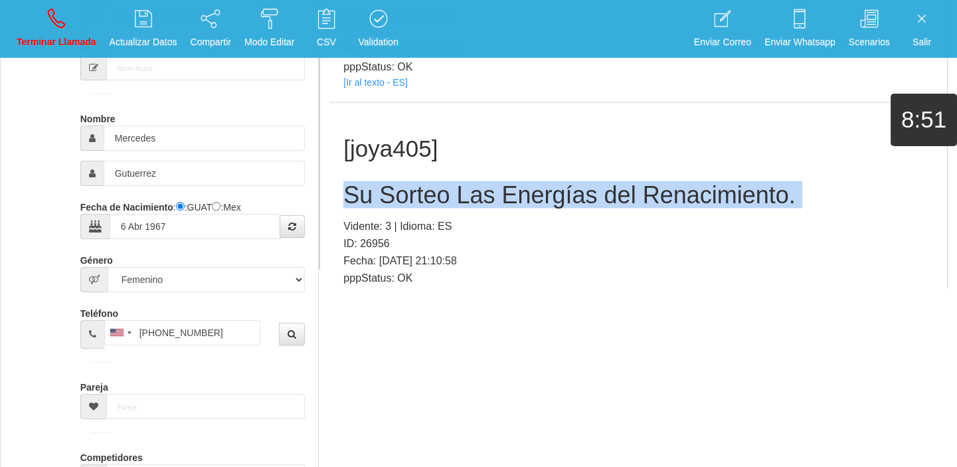
click at [370, 182] on h2 "Su Sorteo Las Energías del Renacimiento." at bounding box center [638, 195] width 590 height 27
click at [79, 29] on link "Terminar Llamada" at bounding box center [56, 29] width 89 height 50
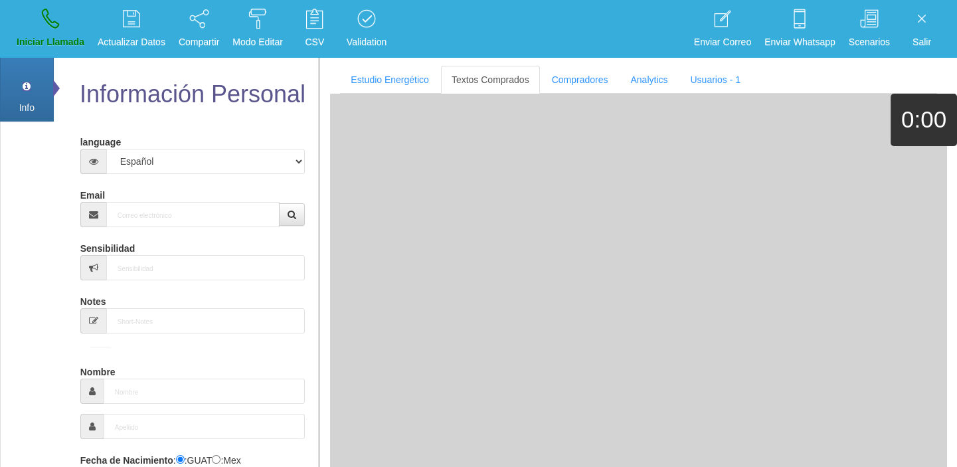
scroll to position [0, 0]
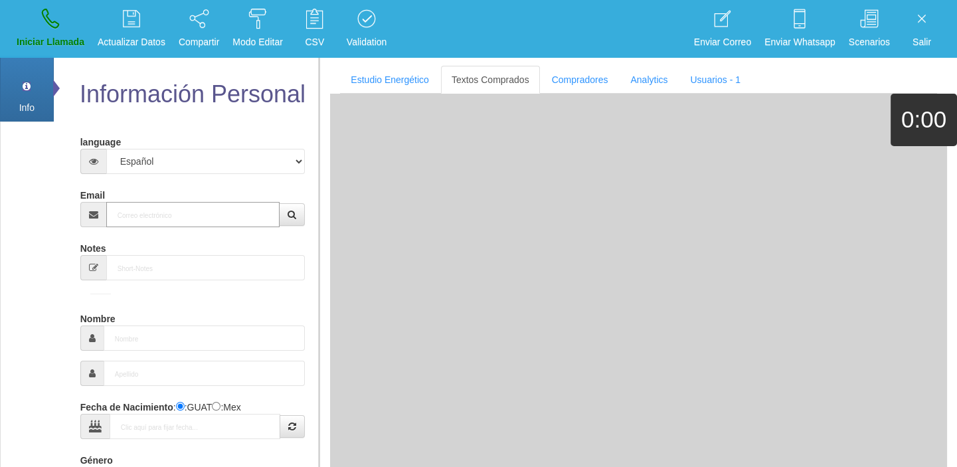
paste input "[EMAIL_ADDRESS][DOMAIN_NAME]"
click at [165, 212] on input "[EMAIL_ADDRESS][DOMAIN_NAME]" at bounding box center [193, 214] width 174 height 25
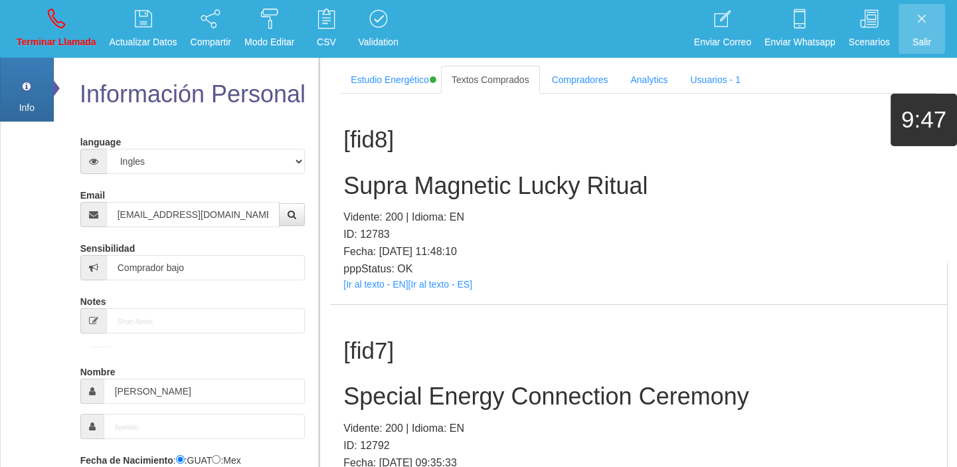
scroll to position [254, 0]
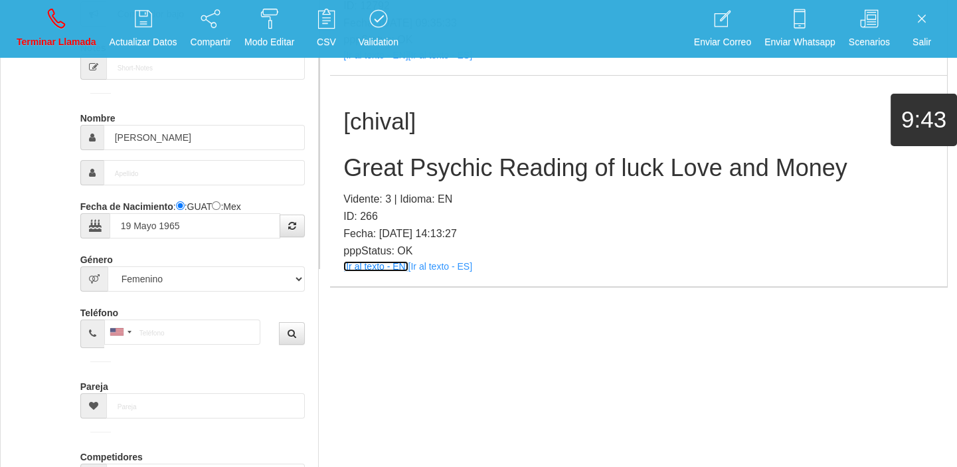
click at [395, 270] on link "[Ir al texto - EN]" at bounding box center [375, 266] width 64 height 11
click at [531, 155] on h2 "Great Psychic Reading of luck Love and Money" at bounding box center [638, 168] width 590 height 27
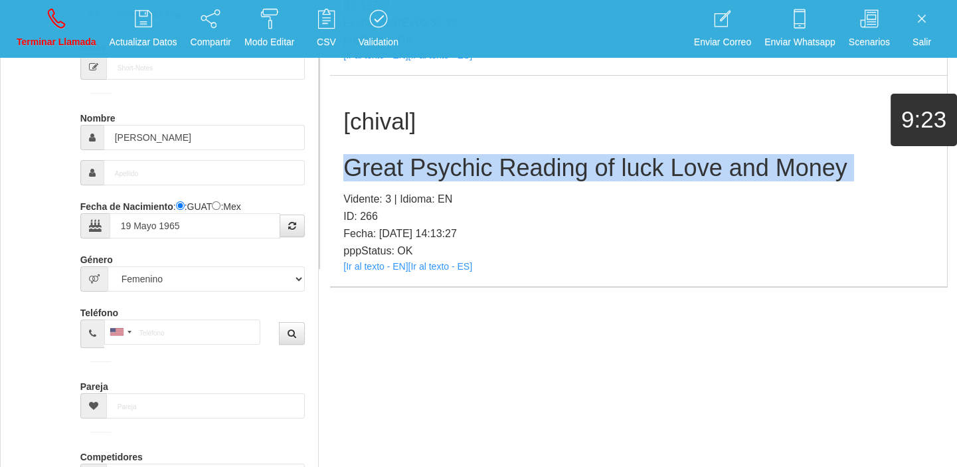
click at [531, 155] on h2 "Great Psychic Reading of luck Love and Money" at bounding box center [638, 168] width 590 height 27
click at [66, 25] on link "Terminar Llamada" at bounding box center [56, 29] width 89 height 50
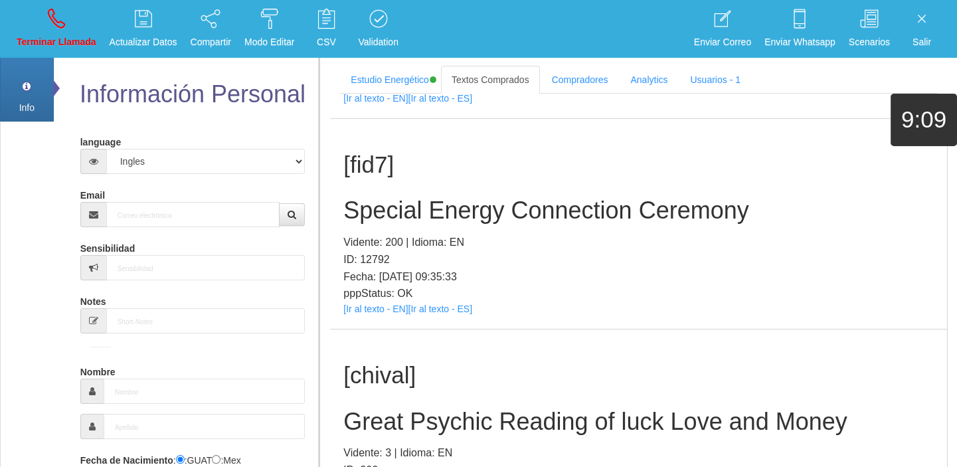
scroll to position [0, 0]
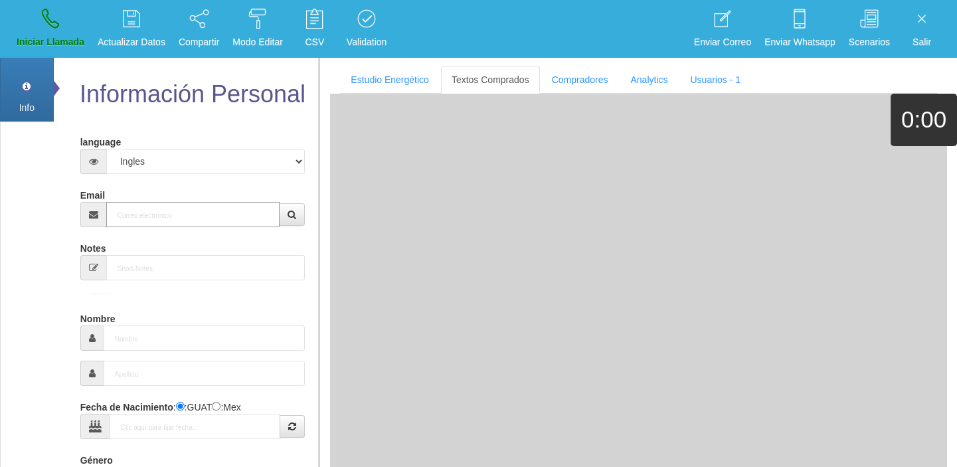
click at [171, 204] on input "Email" at bounding box center [193, 214] width 174 height 25
paste input "[EMAIL_ADDRESS][DOMAIN_NAME]"
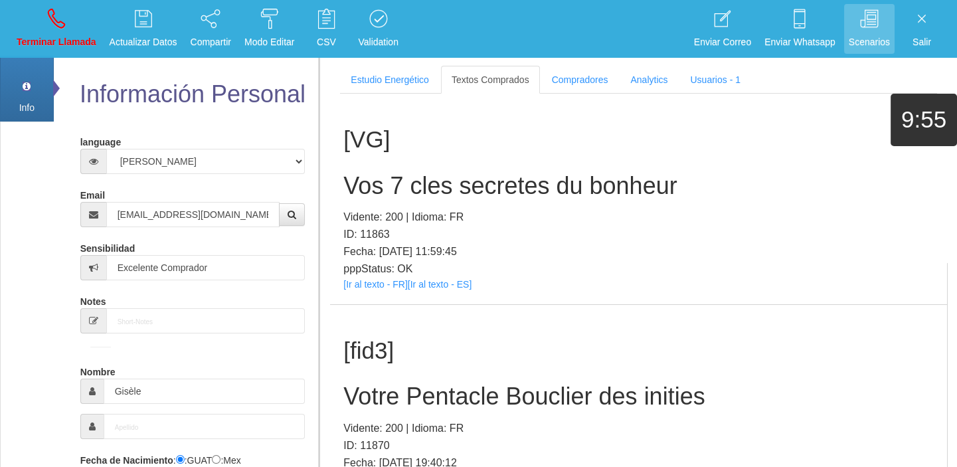
scroll to position [1200, 0]
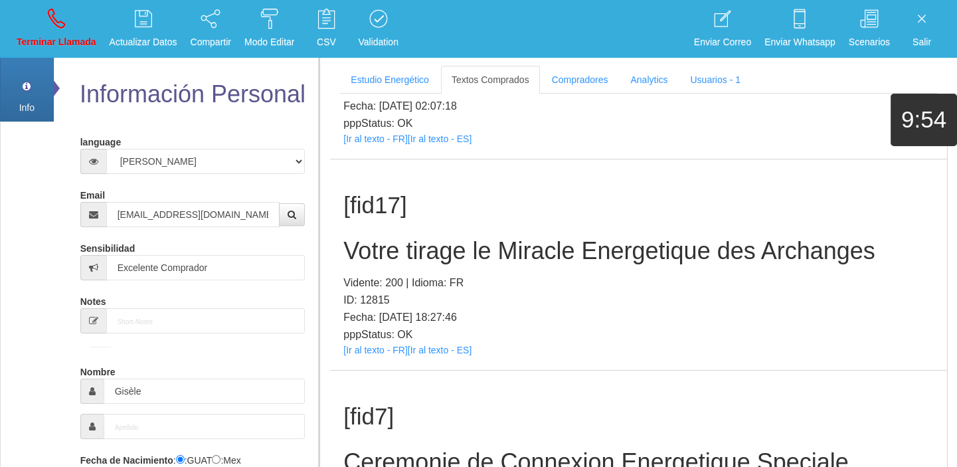
click at [358, 342] on div "[fid17] Votre tirage le Miracle Energetique des Archanges Vidente: 200 | Idioma…" at bounding box center [638, 264] width 617 height 210
click at [360, 341] on p "pppStatus: OK" at bounding box center [638, 334] width 590 height 17
click at [360, 345] on link "[Ir al texto - FR]" at bounding box center [375, 350] width 64 height 11
click at [394, 244] on h2 "Votre tirage le Miracle Energetique des Archanges" at bounding box center [638, 251] width 590 height 27
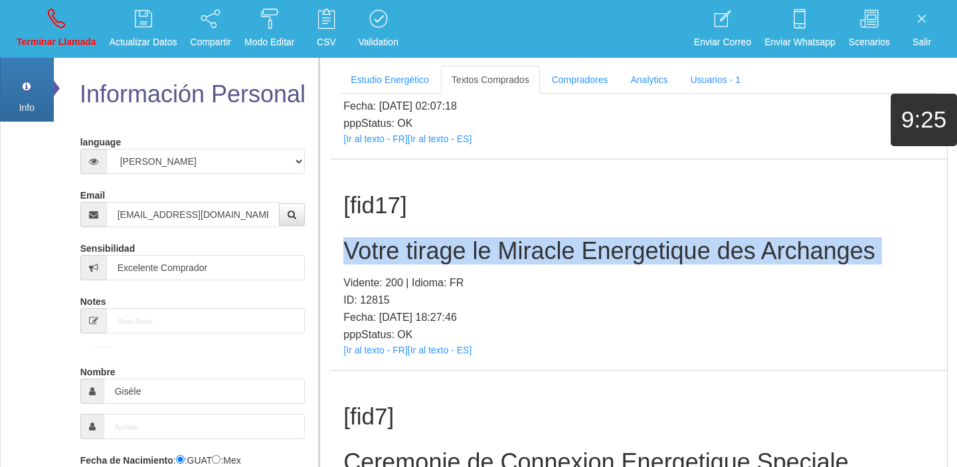
click at [394, 244] on h2 "Votre tirage le Miracle Energetique des Archanges" at bounding box center [638, 251] width 590 height 27
click at [39, 12] on link "Terminar Llamada" at bounding box center [56, 29] width 89 height 50
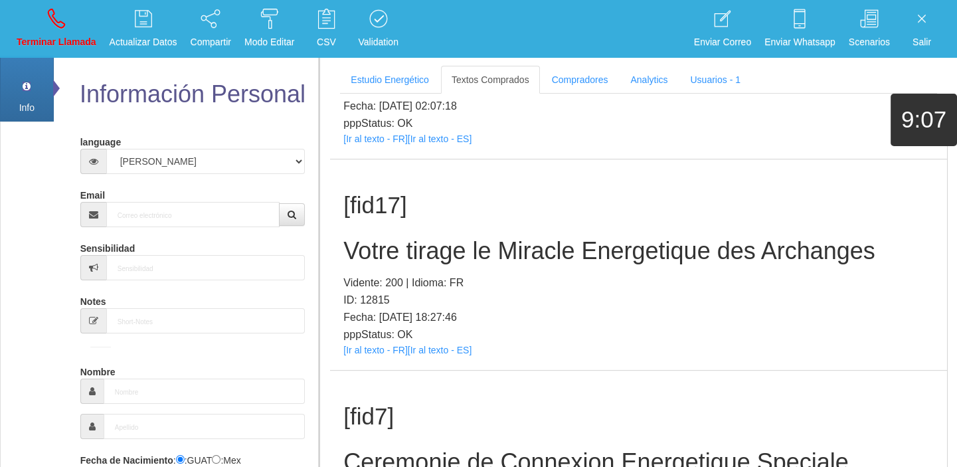
scroll to position [0, 0]
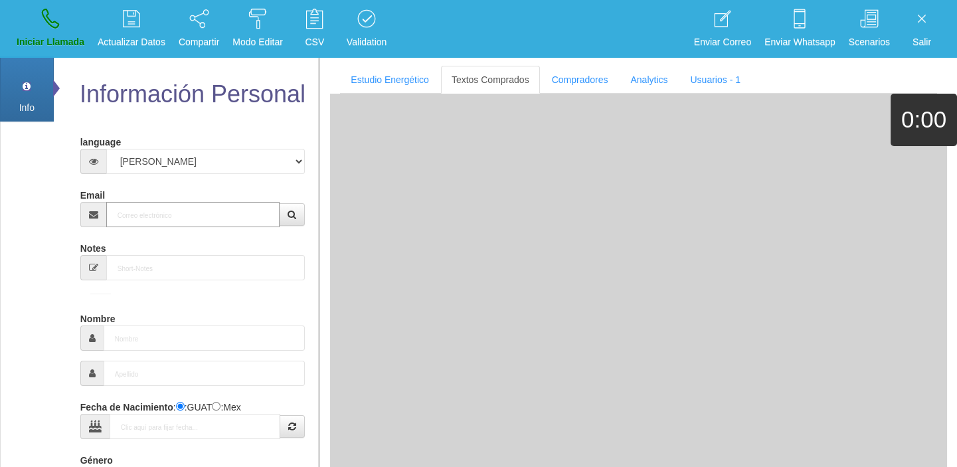
click at [149, 218] on input "Email" at bounding box center [193, 214] width 174 height 25
paste input "[EMAIL_ADDRESS][DOMAIN_NAME]"
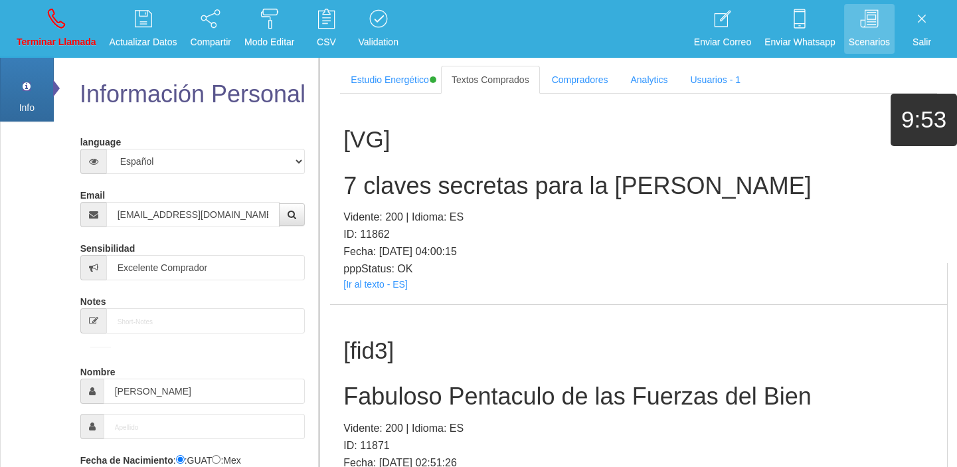
scroll to position [2887, 0]
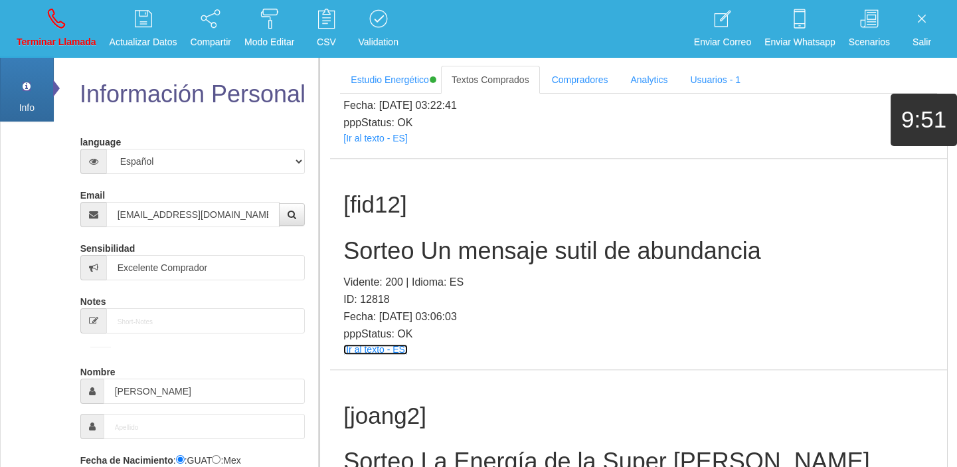
click at [383, 348] on link "[Ir al texto - ES]" at bounding box center [375, 349] width 64 height 11
click at [491, 250] on h2 "Sorteo Un mensaje sutil de abundancia" at bounding box center [638, 251] width 590 height 27
click at [493, 250] on h2 "Sorteo Un mensaje sutil de abundancia" at bounding box center [638, 251] width 590 height 27
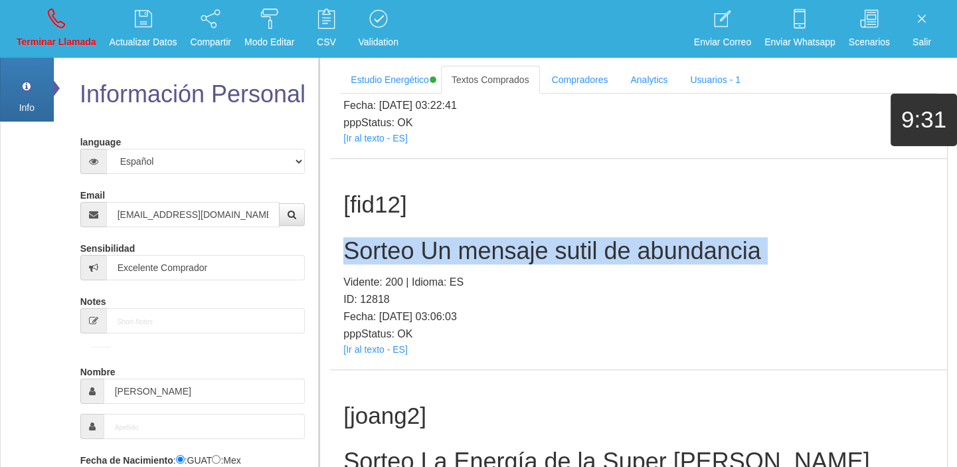
click at [493, 250] on h2 "Sorteo Un mensaje sutil de abundancia" at bounding box center [638, 251] width 590 height 27
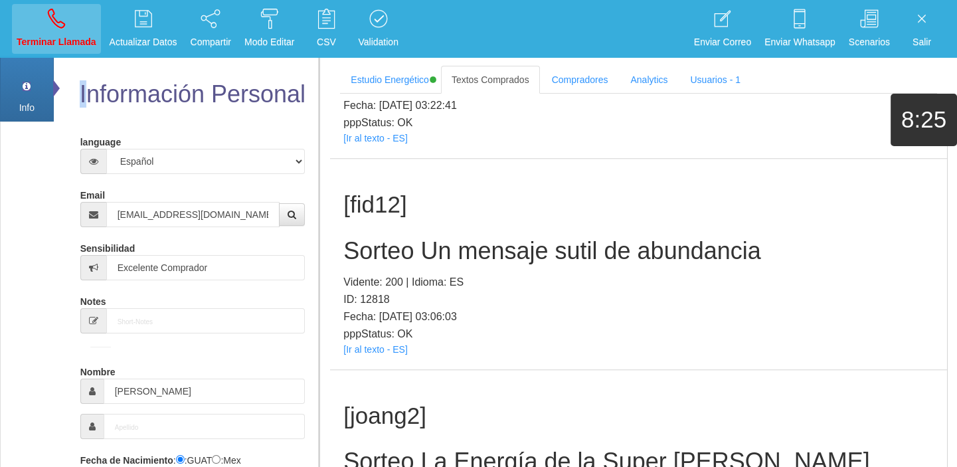
drag, startPoint x: 84, startPoint y: 60, endPoint x: 70, endPoint y: 52, distance: 15.5
click at [75, 55] on body "Toggle navigation Terminar Llamada Actualizar Datos Compartir Modo Editar Whats…" at bounding box center [478, 233] width 957 height 467
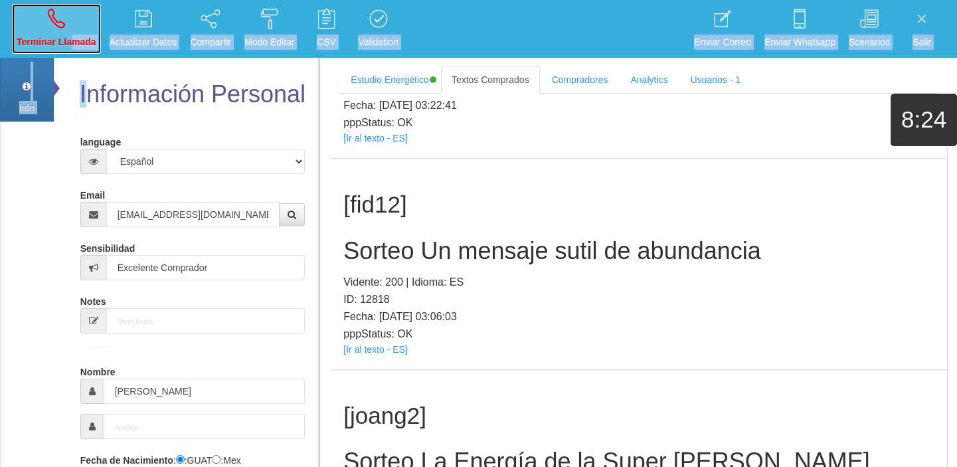
click at [61, 46] on p "Terminar Llamada" at bounding box center [57, 42] width 80 height 15
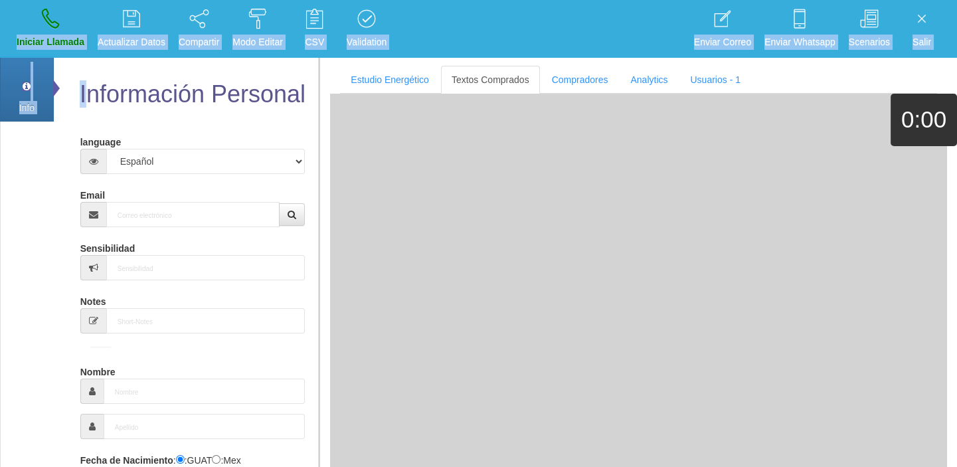
scroll to position [0, 0]
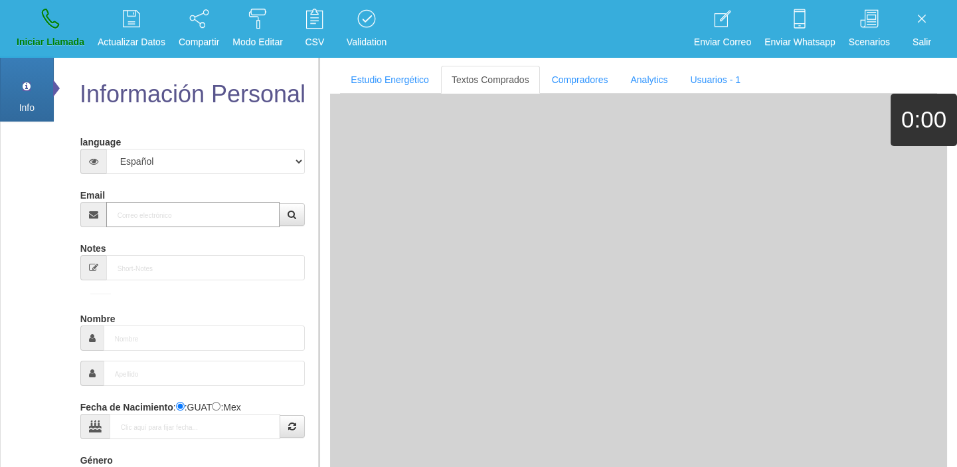
click at [149, 222] on input "Email" at bounding box center [193, 214] width 174 height 25
paste input "[EMAIL_ADDRESS][DOMAIN_NAME]"
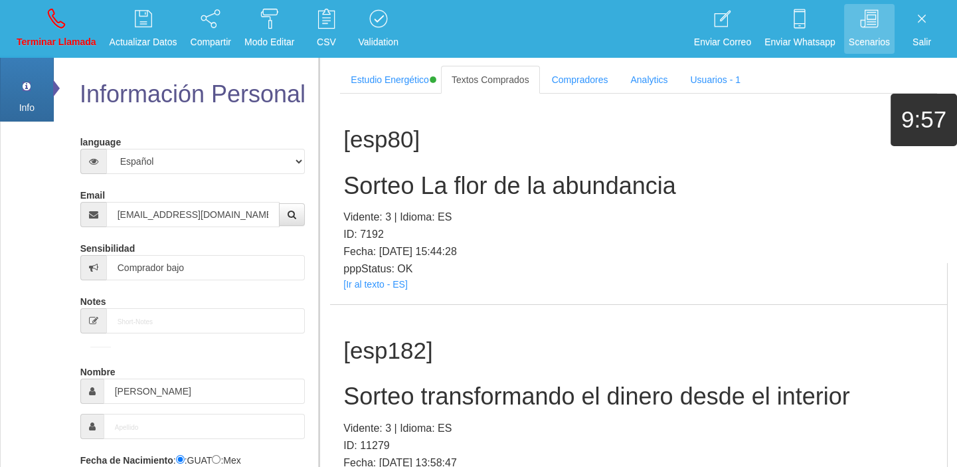
scroll to position [356, 0]
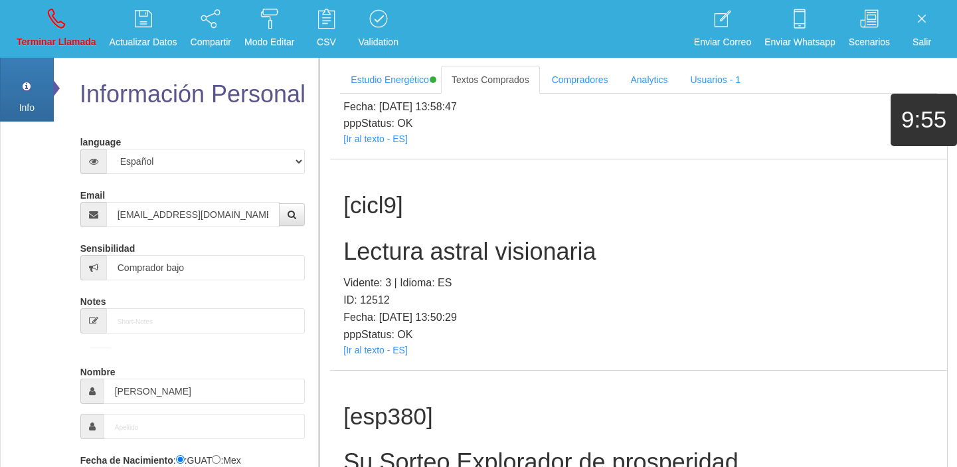
click at [370, 354] on div "[cicl9] Lectura astral visionaria Vidente: 3 | Idioma: ES ID: 12512 Fecha: [DAT…" at bounding box center [638, 264] width 617 height 210
click at [372, 353] on link "[Ir al texto - ES]" at bounding box center [375, 350] width 64 height 11
click at [411, 245] on h2 "Lectura astral visionaria" at bounding box center [638, 251] width 590 height 27
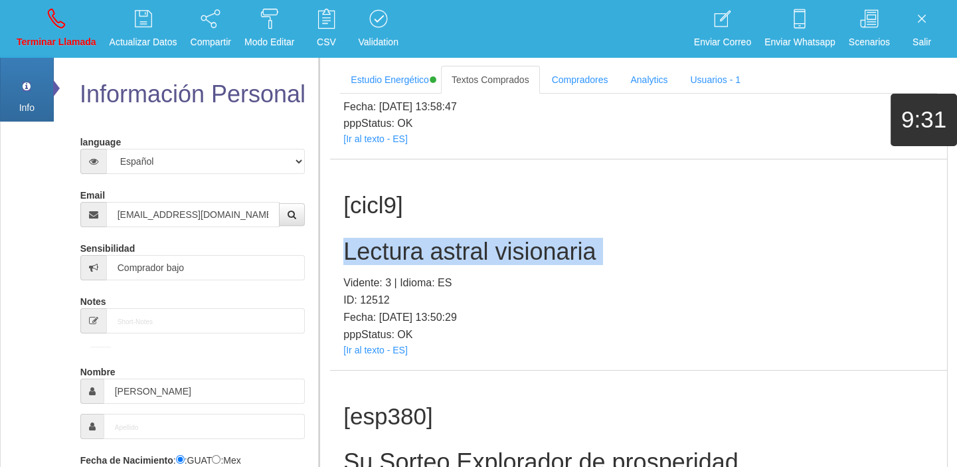
click at [411, 245] on h2 "Lectura astral visionaria" at bounding box center [638, 251] width 590 height 27
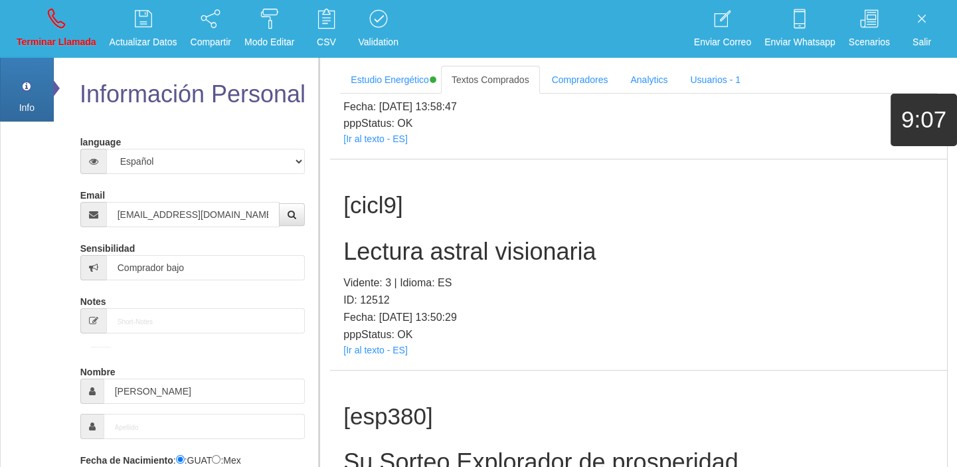
click at [79, 57] on li "Terminar Llamada" at bounding box center [56, 29] width 93 height 58
drag, startPoint x: 76, startPoint y: 47, endPoint x: 153, endPoint y: 177, distance: 150.6
click at [76, 46] on p "Terminar Llamada" at bounding box center [57, 42] width 80 height 15
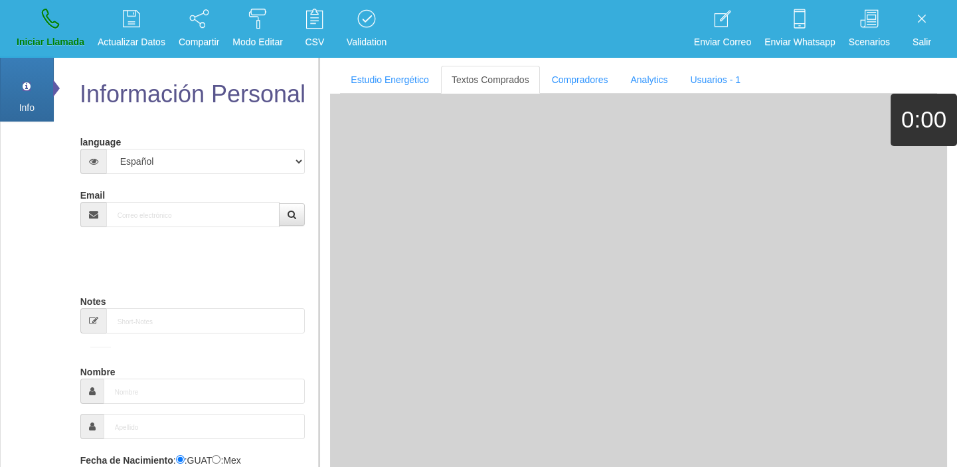
drag, startPoint x: 159, startPoint y: 184, endPoint x: 165, endPoint y: 206, distance: 22.7
click at [160, 190] on div "Email" at bounding box center [192, 205] width 225 height 43
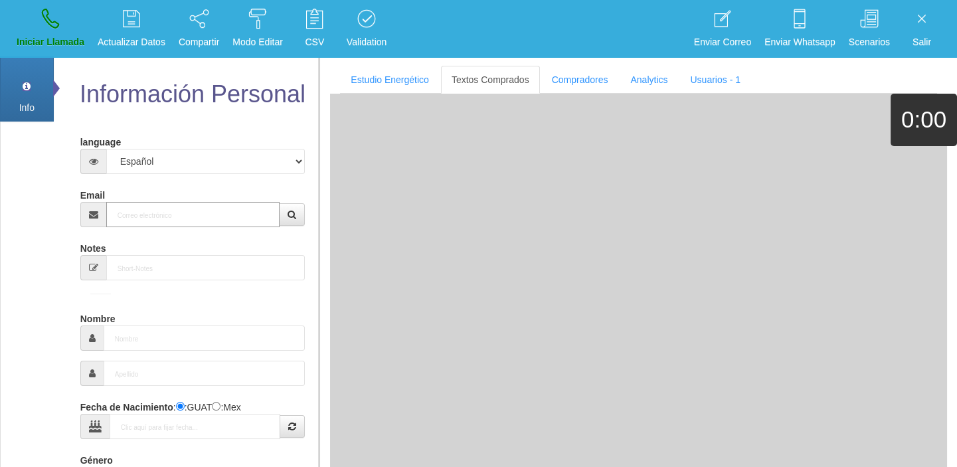
paste input "[EMAIL_ADDRESS][DOMAIN_NAME]"
click at [165, 206] on input "[EMAIL_ADDRESS][DOMAIN_NAME]" at bounding box center [193, 214] width 174 height 25
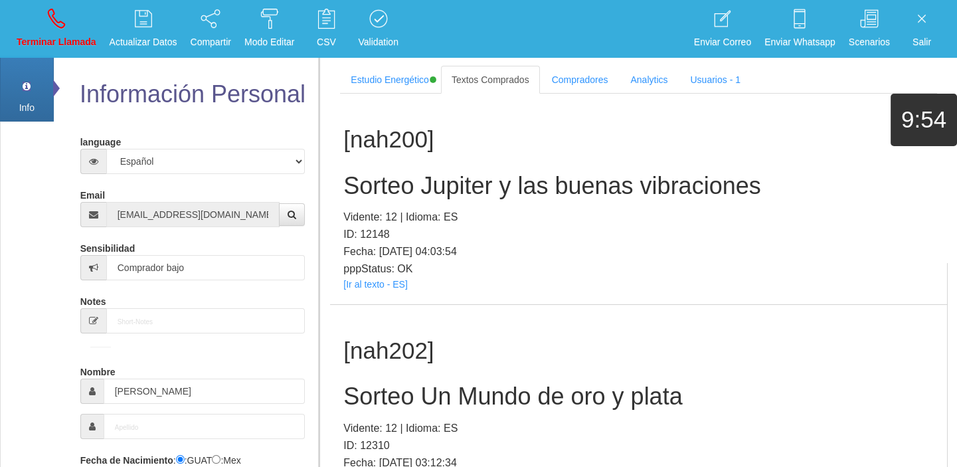
scroll to position [397, 0]
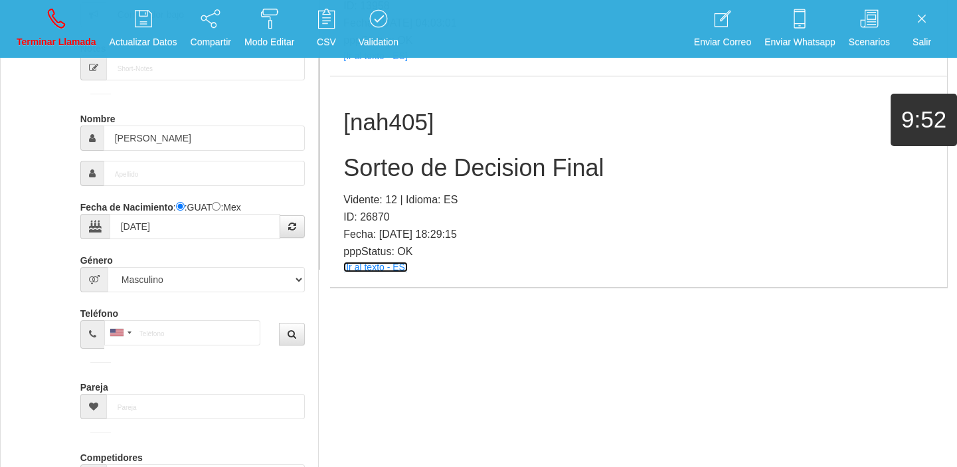
click at [365, 270] on link "[Ir al texto - ES]" at bounding box center [375, 267] width 64 height 11
click at [445, 139] on div "[nah405] Sorteo de Decision Final Vidente: 12 | Idioma: ES ID: 26870 Fecha: [DA…" at bounding box center [638, 181] width 617 height 210
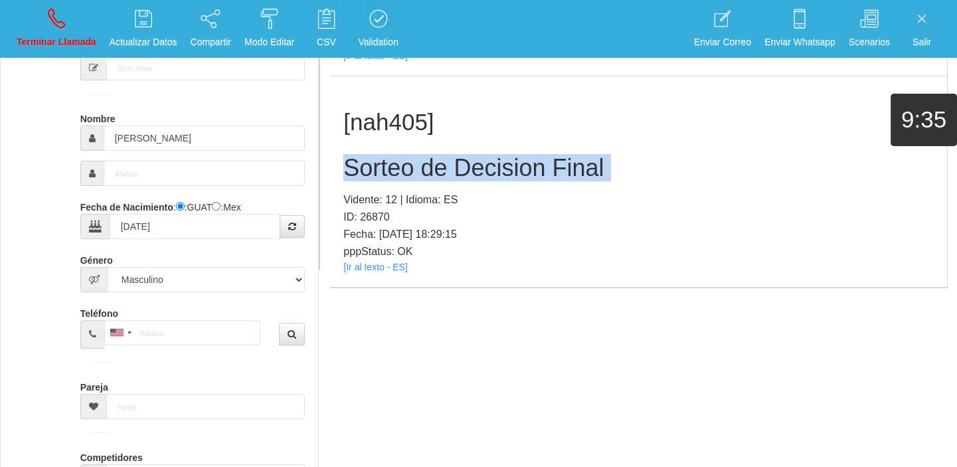
click at [445, 139] on div "[nah405] Sorteo de Decision Final Vidente: 12 | Idioma: ES ID: 26870 Fecha: [DA…" at bounding box center [638, 181] width 617 height 210
click at [76, 22] on link "Terminar Llamada" at bounding box center [56, 29] width 89 height 50
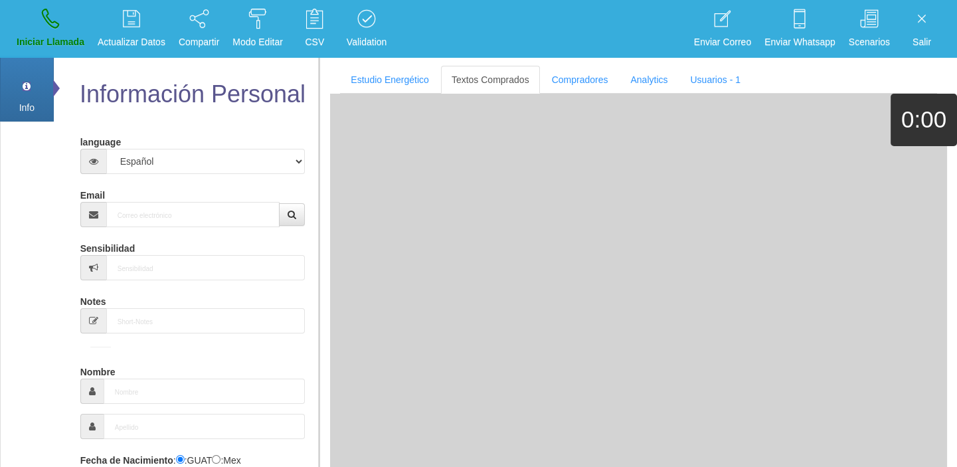
scroll to position [0, 0]
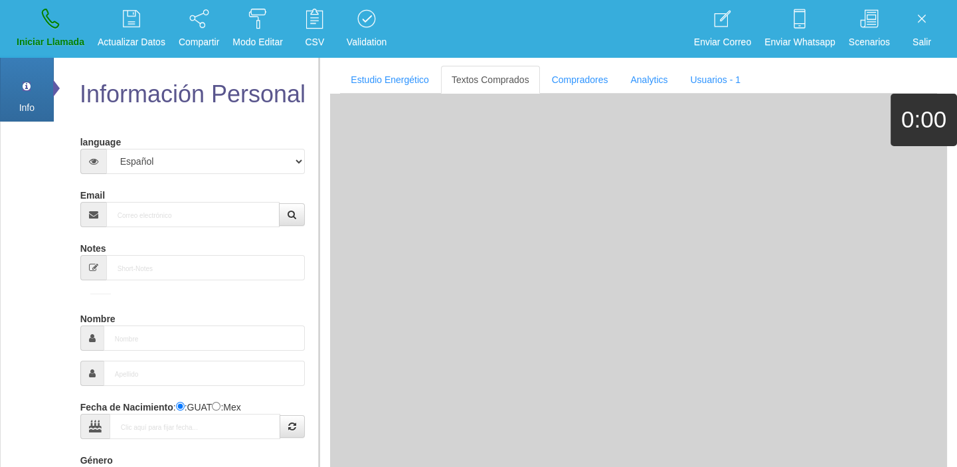
drag, startPoint x: 187, startPoint y: 186, endPoint x: 200, endPoint y: 204, distance: 21.9
click at [195, 196] on div "Email" at bounding box center [192, 205] width 225 height 43
click at [203, 206] on input "Email" at bounding box center [193, 214] width 174 height 25
paste input "[EMAIL_ADDRESS][DOMAIN_NAME]"
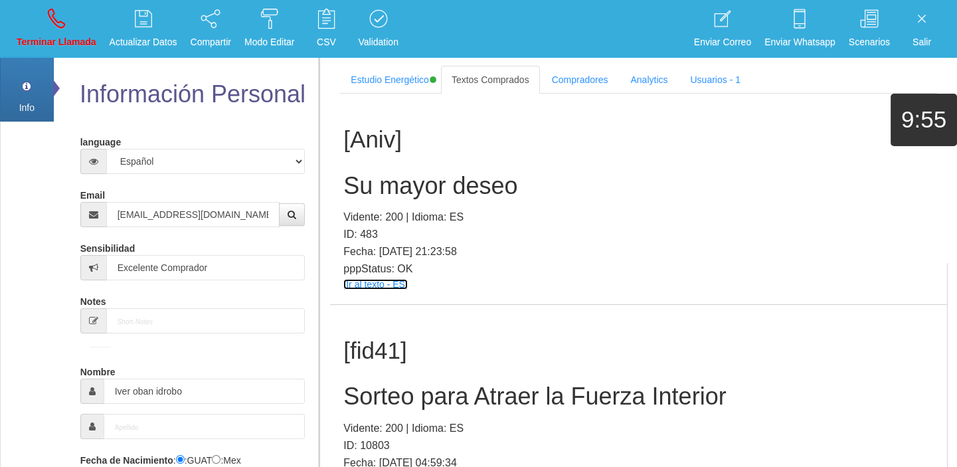
click at [358, 286] on link "[Ir al texto - ES]" at bounding box center [375, 284] width 64 height 11
click at [394, 179] on h2 "Su mayor deseo" at bounding box center [638, 186] width 590 height 27
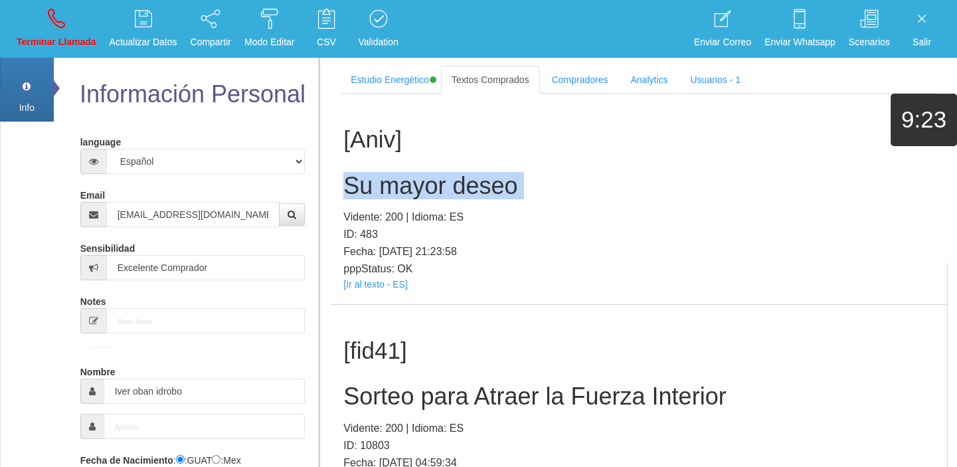
click at [394, 179] on h2 "Su mayor deseo" at bounding box center [638, 186] width 590 height 27
drag, startPoint x: 55, startPoint y: 23, endPoint x: 505, endPoint y: 84, distance: 454.1
click at [55, 23] on icon at bounding box center [56, 18] width 17 height 21
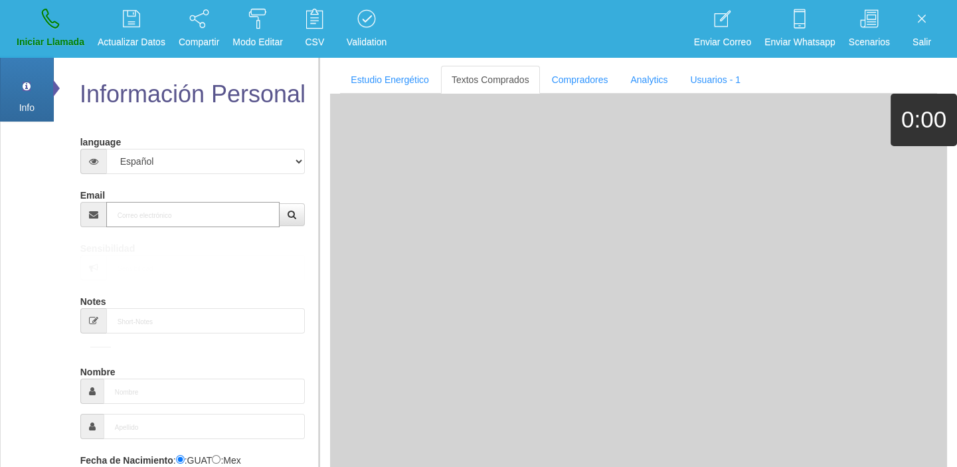
click at [179, 223] on input "Email" at bounding box center [193, 214] width 174 height 25
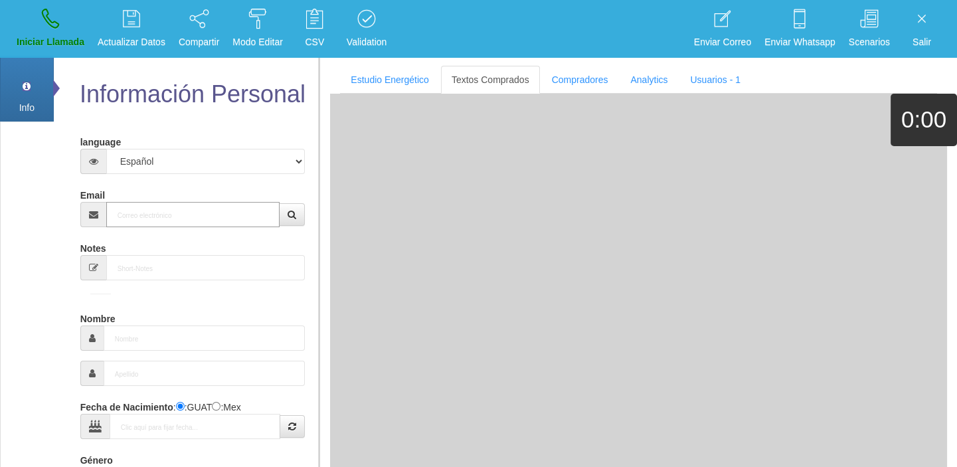
paste input "[EMAIL_ADDRESS][DOMAIN_NAME]"
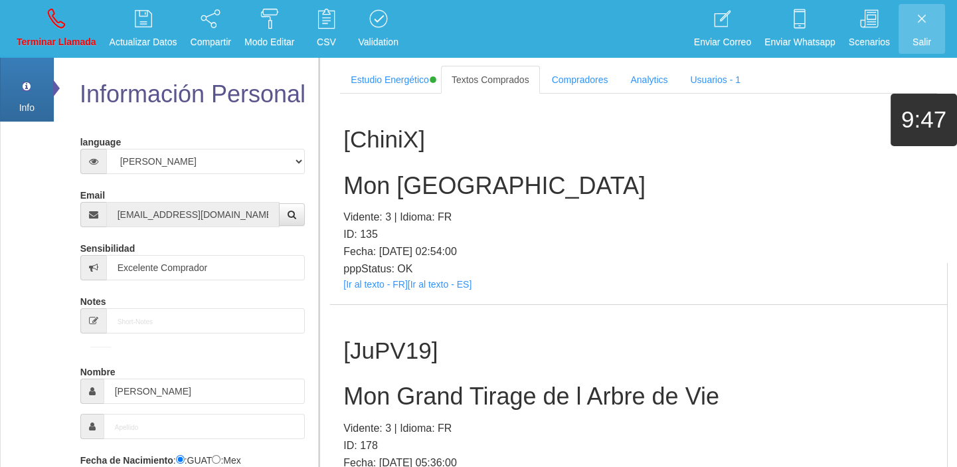
scroll to position [17647, 0]
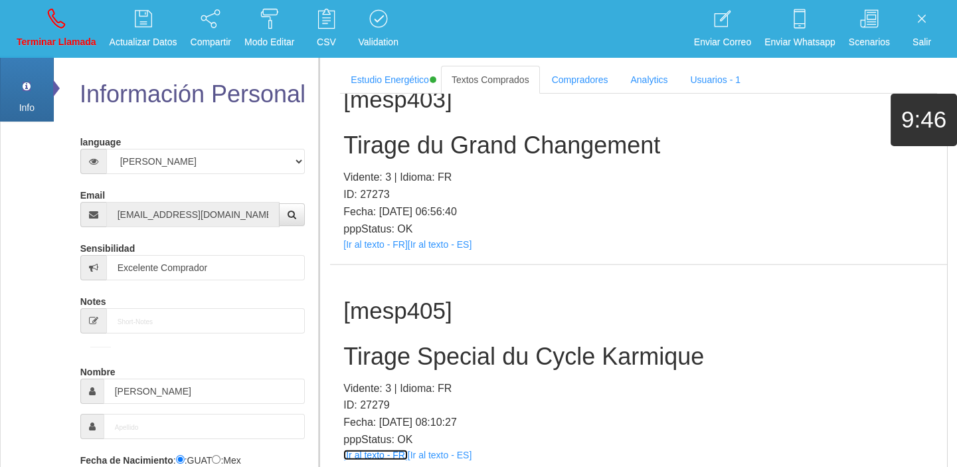
click at [376, 449] on link "[Ir al texto - FR]" at bounding box center [375, 454] width 64 height 11
click at [491, 343] on h2 "Tirage Special du Cycle Karmique" at bounding box center [638, 356] width 590 height 27
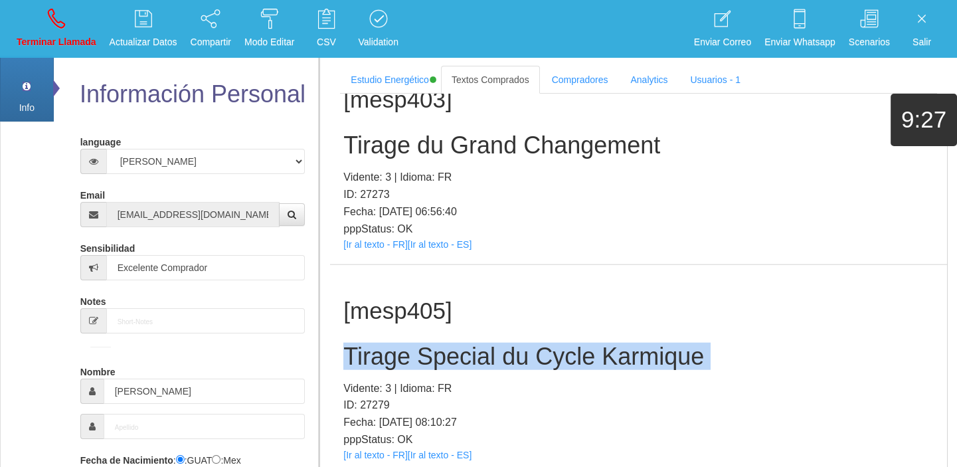
click at [491, 343] on h2 "Tirage Special du Cycle Karmique" at bounding box center [638, 356] width 590 height 27
click at [48, 37] on p "Terminar Llamada" at bounding box center [57, 42] width 80 height 15
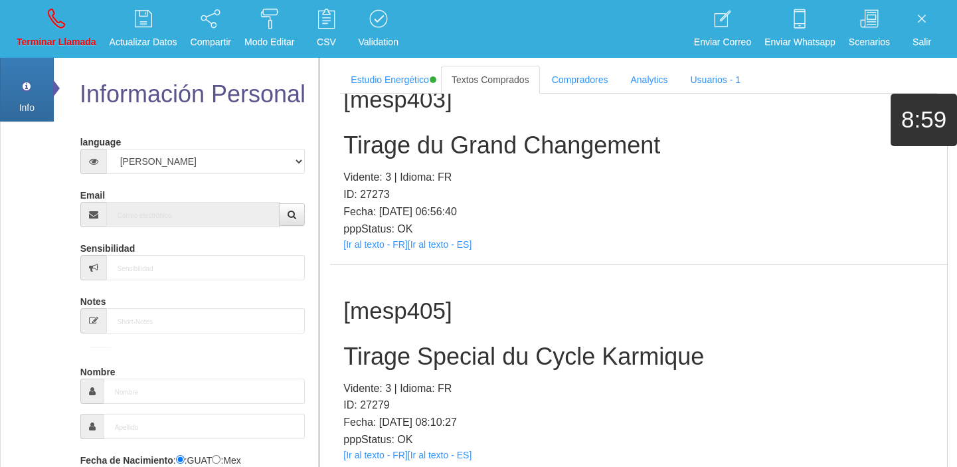
scroll to position [0, 0]
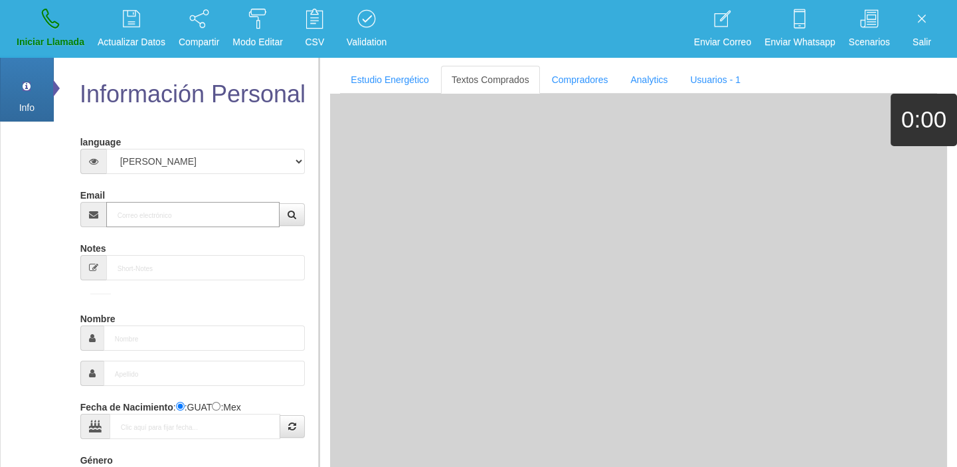
paste input "[EMAIL_ADDRESS][DOMAIN_NAME]"
click at [248, 214] on input "[EMAIL_ADDRESS][DOMAIN_NAME]" at bounding box center [193, 214] width 174 height 25
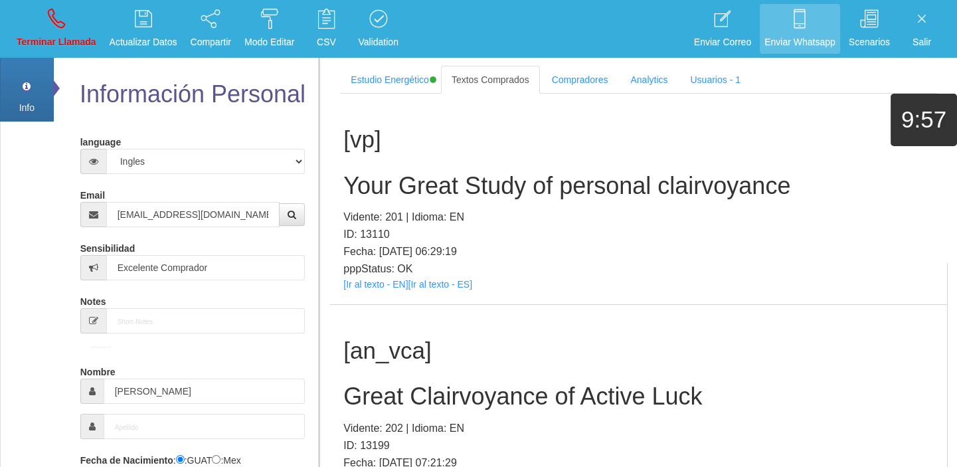
scroll to position [3730, 0]
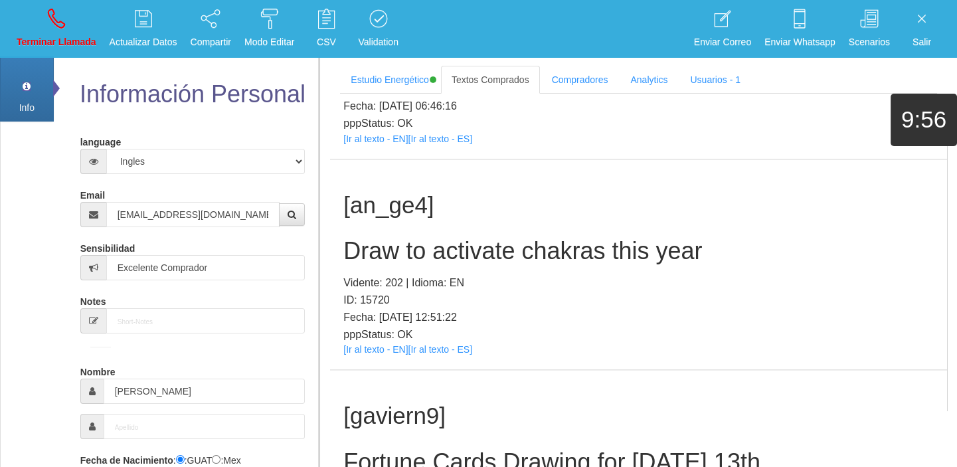
click at [393, 354] on div "[an_ge4] Draw to activate chakras this year Vidente: 202 | Idioma: EN ID: 15720…" at bounding box center [638, 264] width 617 height 210
click at [384, 350] on link "[Ir al texto - EN]" at bounding box center [375, 349] width 64 height 11
click at [435, 244] on h2 "Draw to activate chakras this year" at bounding box center [638, 251] width 590 height 27
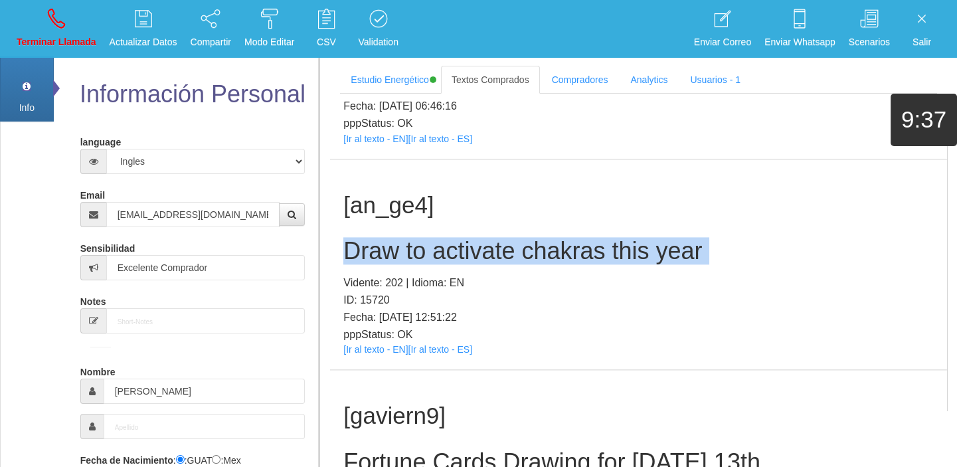
click at [435, 244] on h2 "Draw to activate chakras this year" at bounding box center [638, 251] width 590 height 27
drag, startPoint x: 73, startPoint y: 13, endPoint x: 508, endPoint y: 78, distance: 440.3
click at [73, 13] on link "Terminar Llamada" at bounding box center [56, 29] width 89 height 50
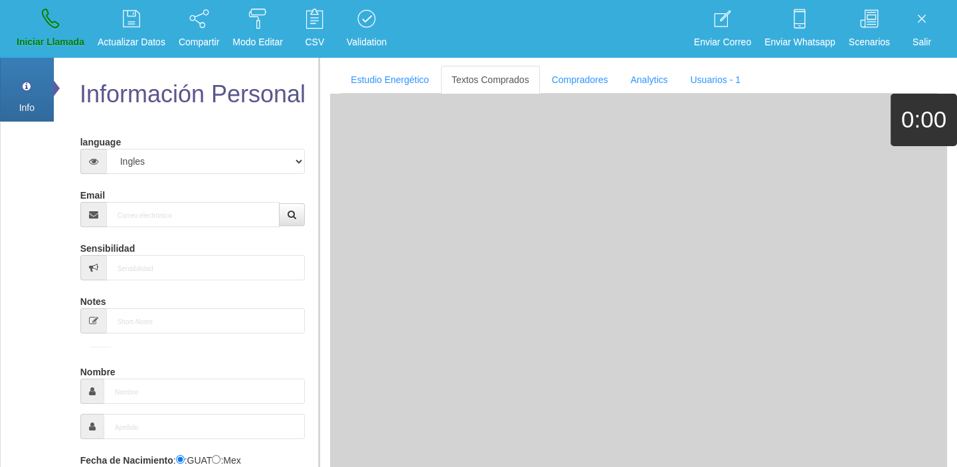
scroll to position [0, 0]
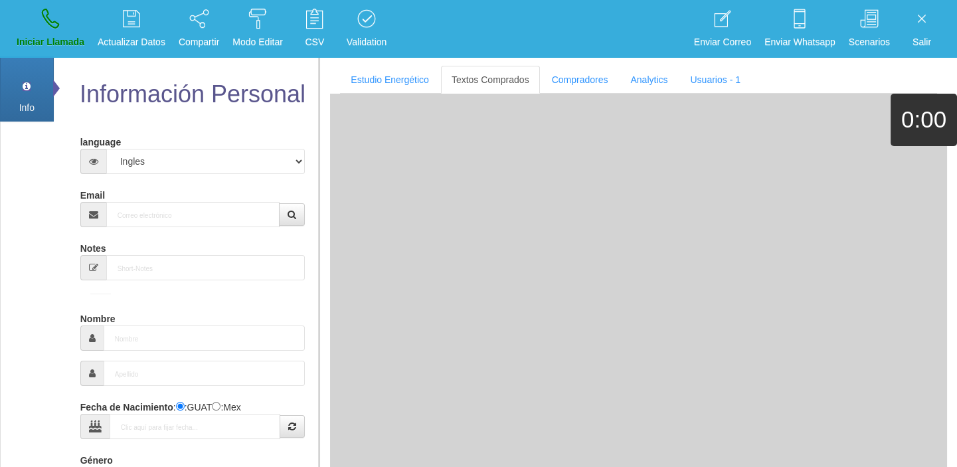
click at [199, 232] on form "language Español Portugues [PERSON_NAME] Email Sensibilidad Notes Comprador de …" at bounding box center [192, 436] width 205 height 611
click at [198, 218] on input "Email" at bounding box center [193, 214] width 174 height 25
paste input "[EMAIL_ADDRESS][DOMAIN_NAME]"
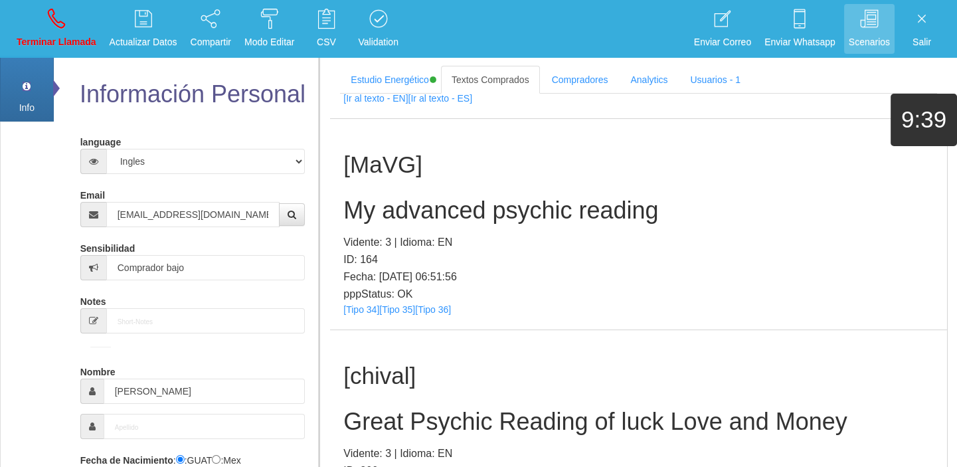
scroll to position [253, 0]
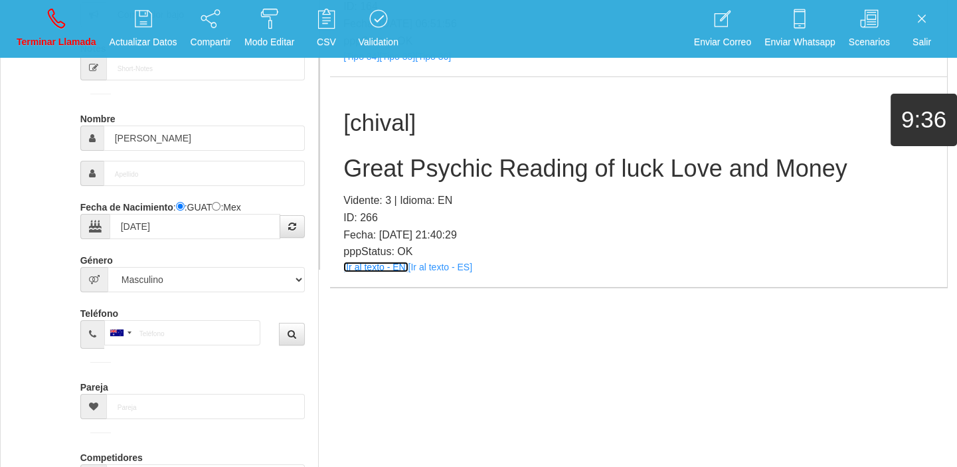
click at [386, 266] on link "[Ir al texto - EN]" at bounding box center [375, 267] width 64 height 11
click at [410, 183] on div "[chival] Great Psychic Reading of luck Love and Money Vidente: 3 | Idioma: EN I…" at bounding box center [638, 182] width 617 height 210
click at [411, 177] on h2 "Great Psychic Reading of luck Love and Money" at bounding box center [638, 168] width 590 height 27
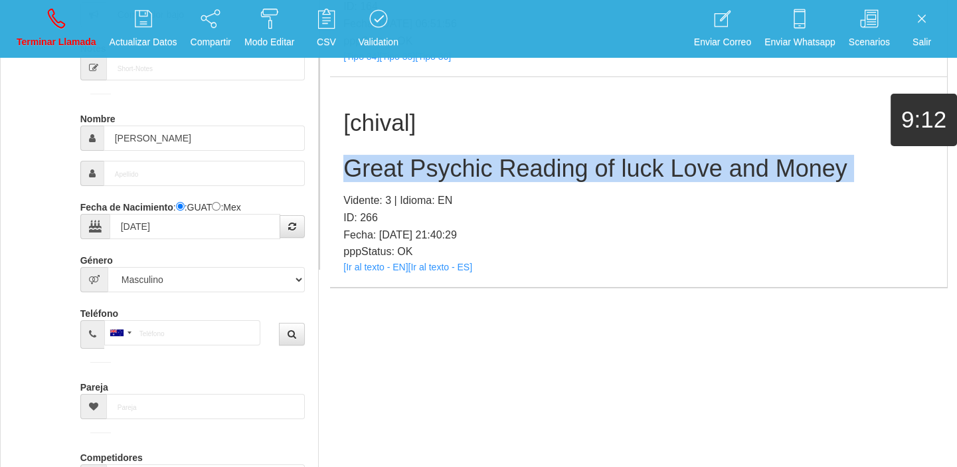
click at [411, 177] on h2 "Great Psychic Reading of luck Love and Money" at bounding box center [638, 168] width 590 height 27
click at [78, 10] on link "Terminar Llamada" at bounding box center [56, 29] width 89 height 50
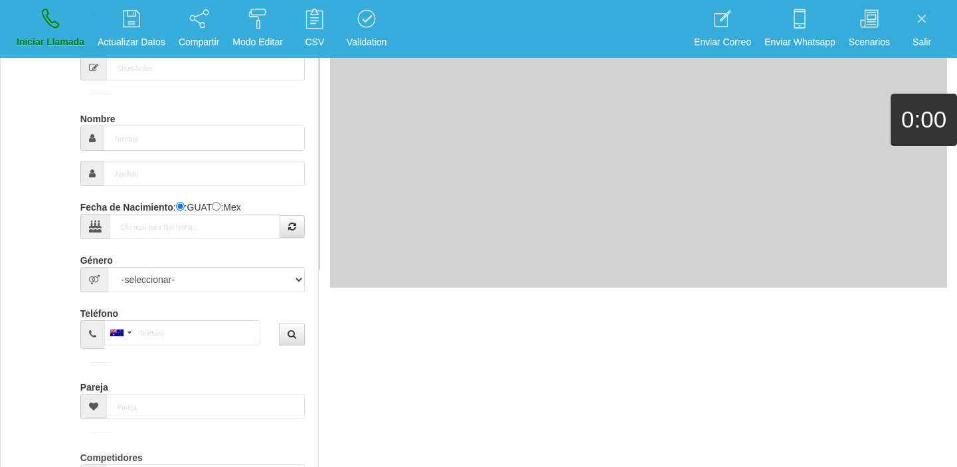
scroll to position [0, 0]
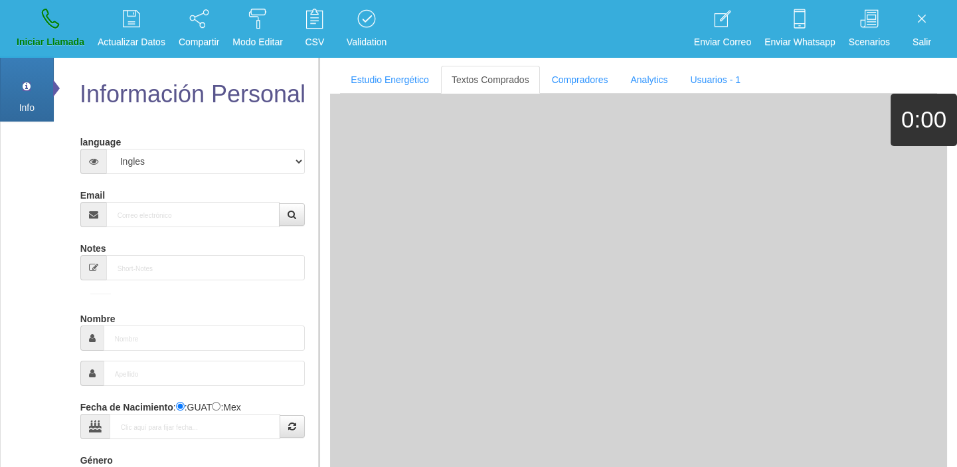
drag, startPoint x: 127, startPoint y: 198, endPoint x: 135, endPoint y: 202, distance: 9.2
click at [135, 202] on div "Email" at bounding box center [192, 205] width 225 height 43
click at [146, 212] on input "Email" at bounding box center [193, 214] width 174 height 25
paste input "[EMAIL_ADDRESS][DOMAIN_NAME]"
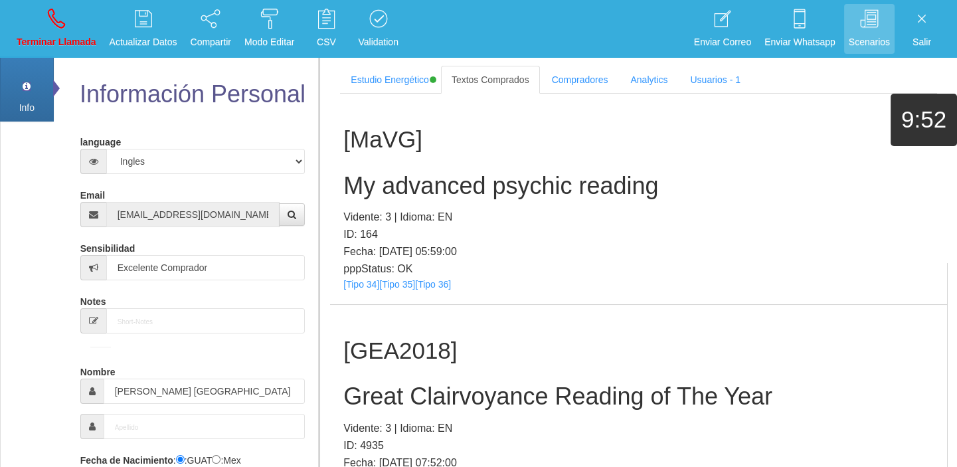
scroll to position [9844, 0]
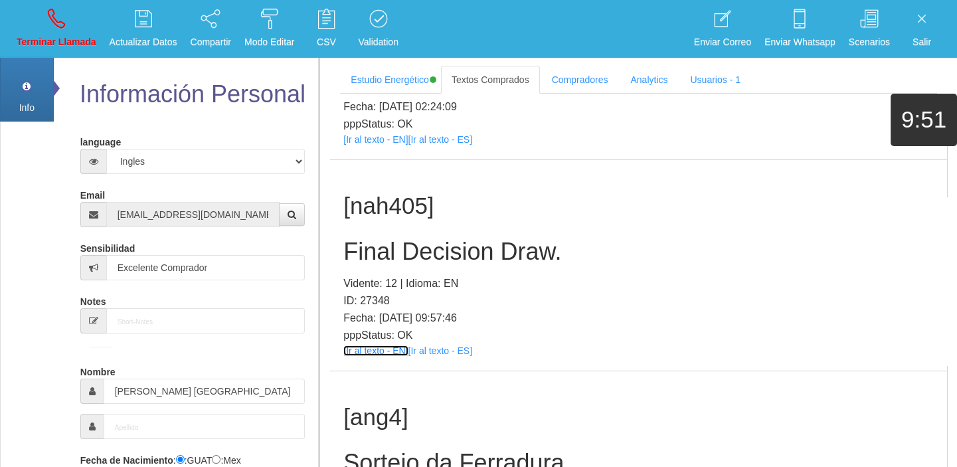
click at [386, 349] on link "[Ir al texto - EN]" at bounding box center [375, 350] width 64 height 11
drag, startPoint x: 398, startPoint y: 272, endPoint x: 385, endPoint y: 260, distance: 17.4
click at [394, 270] on div "[nah405] Final Decision Draw. Vidente: 12 | Idioma: EN ID: 27348 Fecha: [DATE] …" at bounding box center [638, 265] width 617 height 210
click at [390, 262] on h2 "Final Decision Draw." at bounding box center [638, 251] width 590 height 27
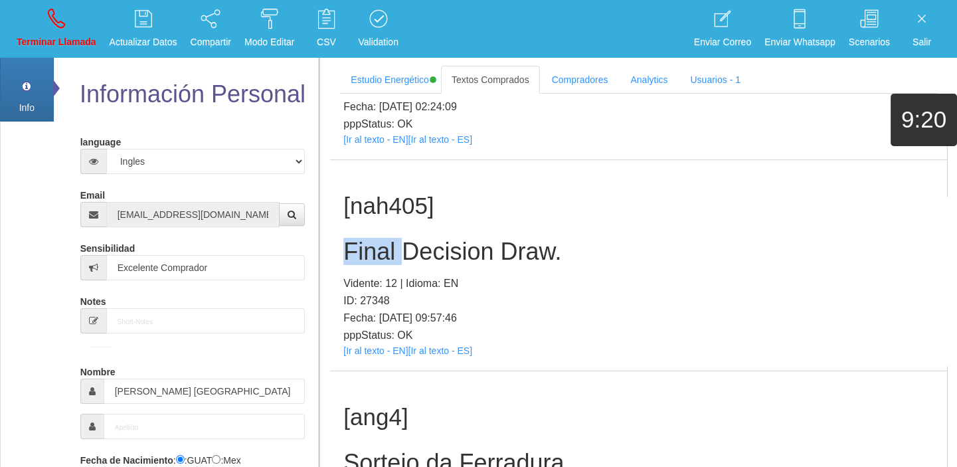
click at [390, 262] on h2 "Final Decision Draw." at bounding box center [638, 251] width 590 height 27
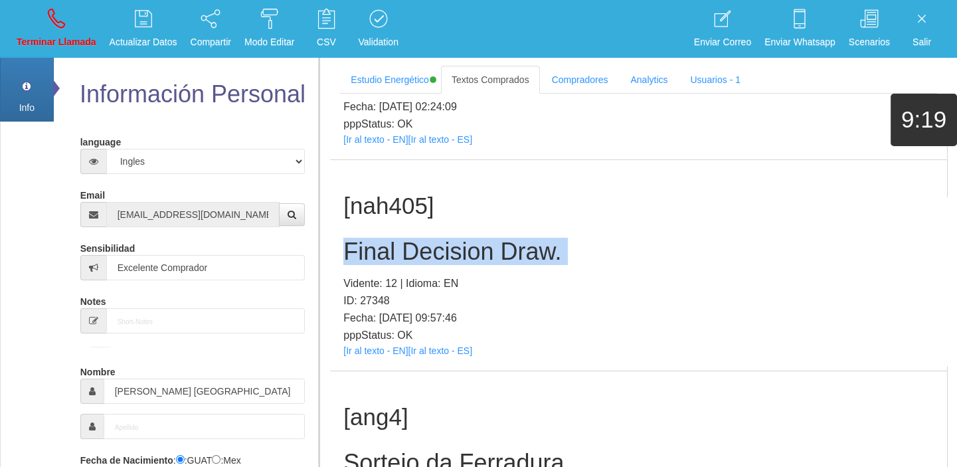
click at [390, 262] on h2 "Final Decision Draw." at bounding box center [638, 251] width 590 height 27
drag, startPoint x: 66, startPoint y: 19, endPoint x: 513, endPoint y: 74, distance: 450.1
click at [66, 19] on link "Terminar Llamada" at bounding box center [56, 29] width 89 height 50
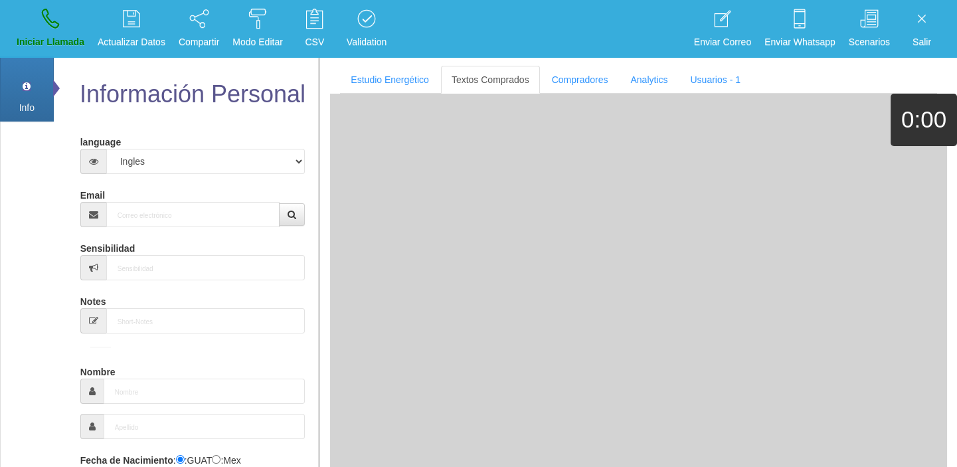
scroll to position [0, 0]
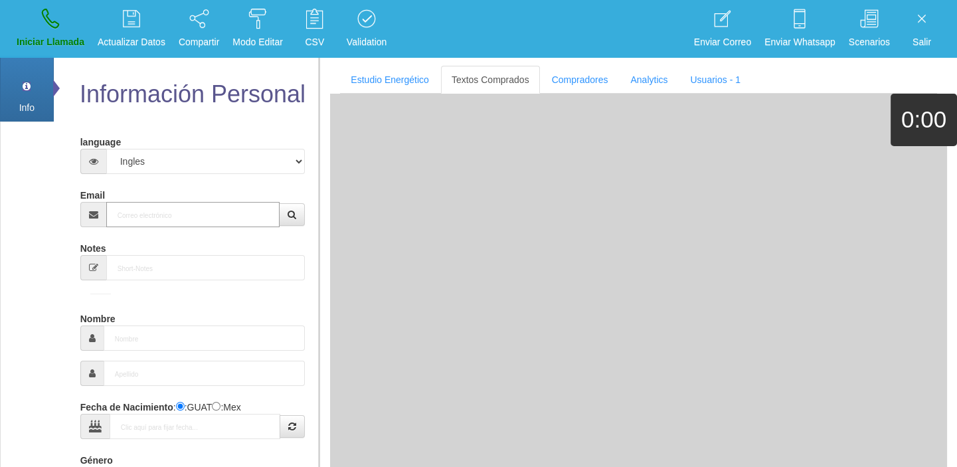
paste input "[EMAIL_ADDRESS][DOMAIN_NAME]"
click at [199, 210] on input "[EMAIL_ADDRESS][DOMAIN_NAME]" at bounding box center [193, 214] width 174 height 25
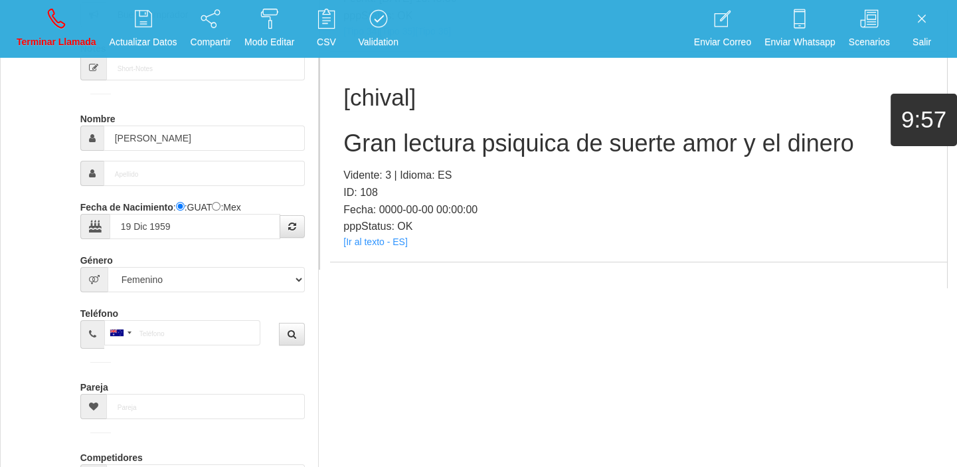
scroll to position [1662, 0]
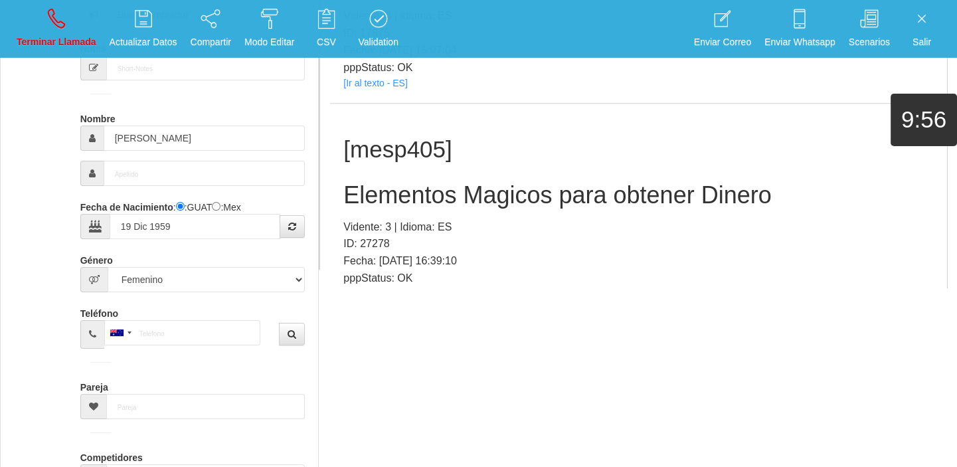
click at [381, 288] on link "[Ir al texto - ES]" at bounding box center [375, 293] width 64 height 11
click at [503, 182] on h2 "Elementos Magicos para obtener Dinero" at bounding box center [638, 195] width 590 height 27
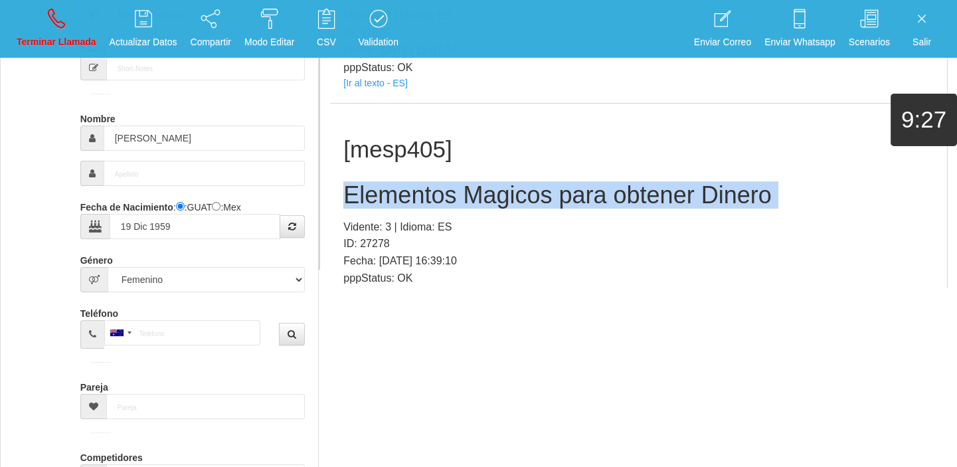
click at [503, 182] on h2 "Elementos Magicos para obtener Dinero" at bounding box center [638, 195] width 590 height 27
click at [60, 31] on link "Terminar Llamada" at bounding box center [56, 29] width 89 height 50
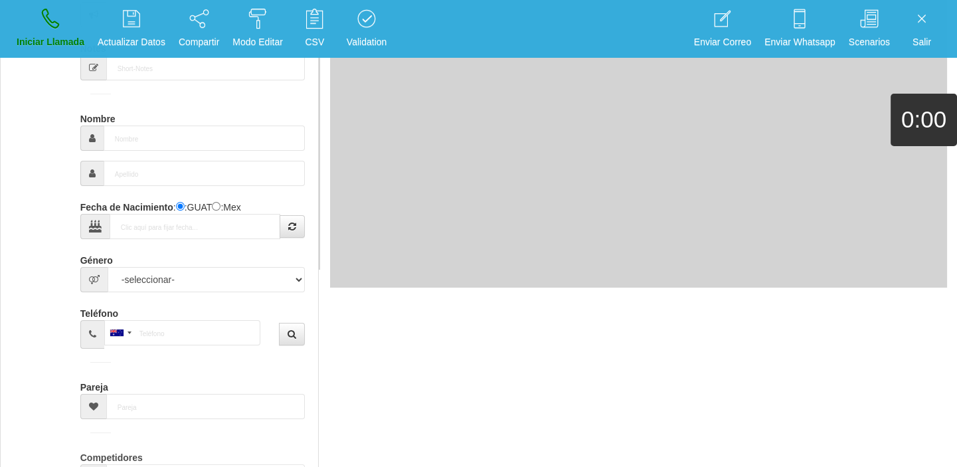
scroll to position [0, 0]
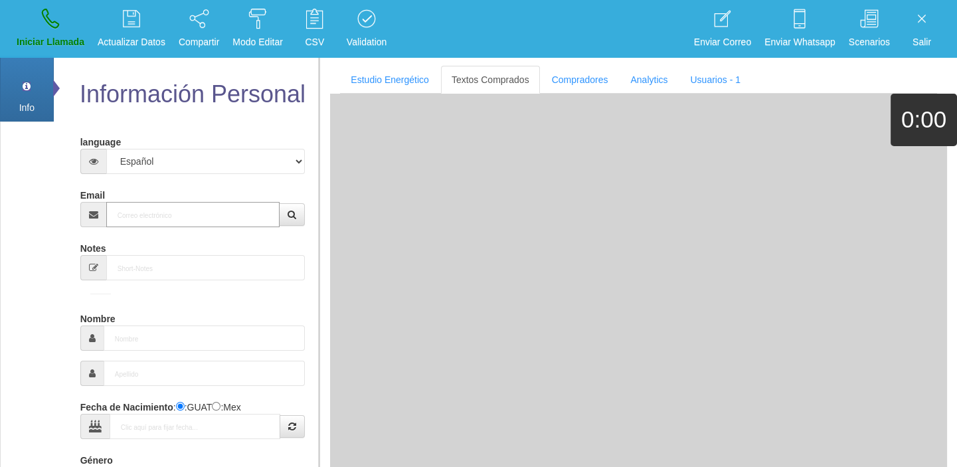
click at [149, 210] on input "Email" at bounding box center [193, 214] width 174 height 25
paste input "[PERSON_NAME][EMAIL_ADDRESS][DOMAIN_NAME]"
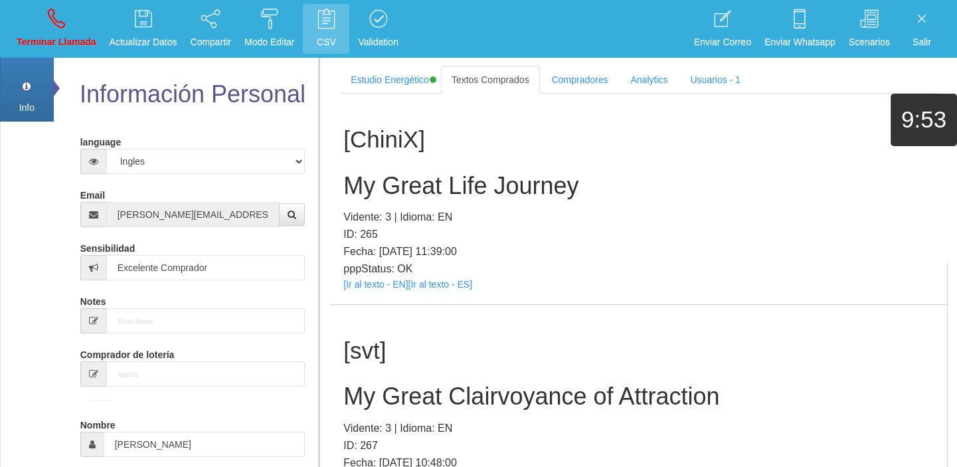
scroll to position [143954, 0]
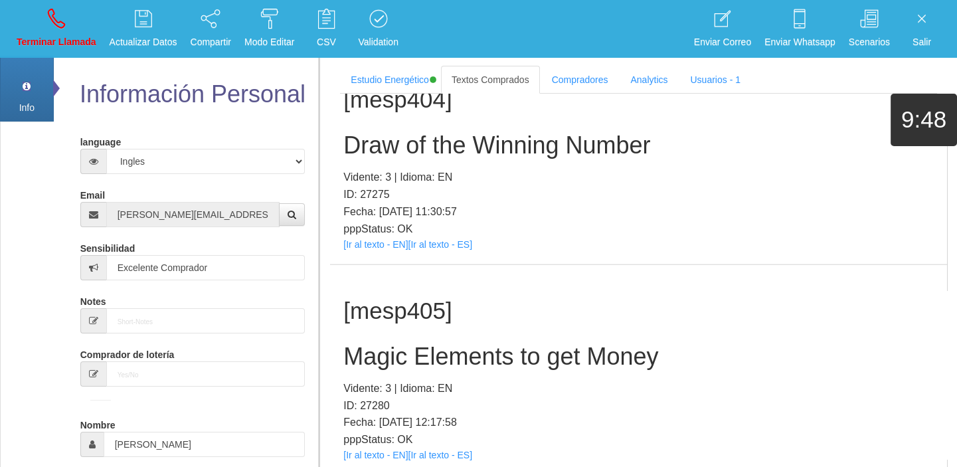
click at [366, 354] on div "[mesp405] Magic Elements to get Money Vidente: 3 | Idioma: EN ID: 27280 Fecha: …" at bounding box center [638, 370] width 617 height 210
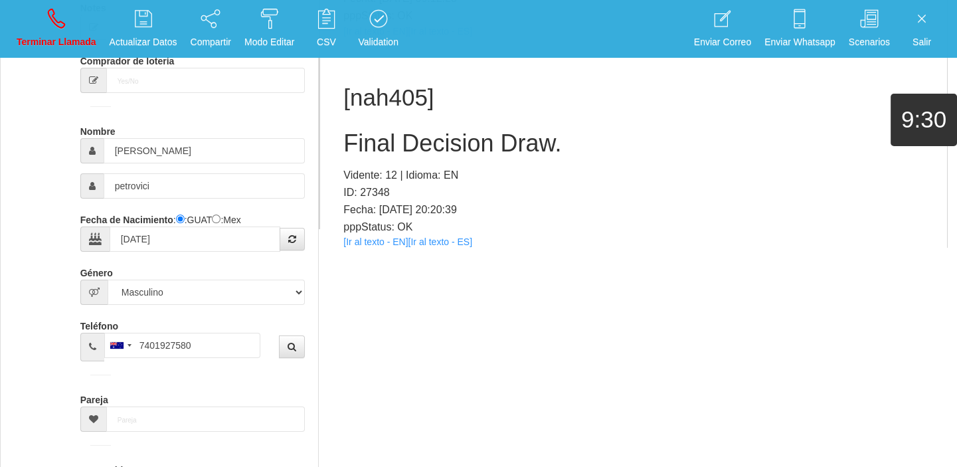
scroll to position [146123, 0]
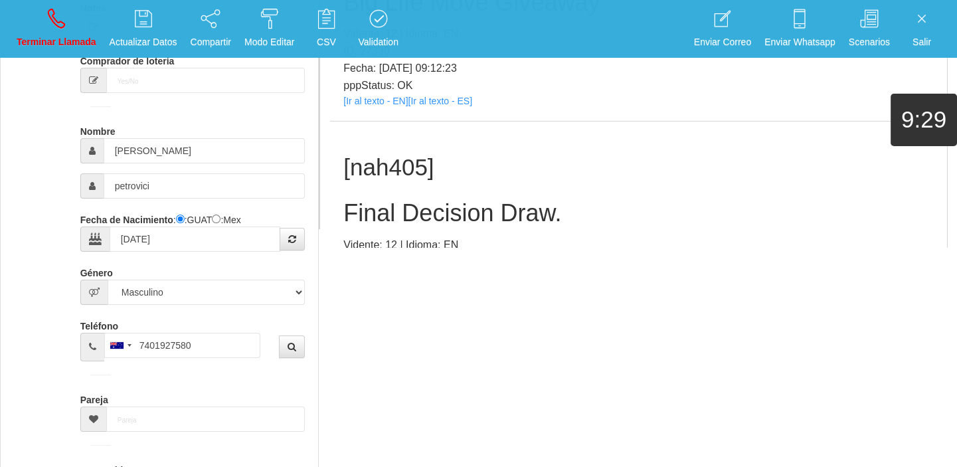
click at [386, 306] on link "[Ir al texto - EN]" at bounding box center [375, 311] width 64 height 11
click at [467, 200] on h2 "Final Decision Draw." at bounding box center [638, 213] width 590 height 27
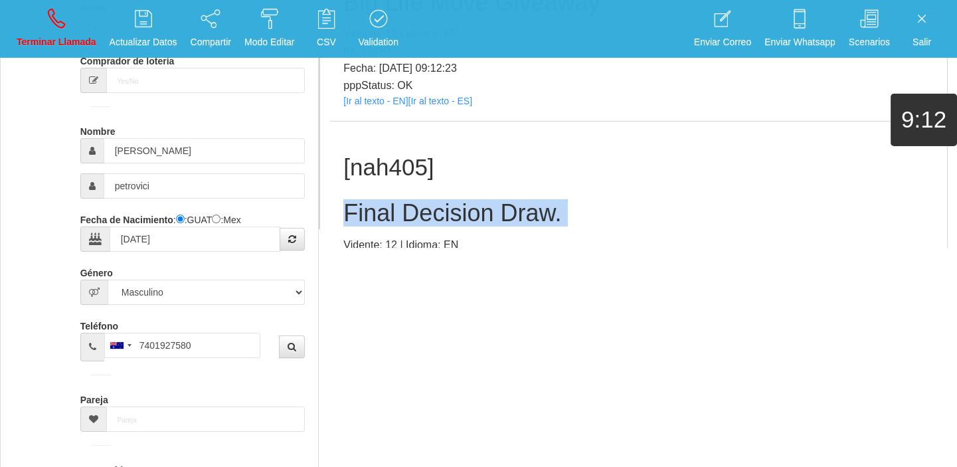
click at [467, 200] on h2 "Final Decision Draw." at bounding box center [638, 213] width 590 height 27
click at [46, 40] on p "Terminar Llamada" at bounding box center [57, 42] width 80 height 15
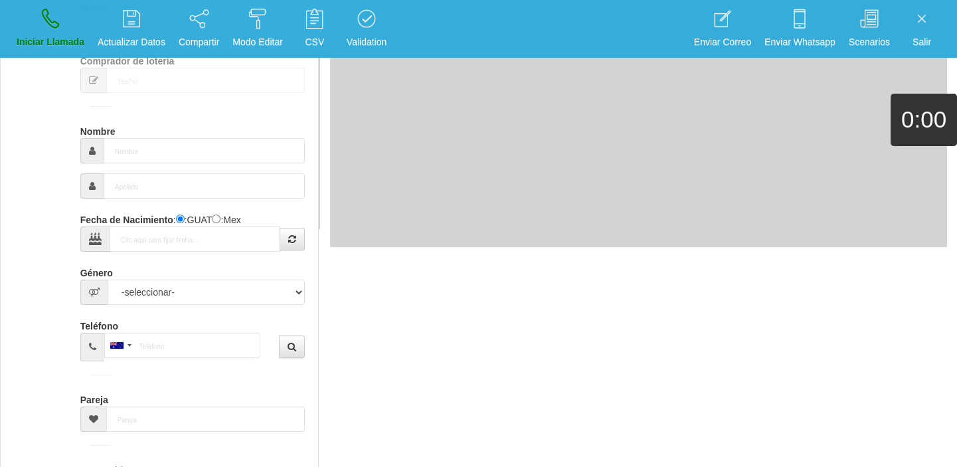
scroll to position [0, 0]
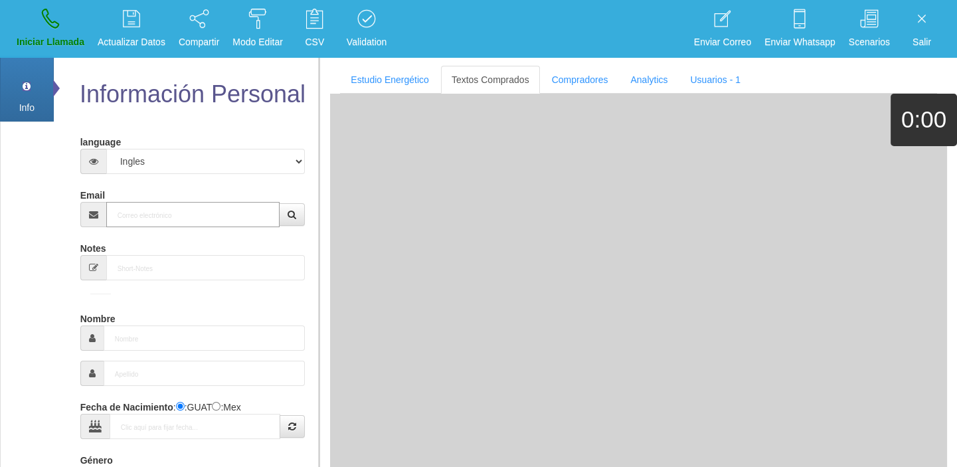
click at [162, 206] on input "Email" at bounding box center [193, 214] width 174 height 25
paste input "[EMAIL_ADDRESS][DOMAIN_NAME]"
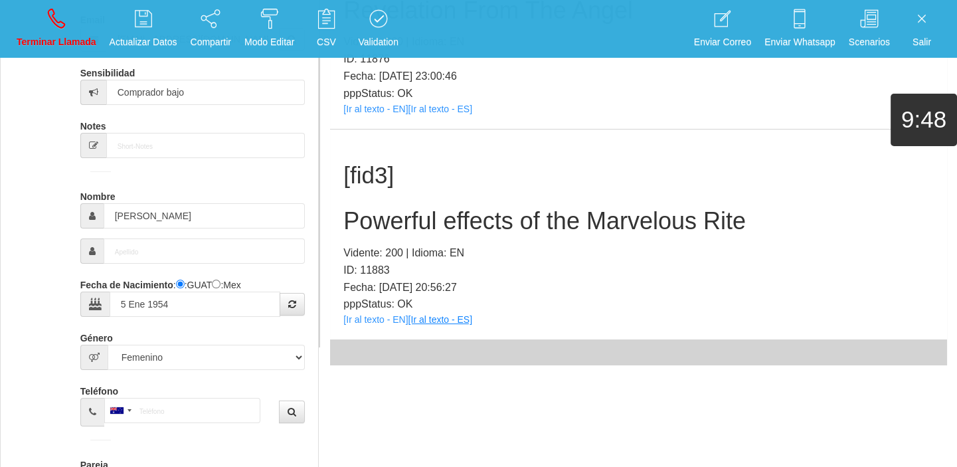
scroll to position [183, 0]
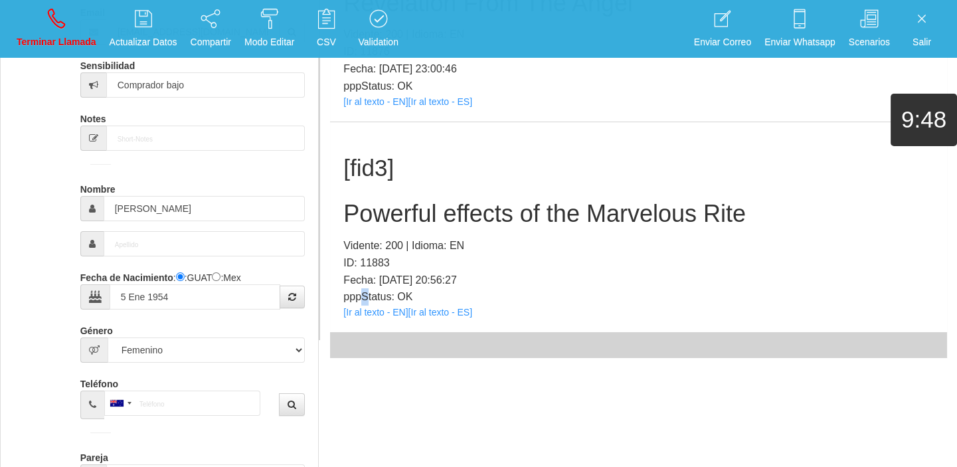
drag, startPoint x: 364, startPoint y: 301, endPoint x: 370, endPoint y: 304, distance: 6.8
click at [369, 304] on p "pppStatus: OK" at bounding box center [638, 296] width 590 height 17
click at [372, 308] on link "[Ir al texto - EN]" at bounding box center [375, 312] width 64 height 11
click at [429, 217] on h2 "Powerful effects of the Marvelous Rite" at bounding box center [638, 213] width 590 height 27
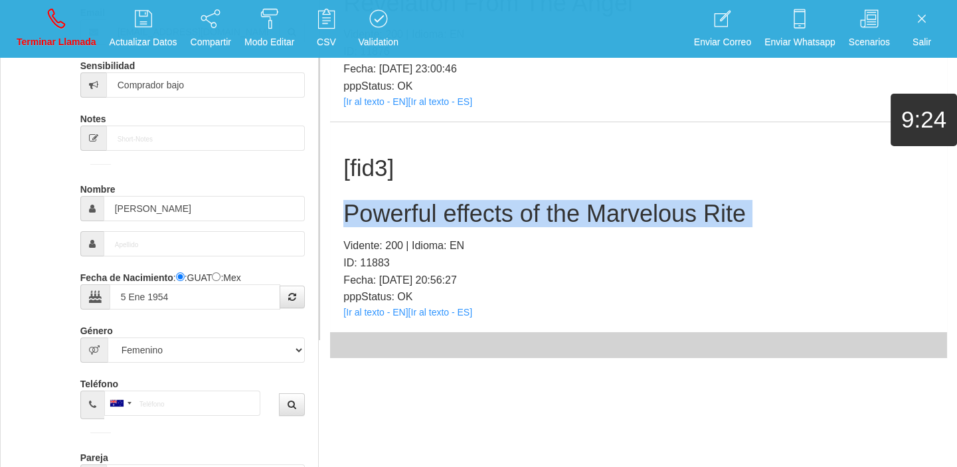
click at [429, 217] on h2 "Powerful effects of the Marvelous Rite" at bounding box center [638, 213] width 590 height 27
click at [91, 8] on link "Terminar Llamada" at bounding box center [56, 29] width 89 height 50
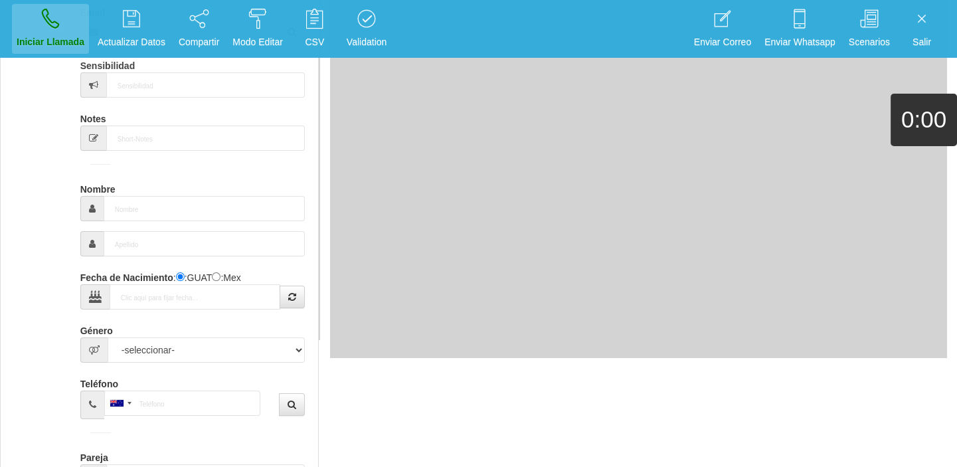
scroll to position [0, 0]
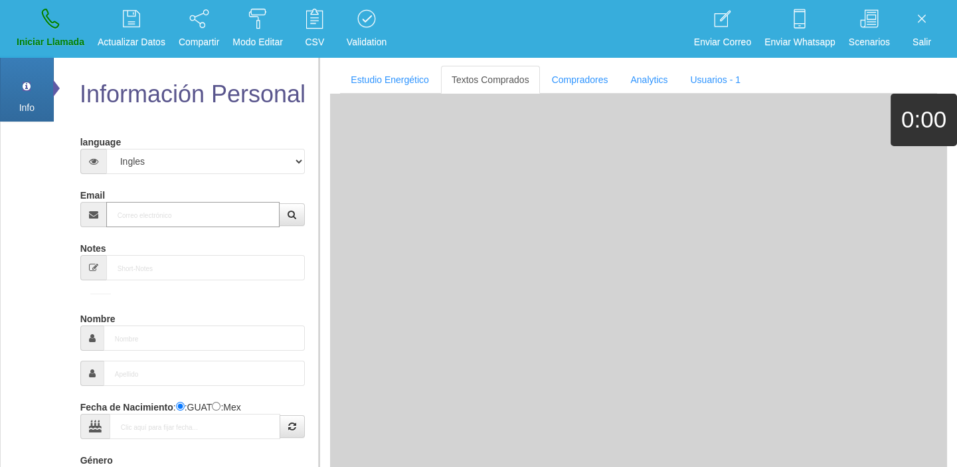
click at [216, 214] on input "Email" at bounding box center [193, 214] width 174 height 25
paste input "[EMAIL_ADDRESS][DOMAIN_NAME]"
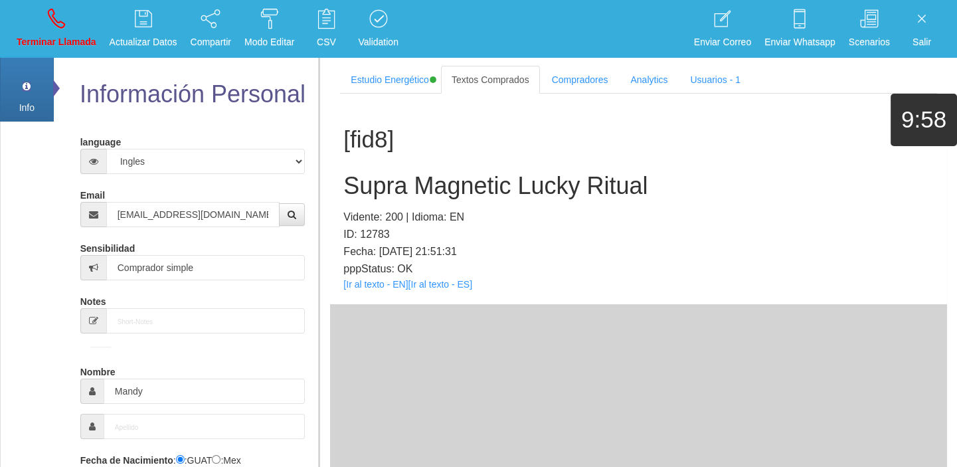
click at [405, 261] on p "pppStatus: OK" at bounding box center [638, 268] width 590 height 17
click at [387, 279] on link "[Ir al texto - EN]" at bounding box center [375, 284] width 64 height 11
click at [414, 173] on h2 "Supra Magnetic Lucky Ritual" at bounding box center [638, 186] width 590 height 27
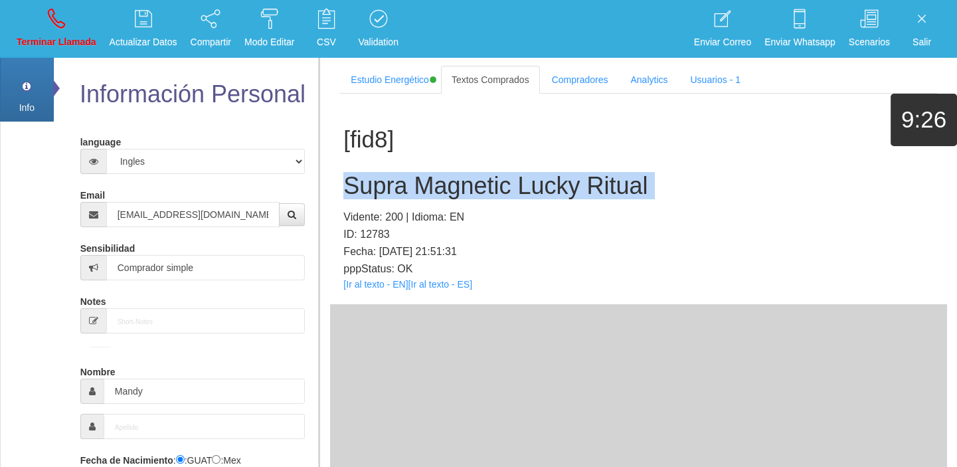
click at [414, 173] on h2 "Supra Magnetic Lucky Ritual" at bounding box center [638, 186] width 590 height 27
click at [59, 7] on link "Terminar Llamada" at bounding box center [56, 29] width 89 height 50
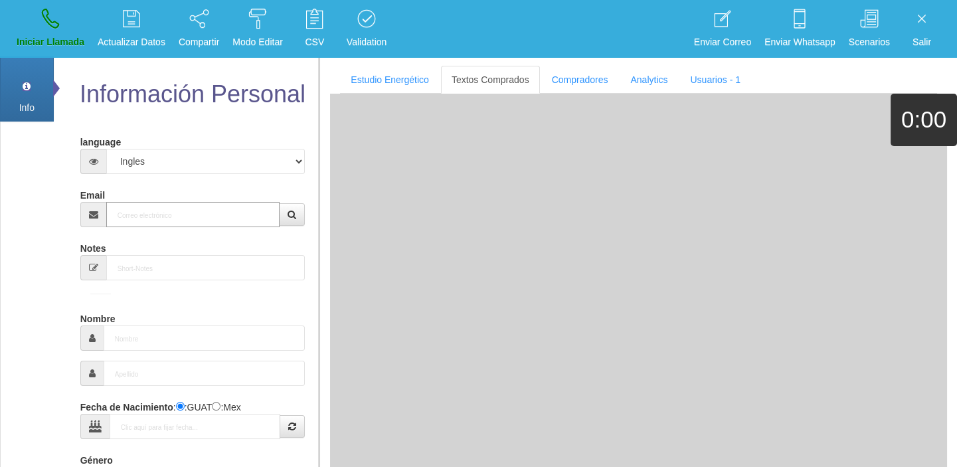
click at [182, 220] on input "Email" at bounding box center [193, 214] width 174 height 25
paste input "[EMAIL_ADDRESS][DOMAIN_NAME]"
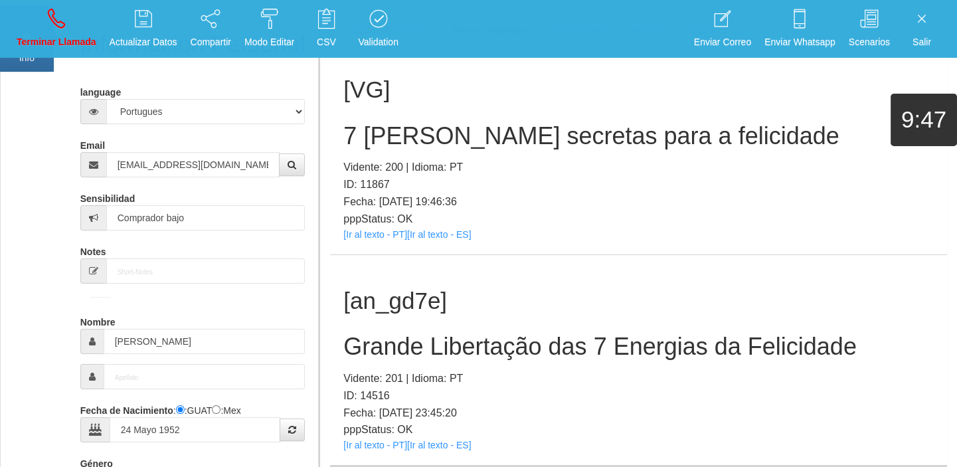
scroll to position [122, 0]
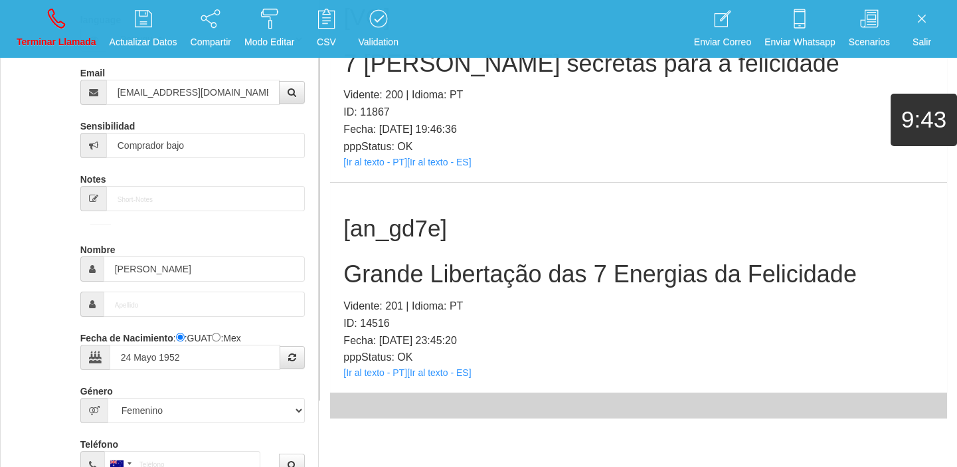
click at [385, 377] on div "[an_gd7e] Grande Libertação das 7 Energias da Felicidade Vidente: 201 | Idioma:…" at bounding box center [638, 288] width 617 height 210
click at [374, 367] on link "[Ir al texto - PT]" at bounding box center [375, 372] width 64 height 11
click at [352, 262] on h2 "Grande Libertação das 7 Energias da Felicidade" at bounding box center [638, 274] width 590 height 27
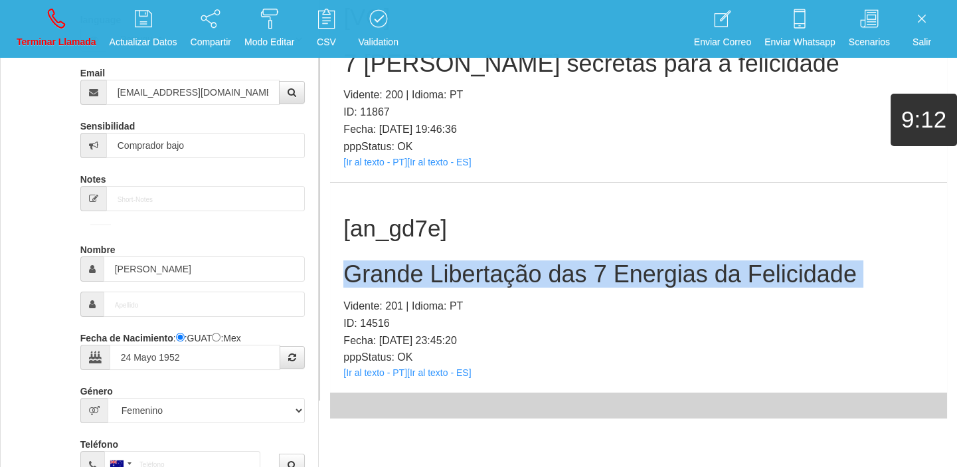
click at [352, 262] on h2 "Grande Libertação das 7 Energias da Felicidade" at bounding box center [638, 274] width 590 height 27
click at [64, 31] on link "Terminar Llamada" at bounding box center [56, 29] width 89 height 50
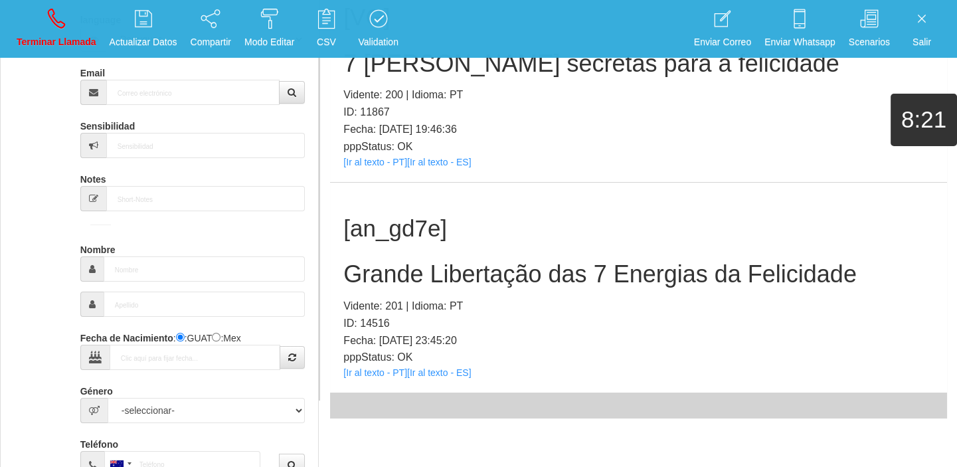
scroll to position [0, 0]
